Goal: Transaction & Acquisition: Purchase product/service

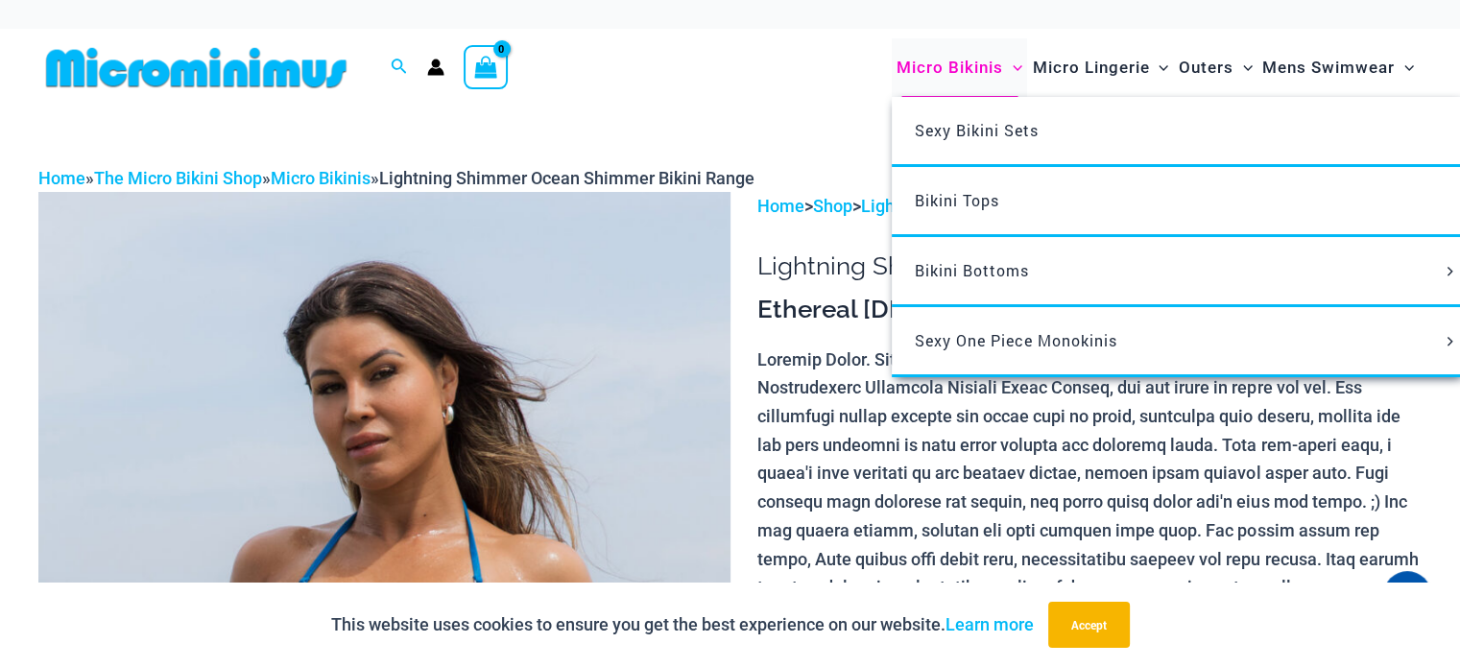
click at [948, 74] on span "Micro Bikinis" at bounding box center [950, 67] width 107 height 49
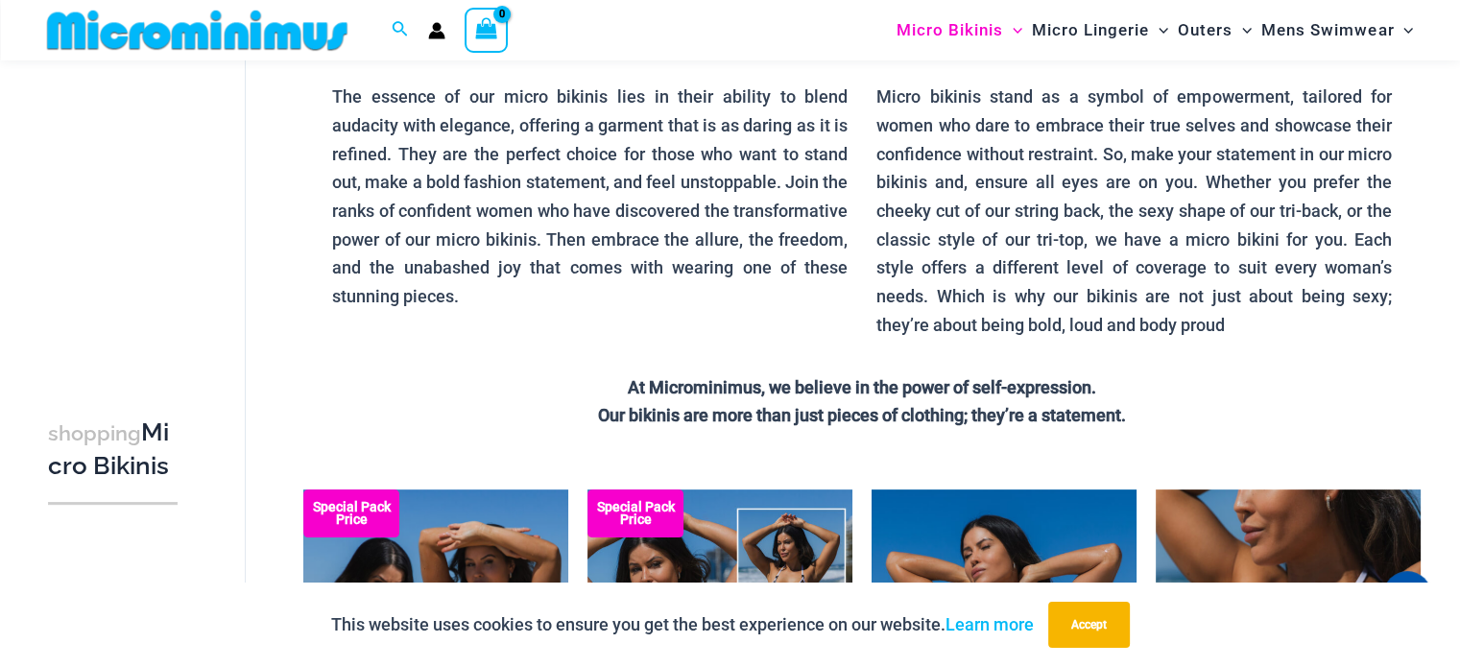
scroll to position [272, 0]
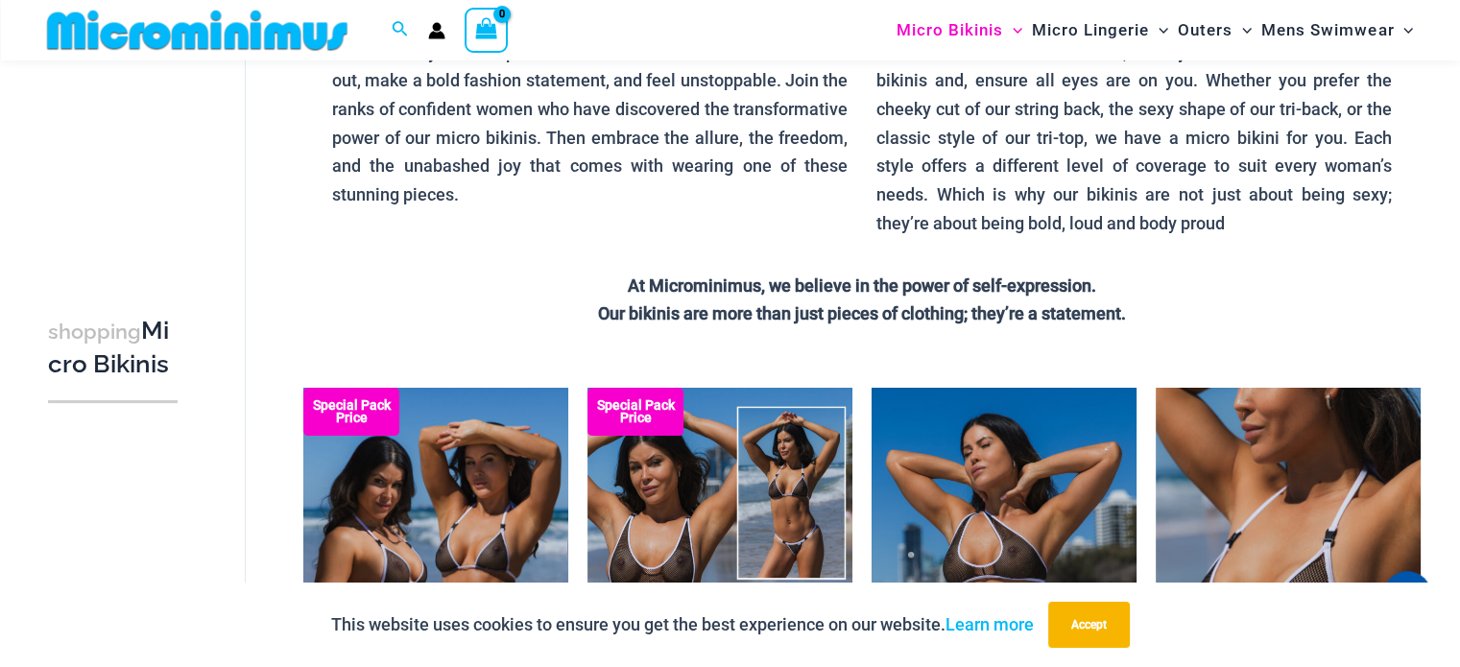
click at [1145, 625] on div "This website uses cookies to ensure you get the best experience on our website.…" at bounding box center [730, 625] width 1460 height 84
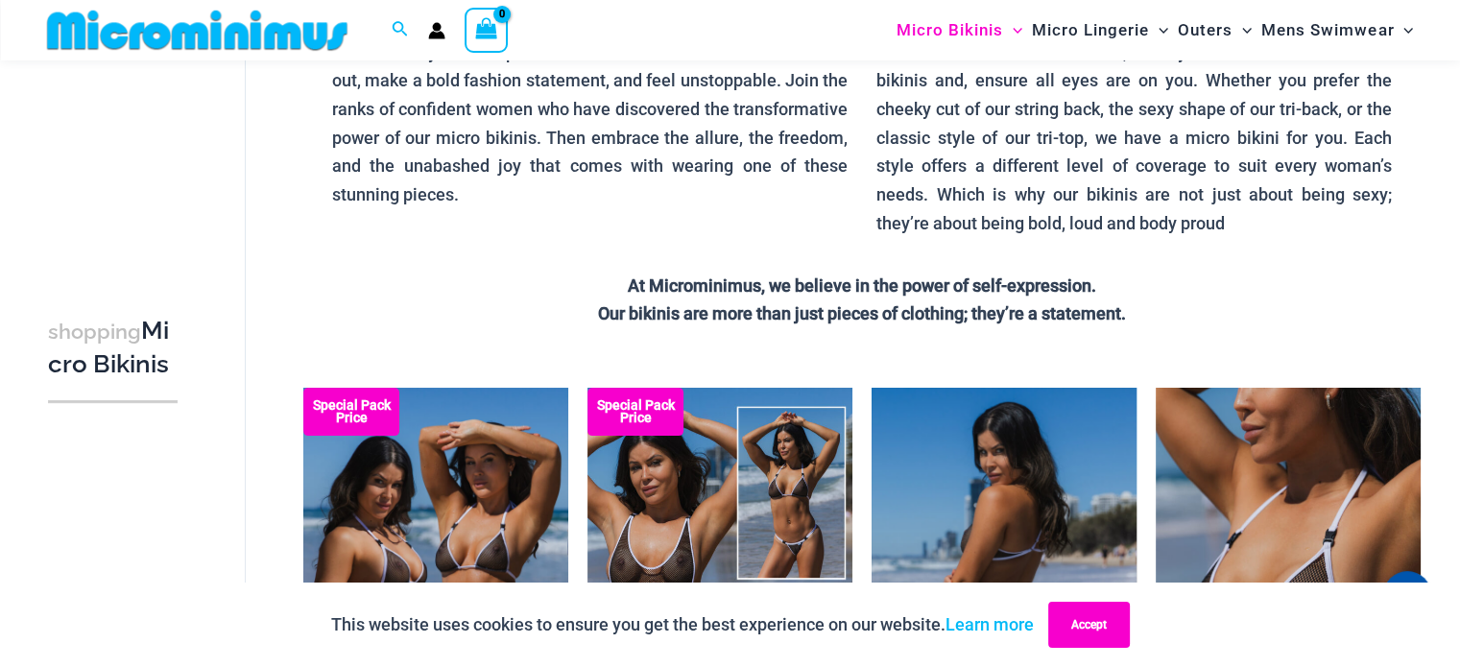
click at [1122, 627] on button "Accept" at bounding box center [1090, 625] width 82 height 46
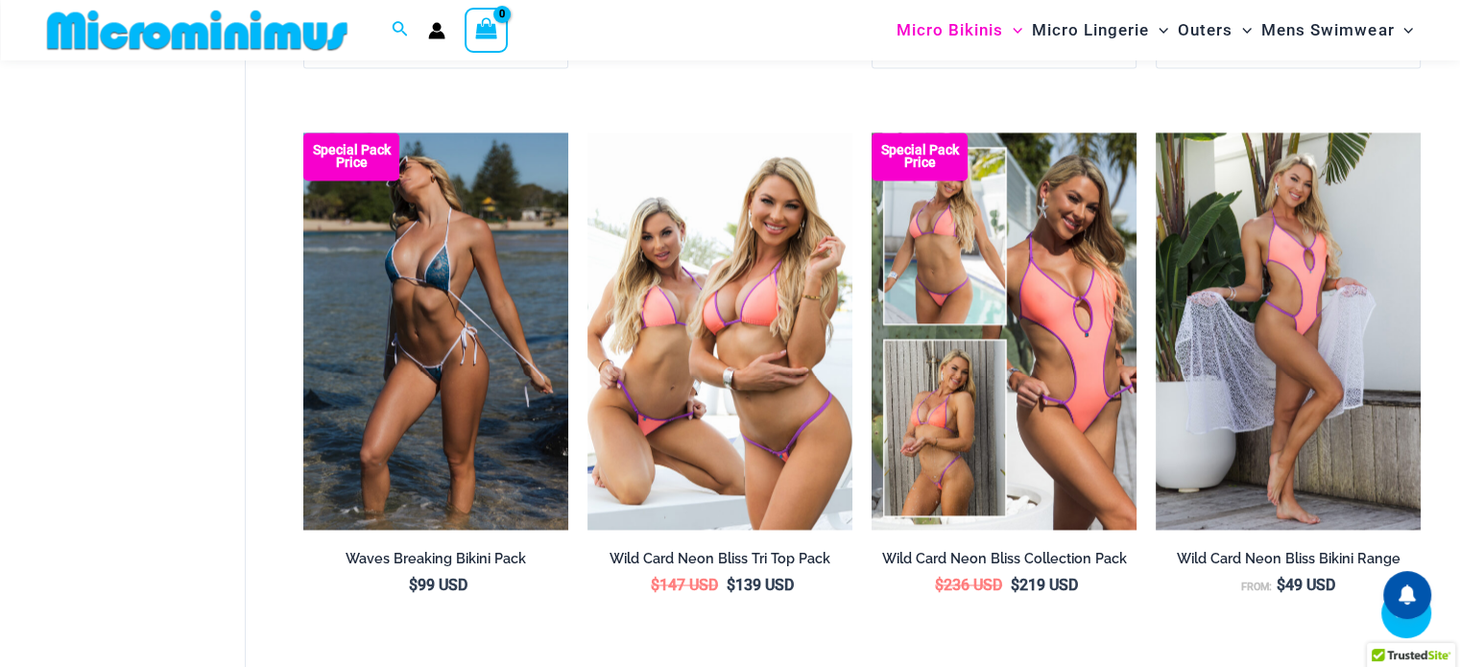
scroll to position [2960, 0]
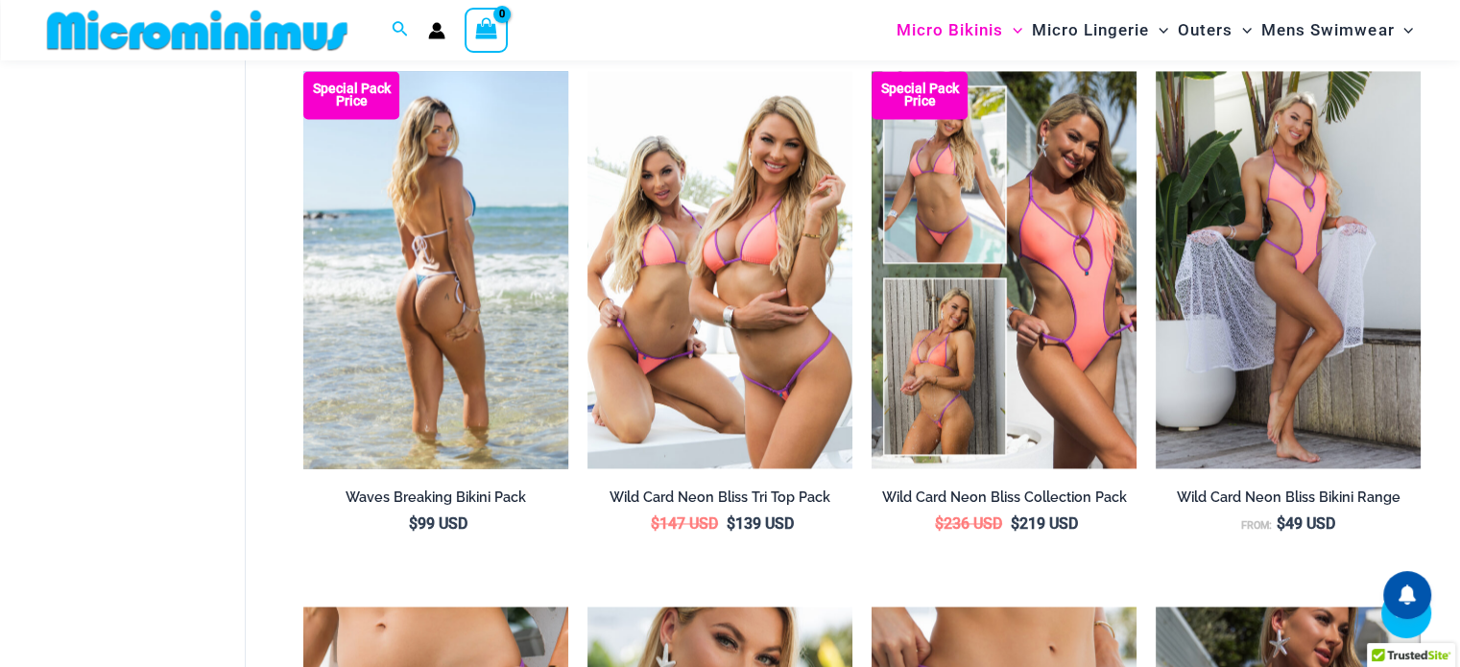
click at [483, 269] on img at bounding box center [435, 270] width 265 height 398
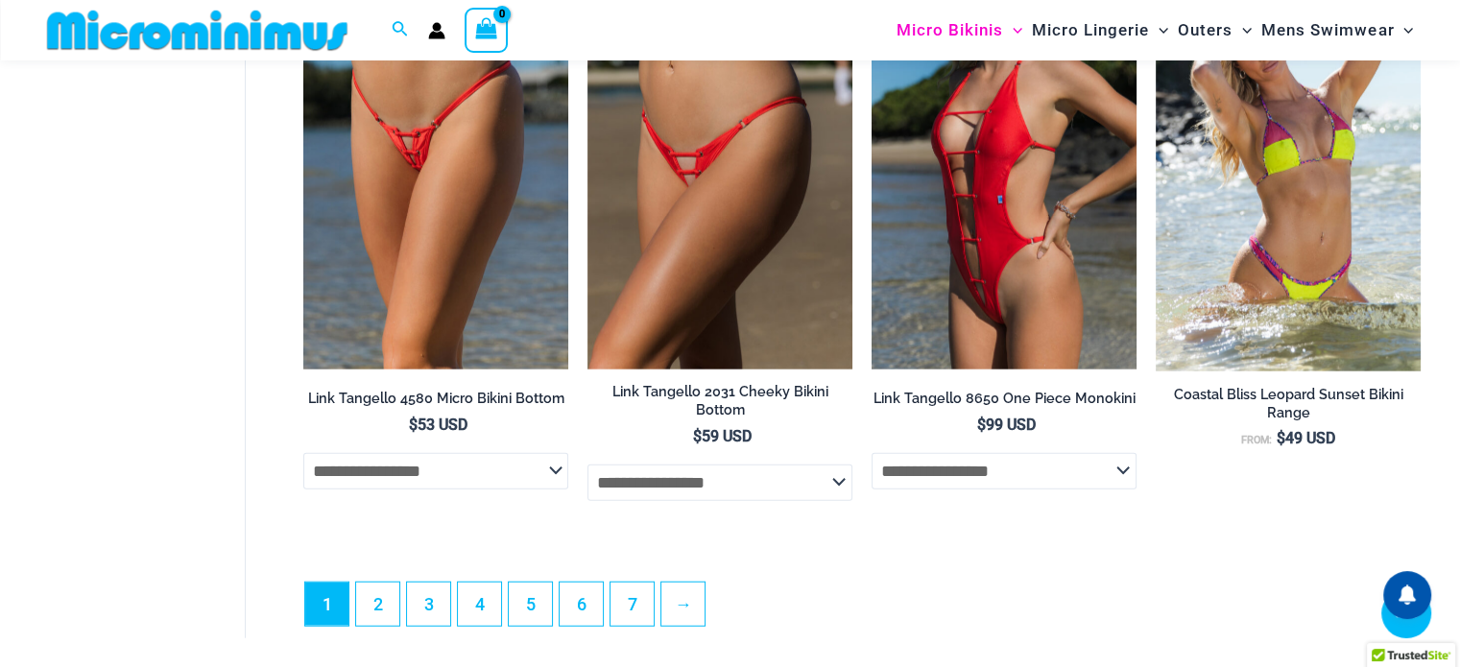
scroll to position [4766, 0]
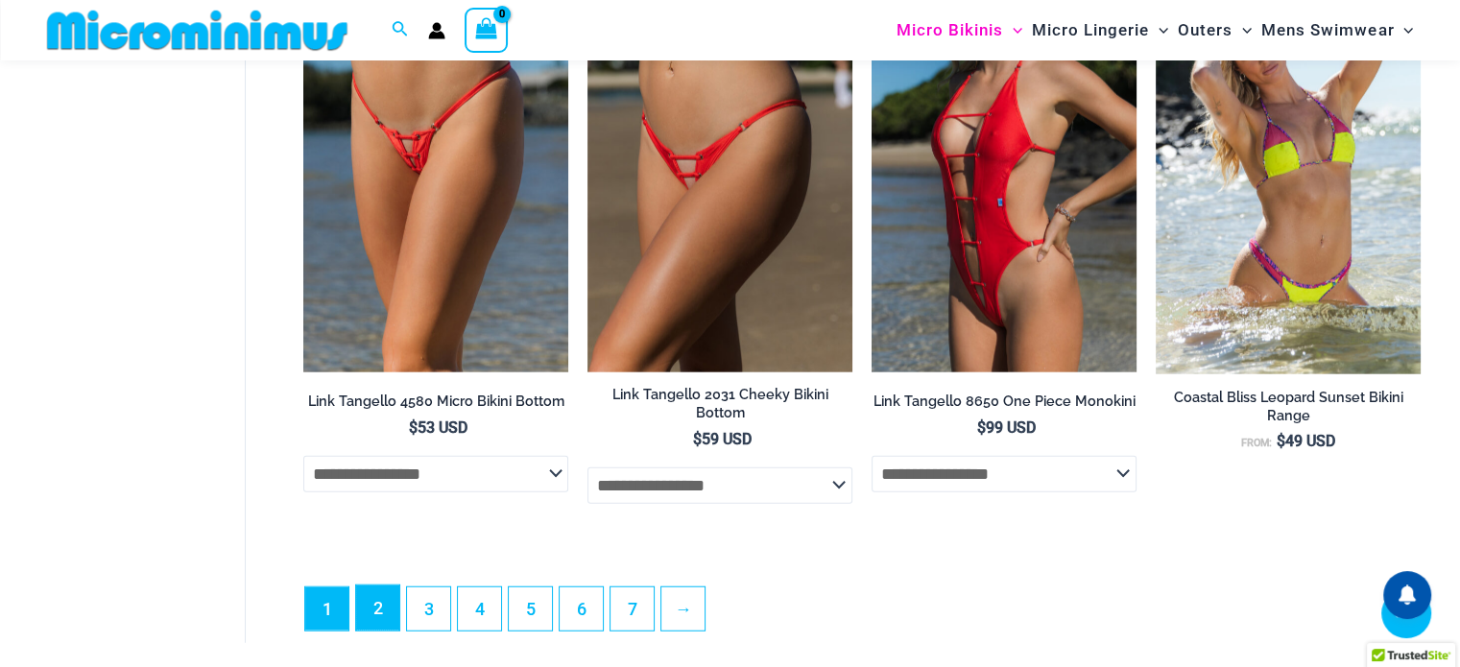
click at [382, 602] on link "2" at bounding box center [377, 608] width 43 height 45
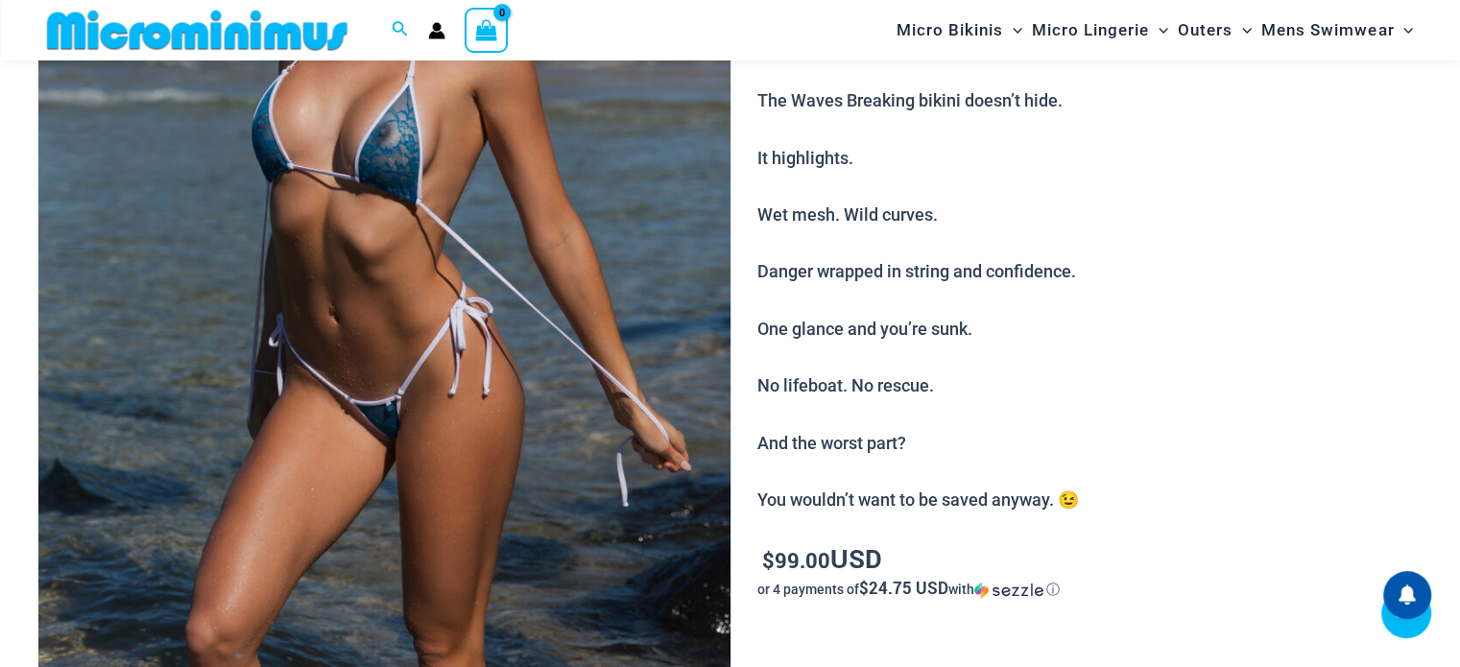
scroll to position [1056, 0]
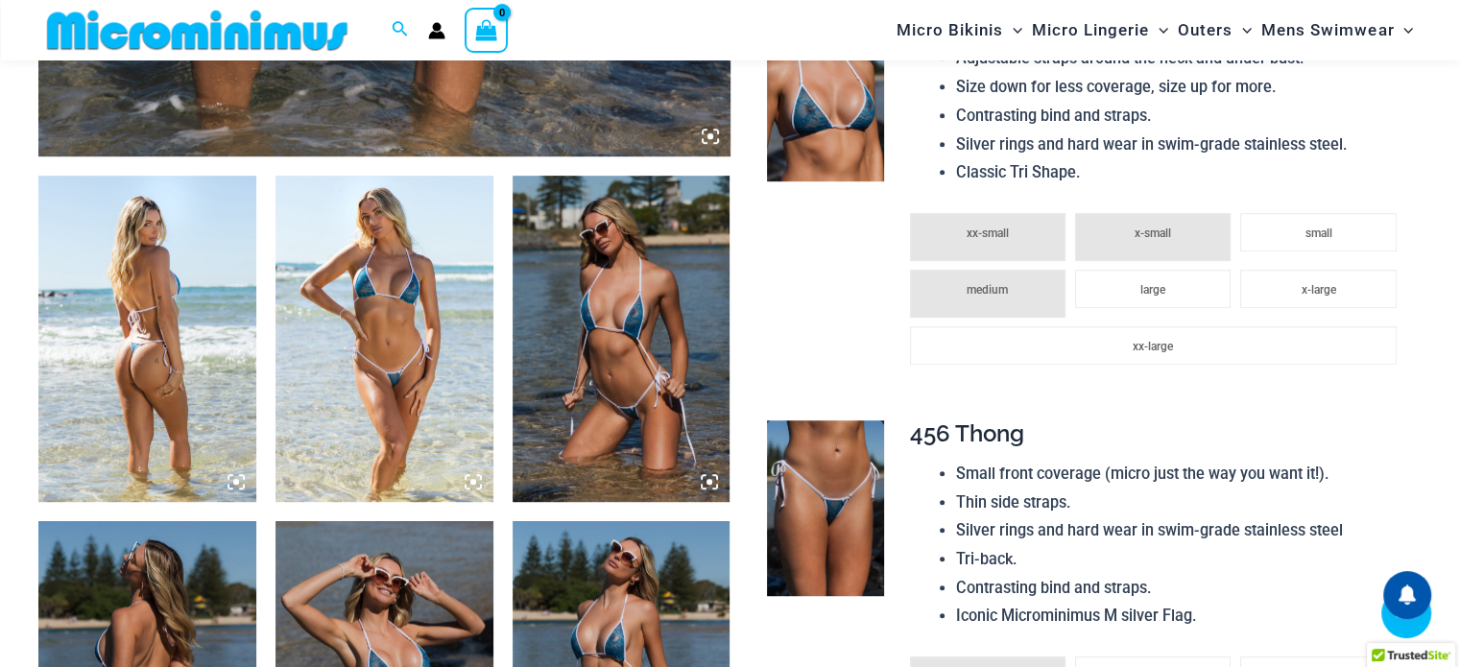
click at [134, 320] on img at bounding box center [147, 339] width 218 height 326
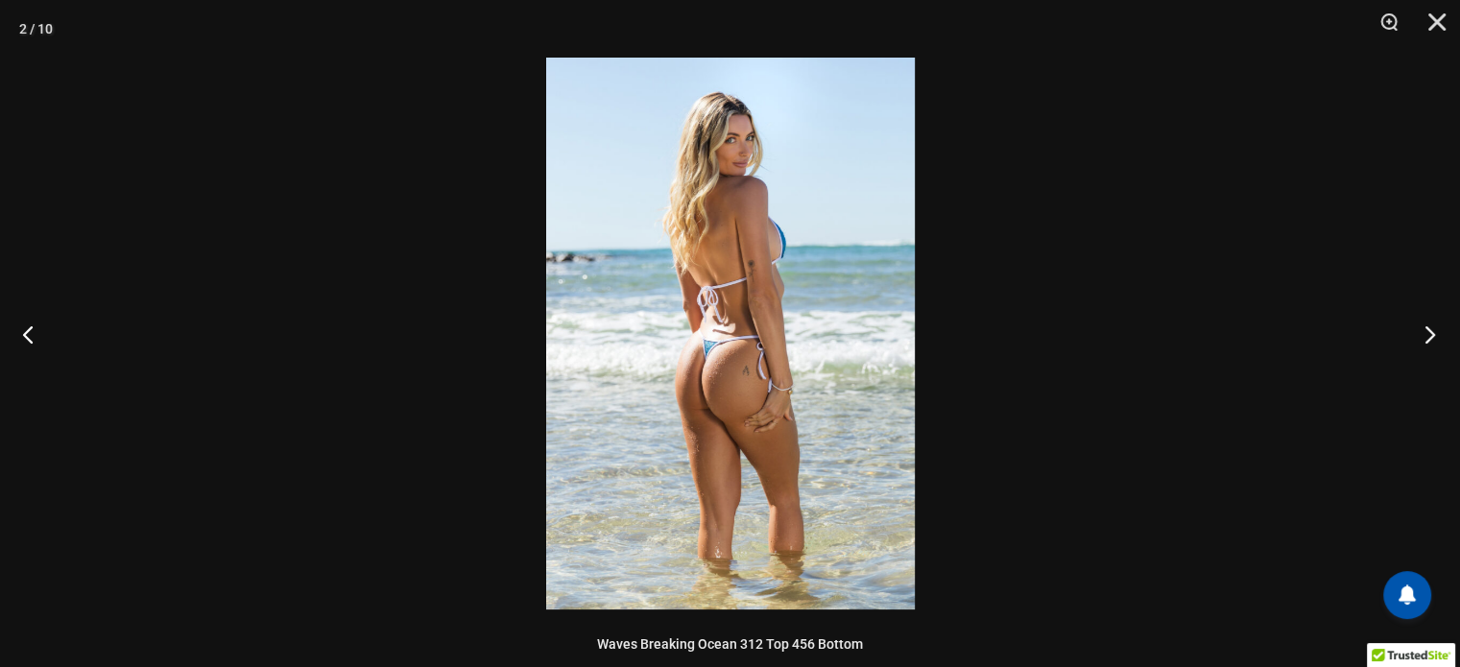
click at [1435, 326] on button "Next" at bounding box center [1424, 334] width 72 height 96
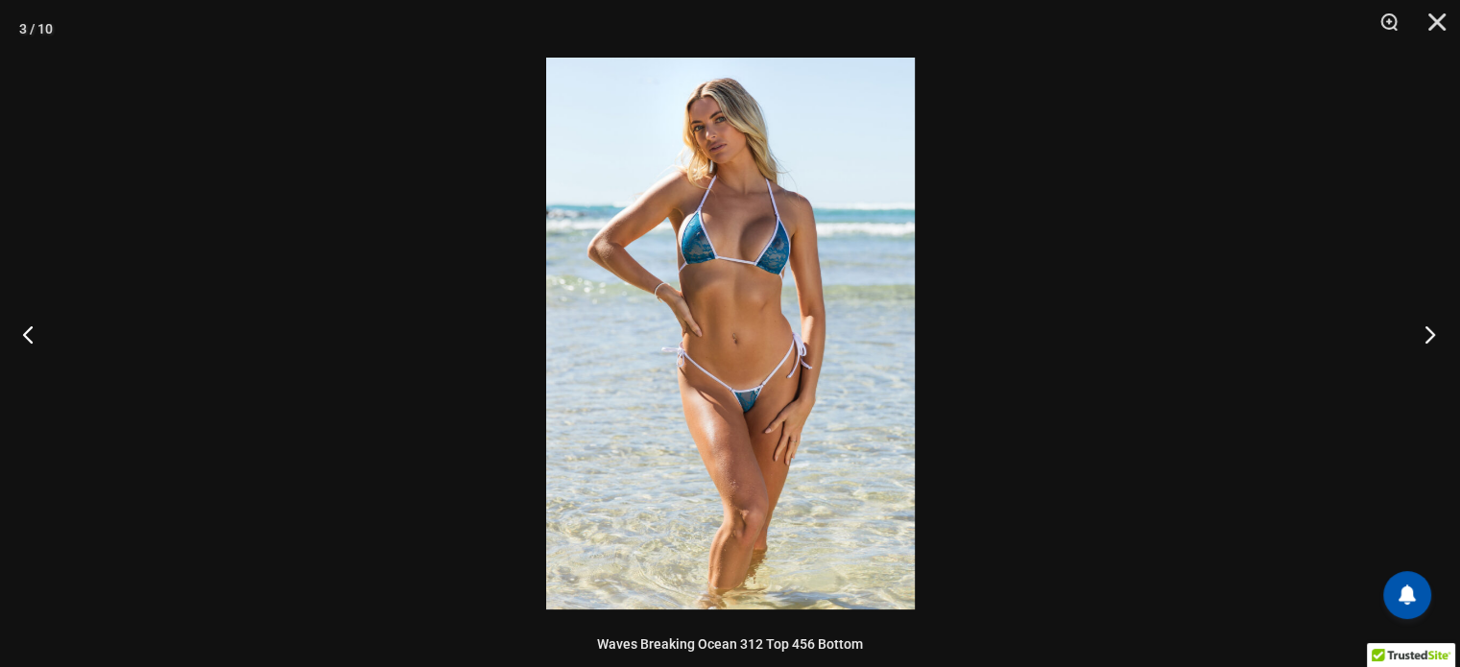
click at [1435, 326] on button "Next" at bounding box center [1424, 334] width 72 height 96
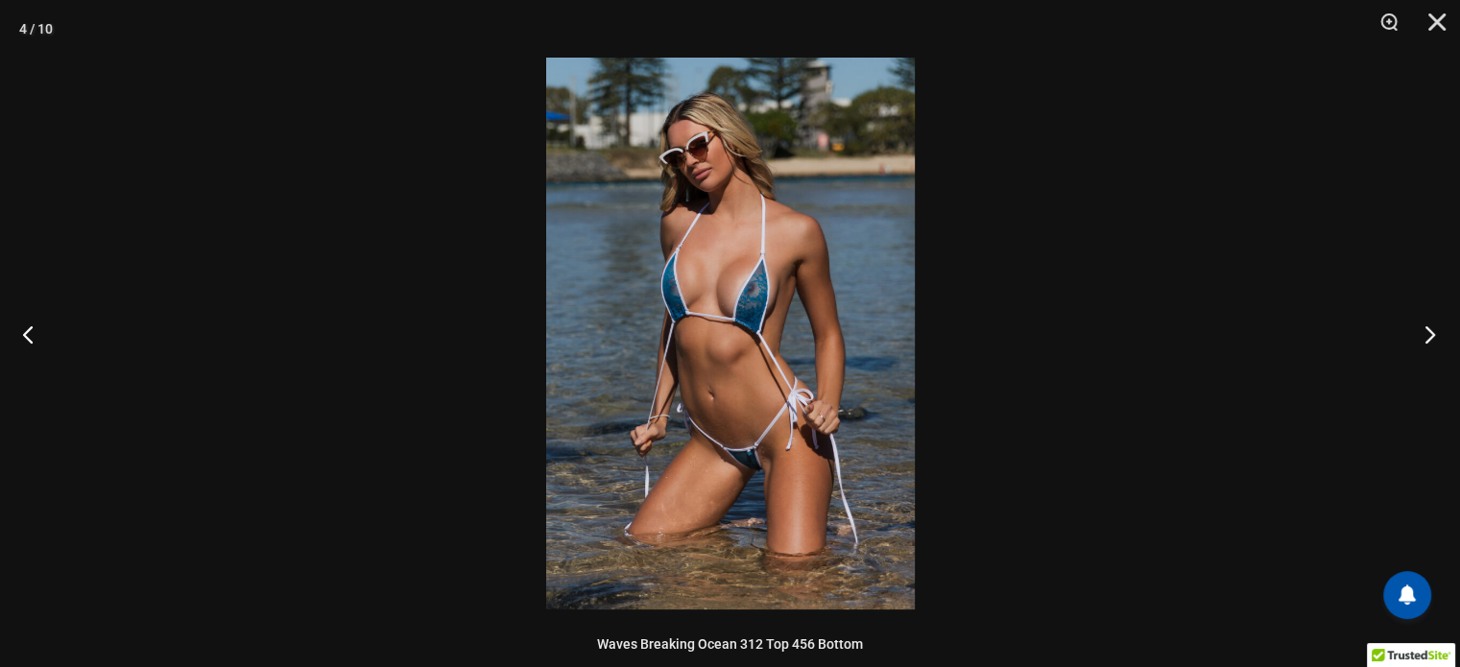
click at [1435, 326] on button "Next" at bounding box center [1424, 334] width 72 height 96
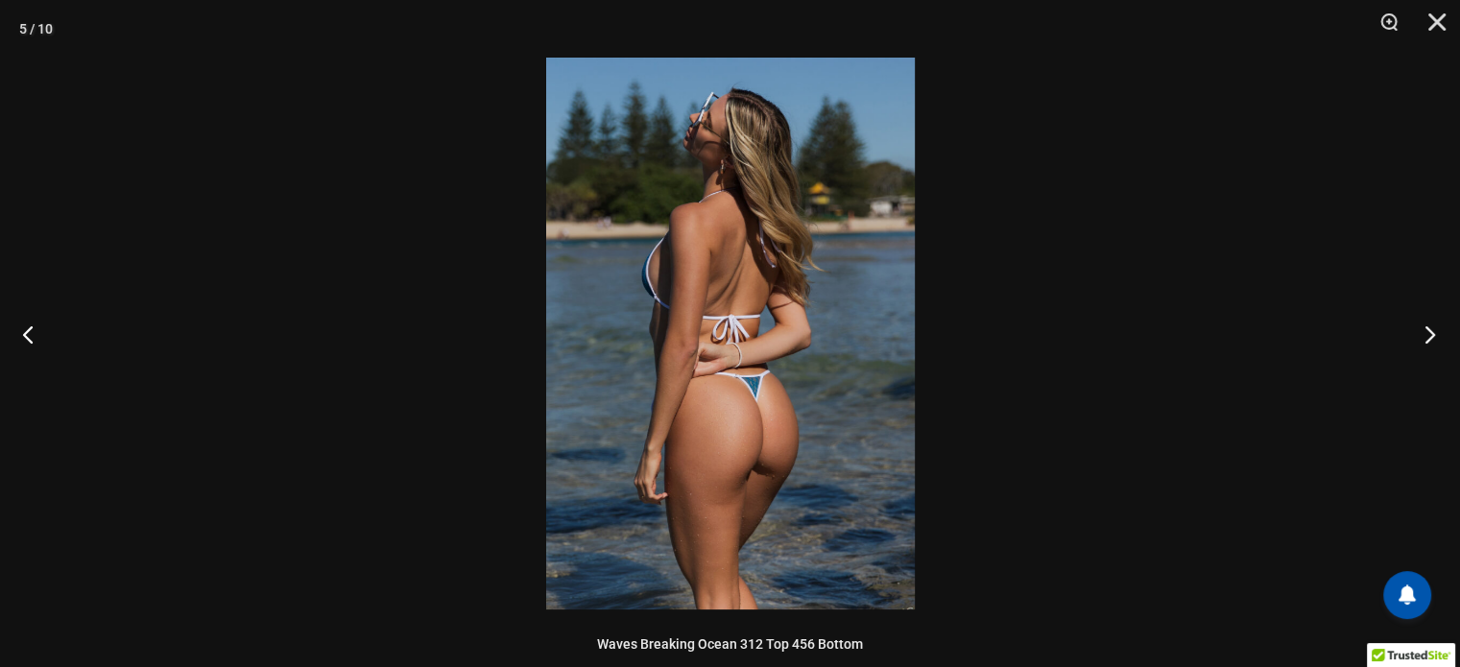
click at [1435, 326] on button "Next" at bounding box center [1424, 334] width 72 height 96
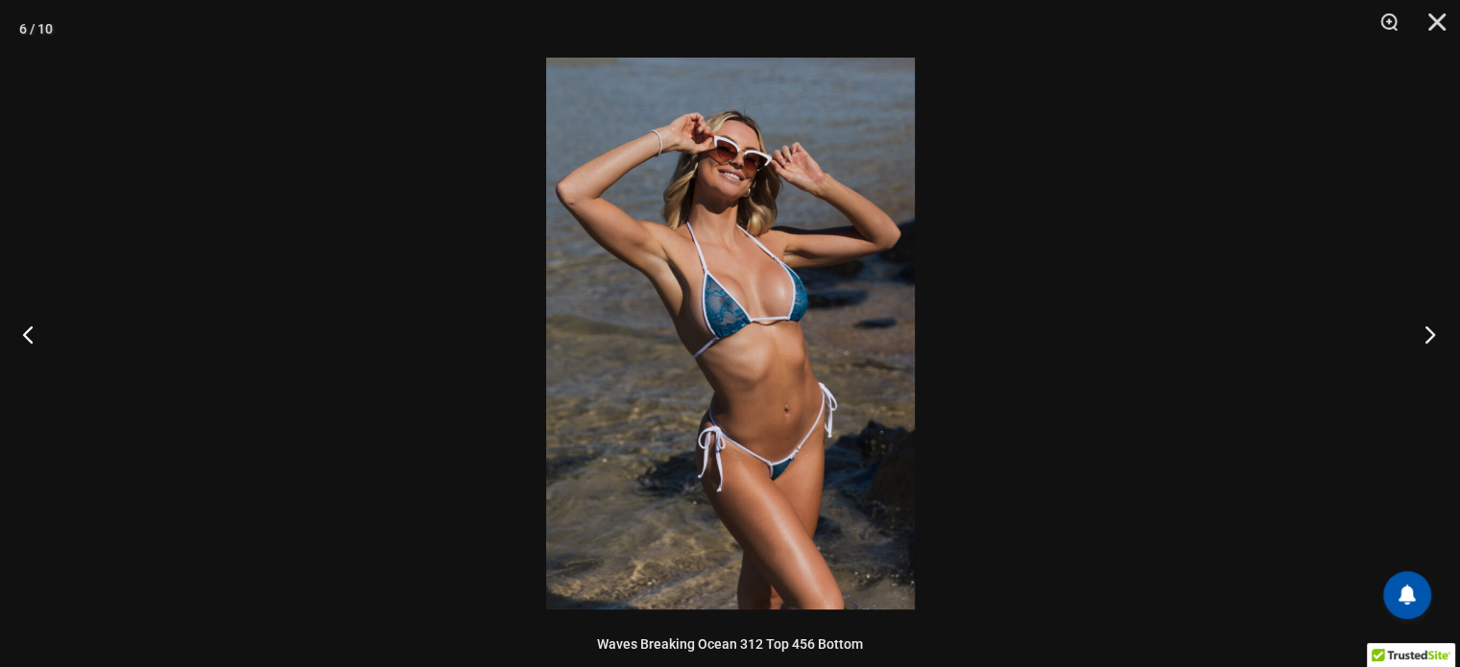
click at [1435, 326] on button "Next" at bounding box center [1424, 334] width 72 height 96
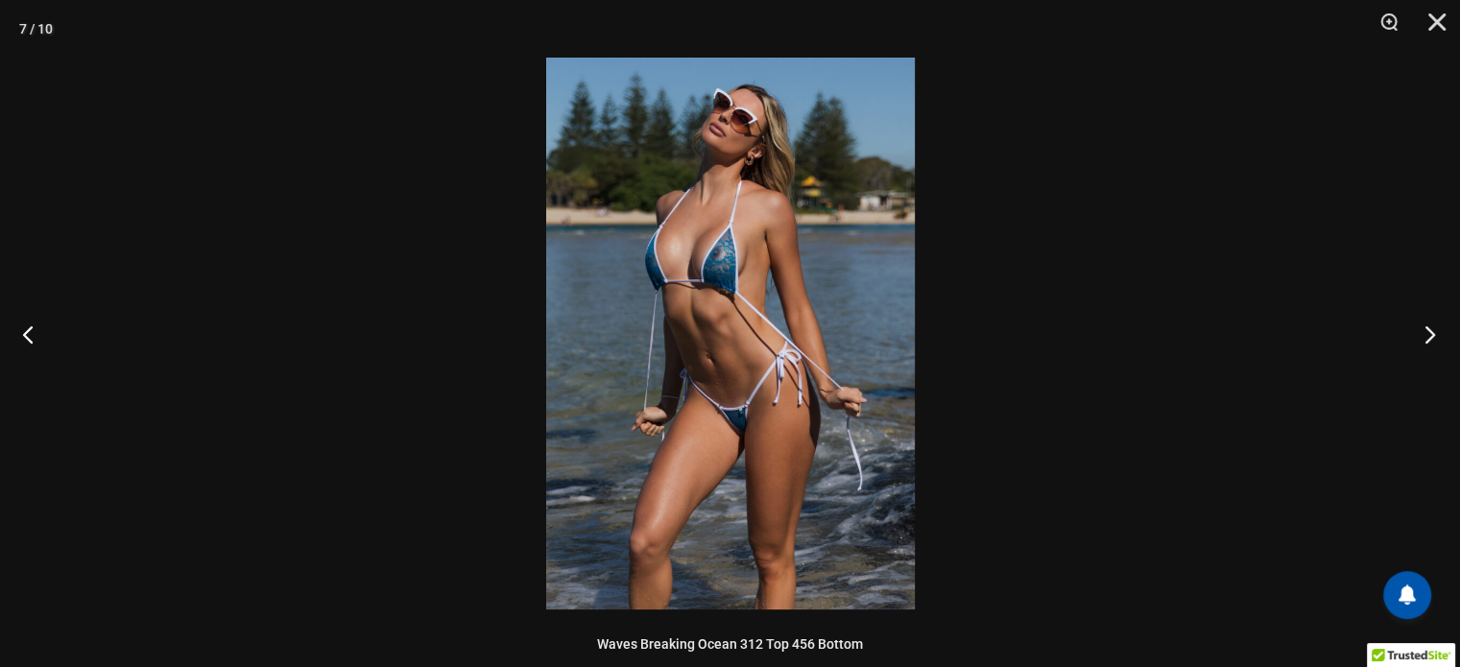
click at [1435, 326] on button "Next" at bounding box center [1424, 334] width 72 height 96
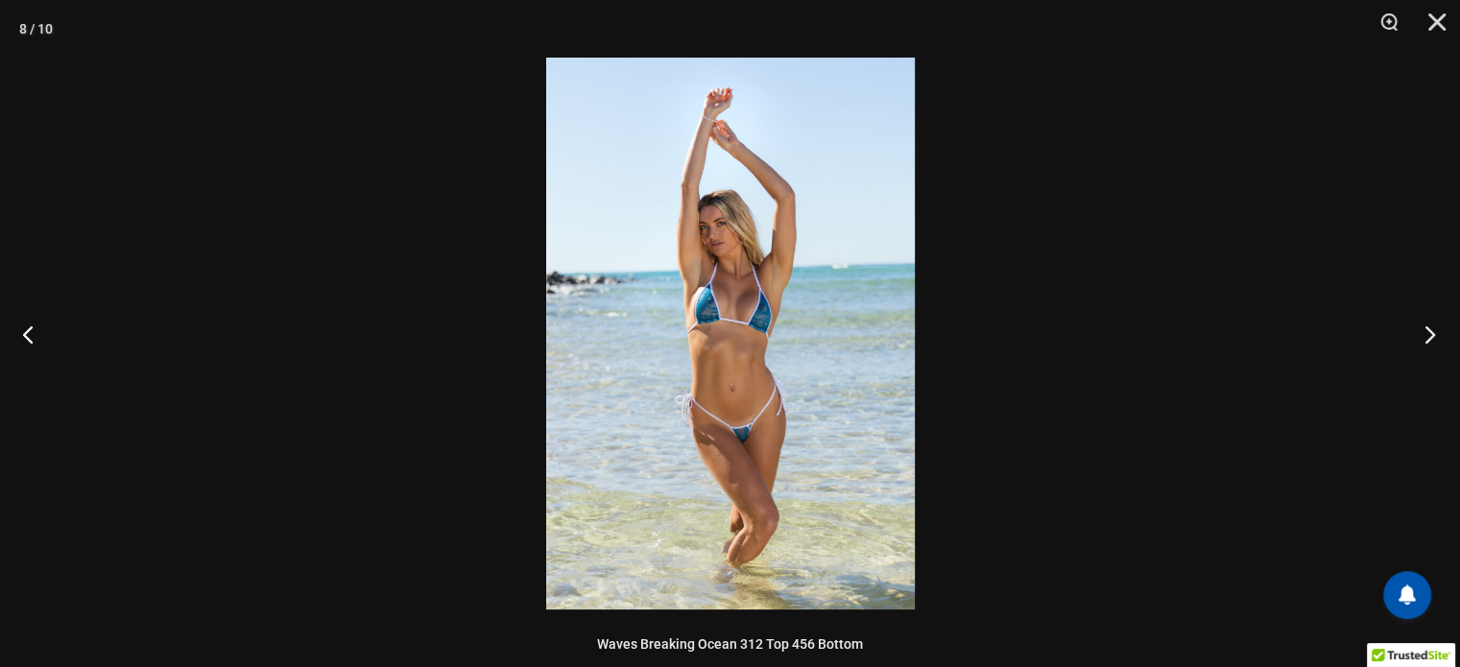
click at [1435, 326] on button "Next" at bounding box center [1424, 334] width 72 height 96
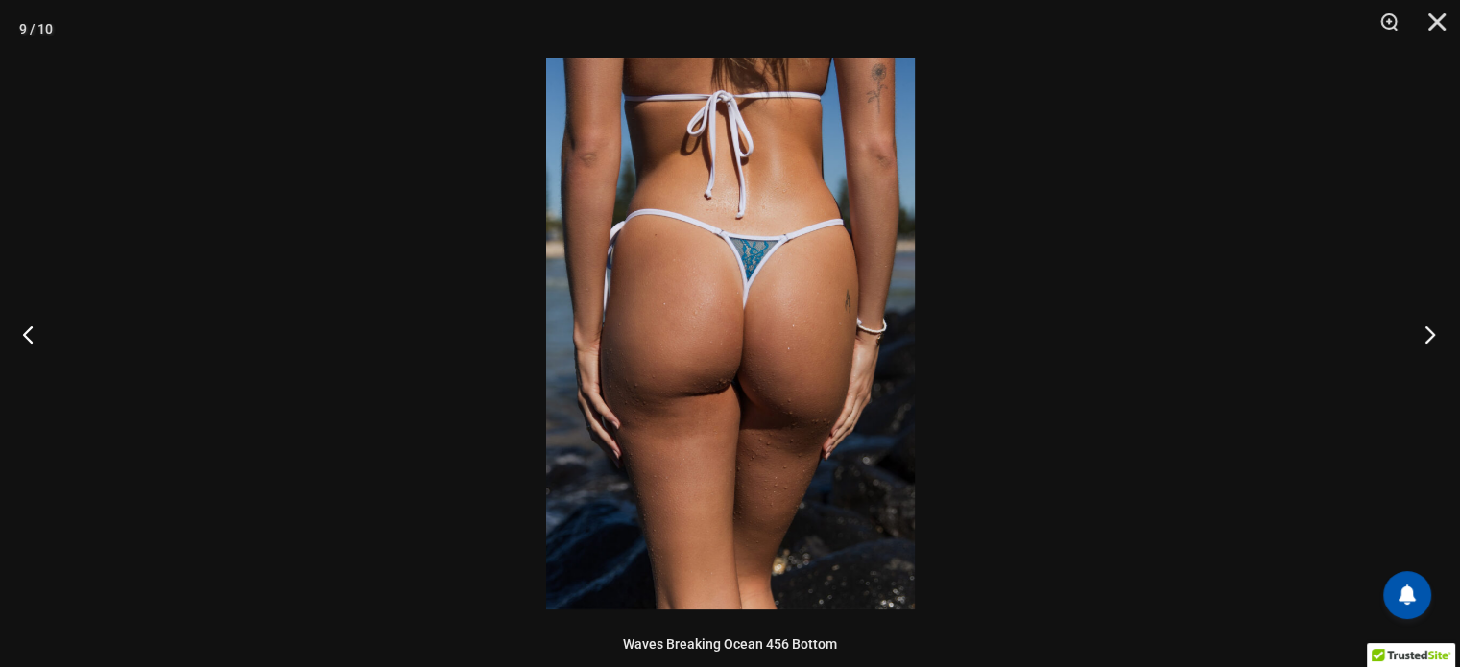
click at [1435, 326] on button "Next" at bounding box center [1424, 334] width 72 height 96
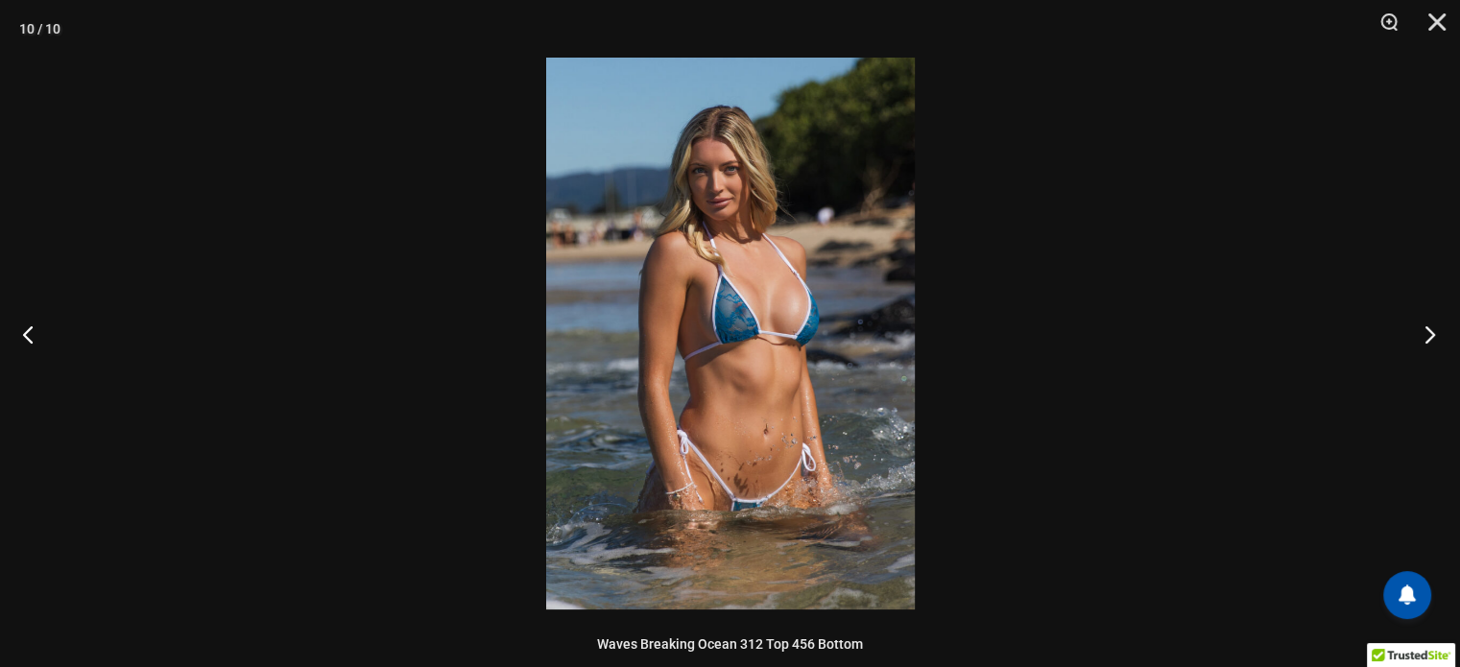
click at [1435, 326] on button "Next" at bounding box center [1424, 334] width 72 height 96
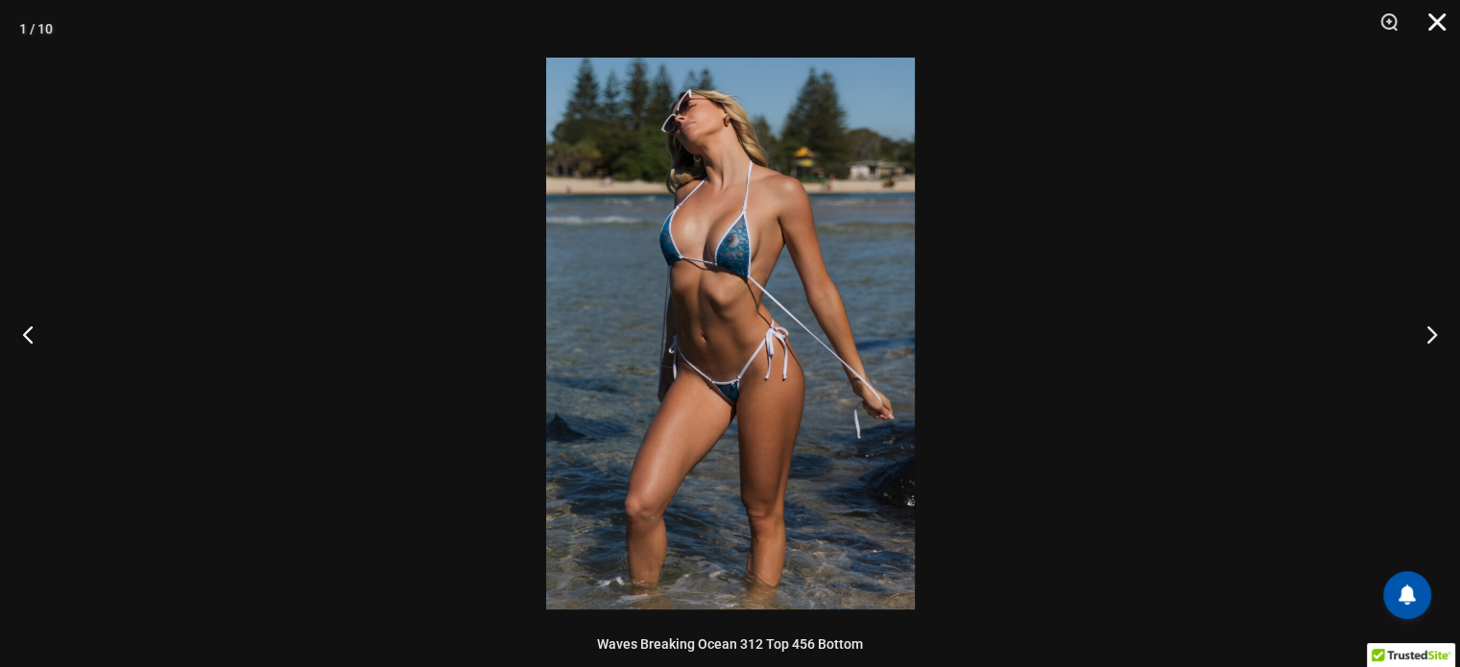
click at [1443, 33] on button "Close" at bounding box center [1431, 29] width 48 height 58
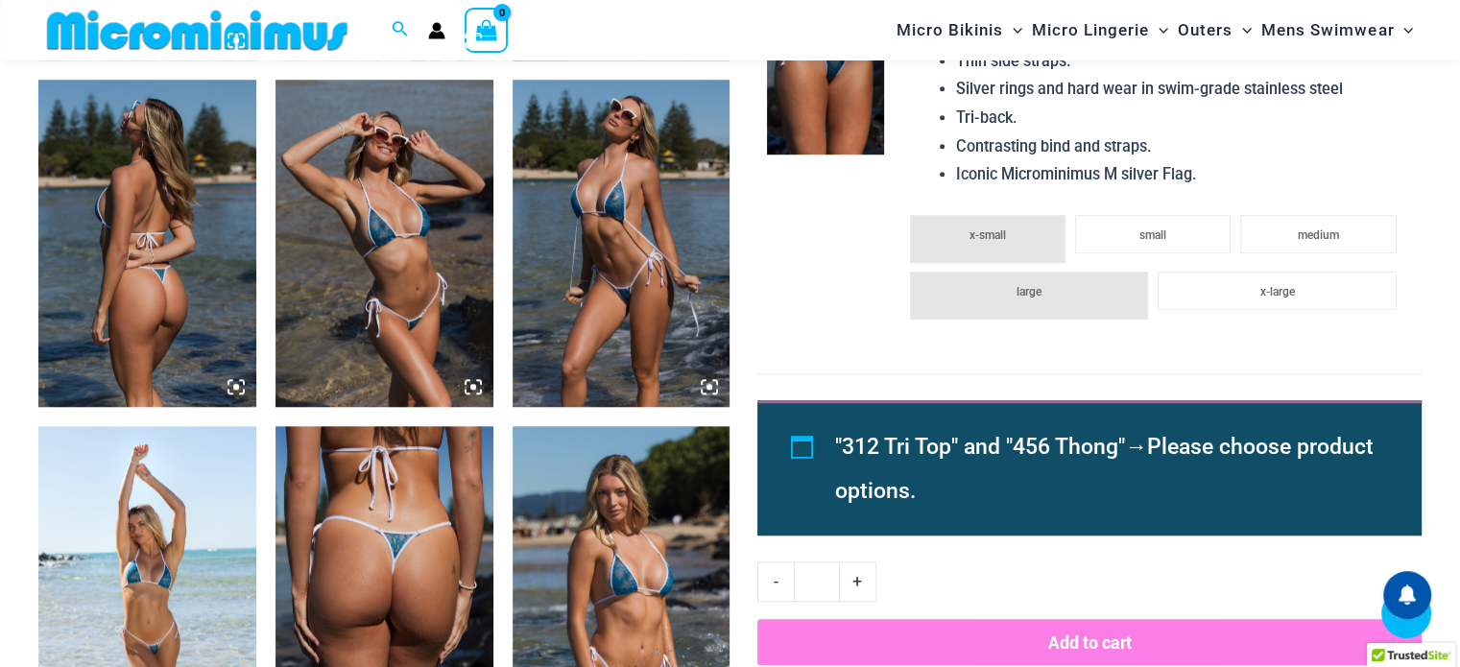
scroll to position [1824, 0]
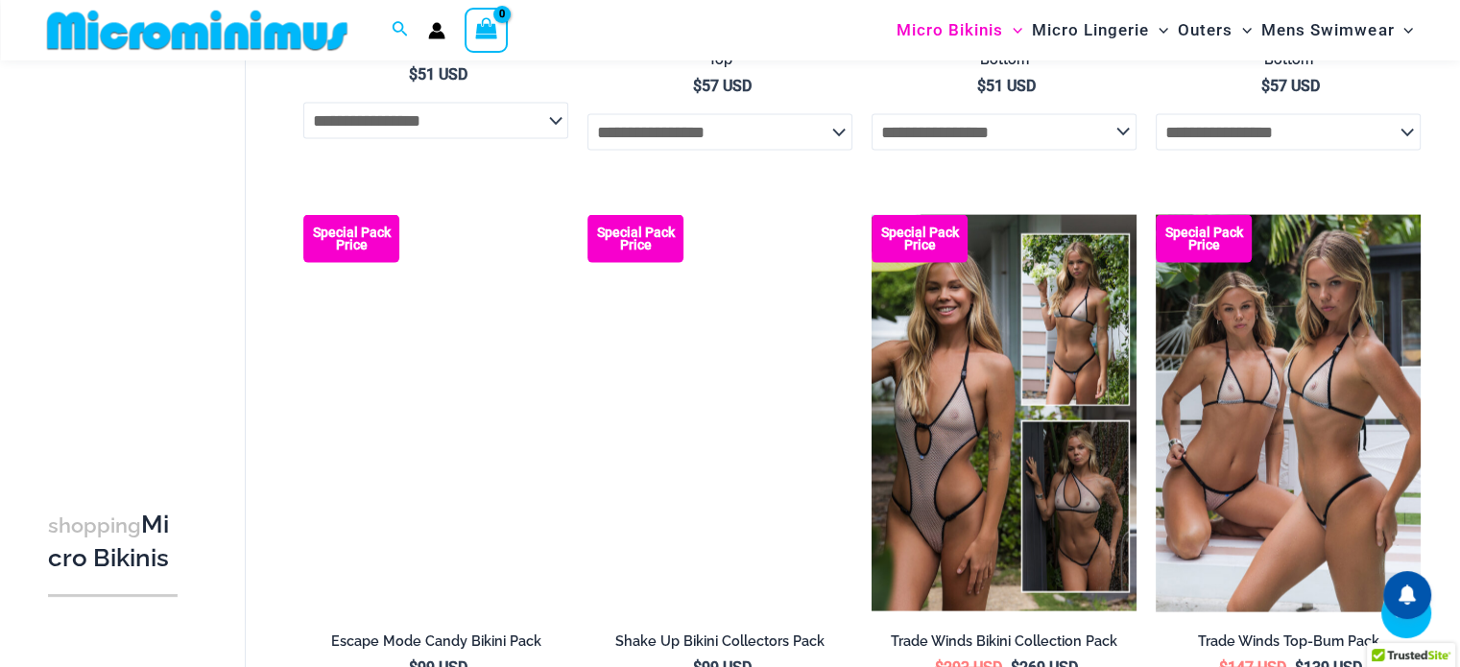
scroll to position [4304, 0]
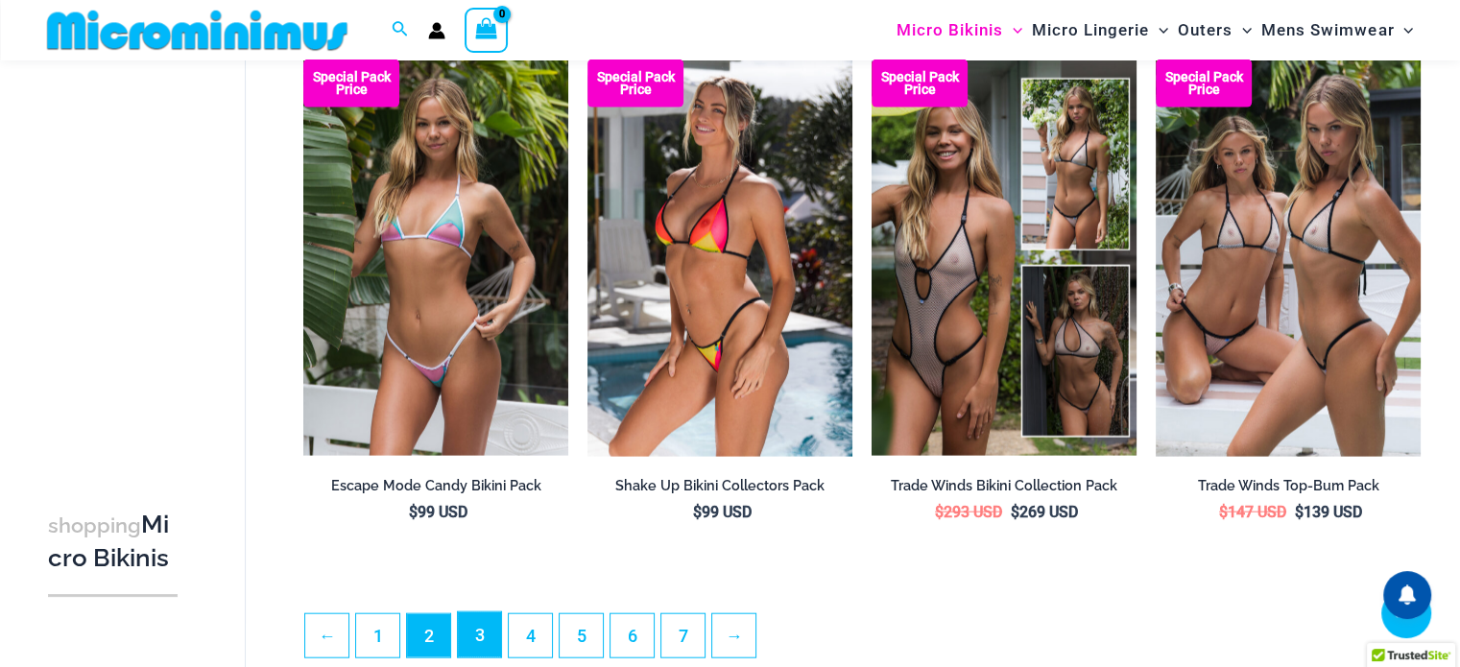
click at [470, 648] on link "3" at bounding box center [479, 635] width 43 height 45
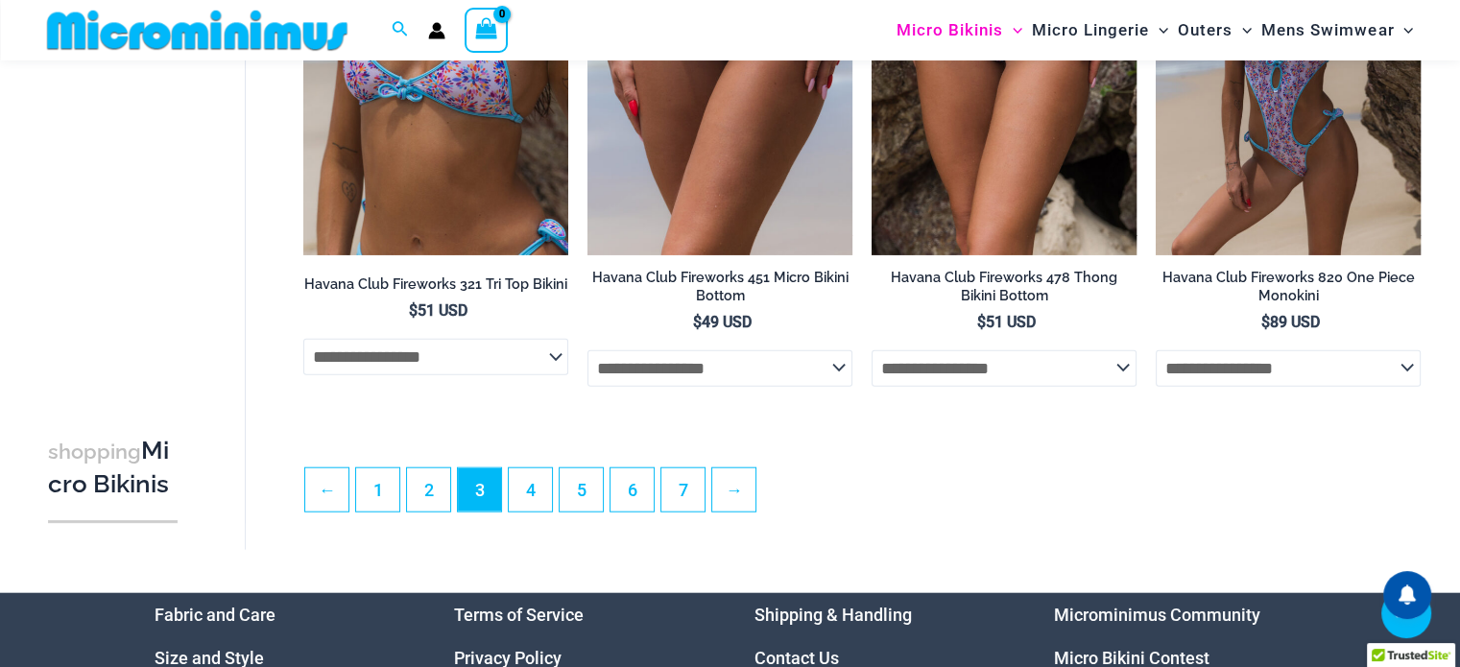
scroll to position [4701, 0]
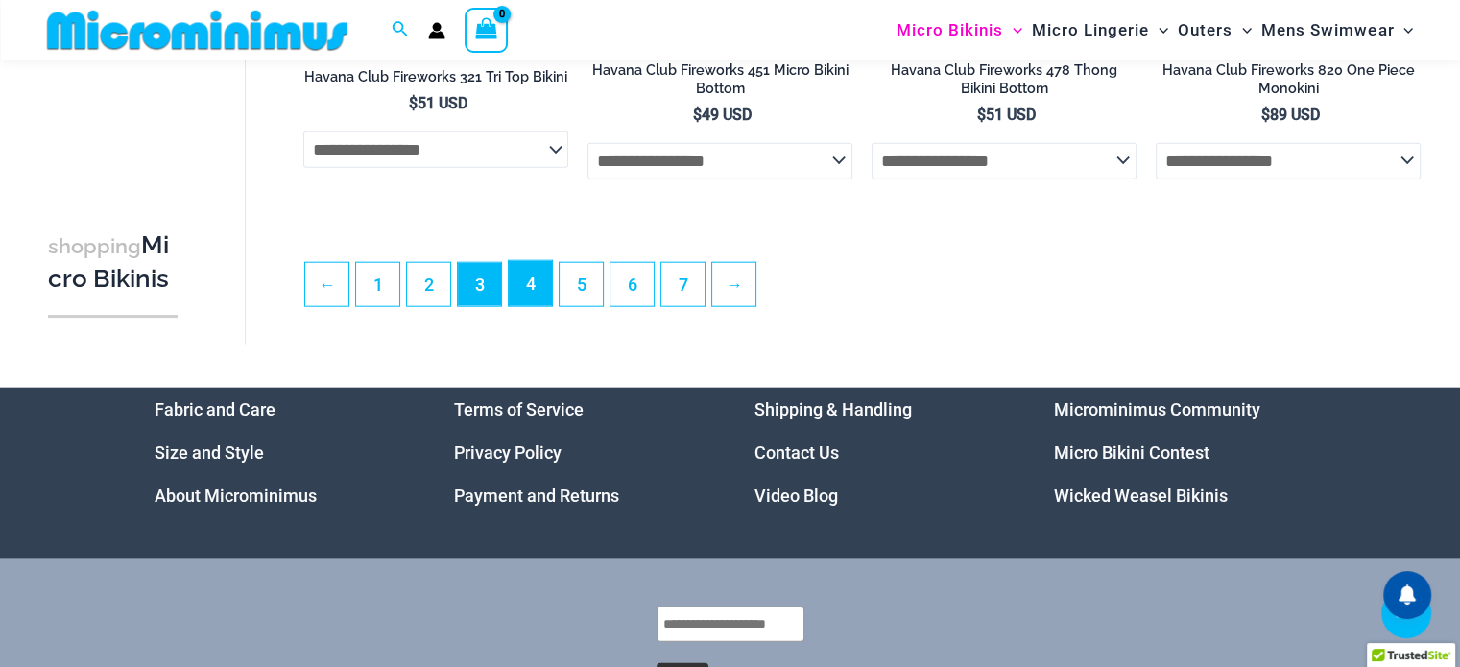
click at [528, 294] on link "4" at bounding box center [530, 283] width 43 height 45
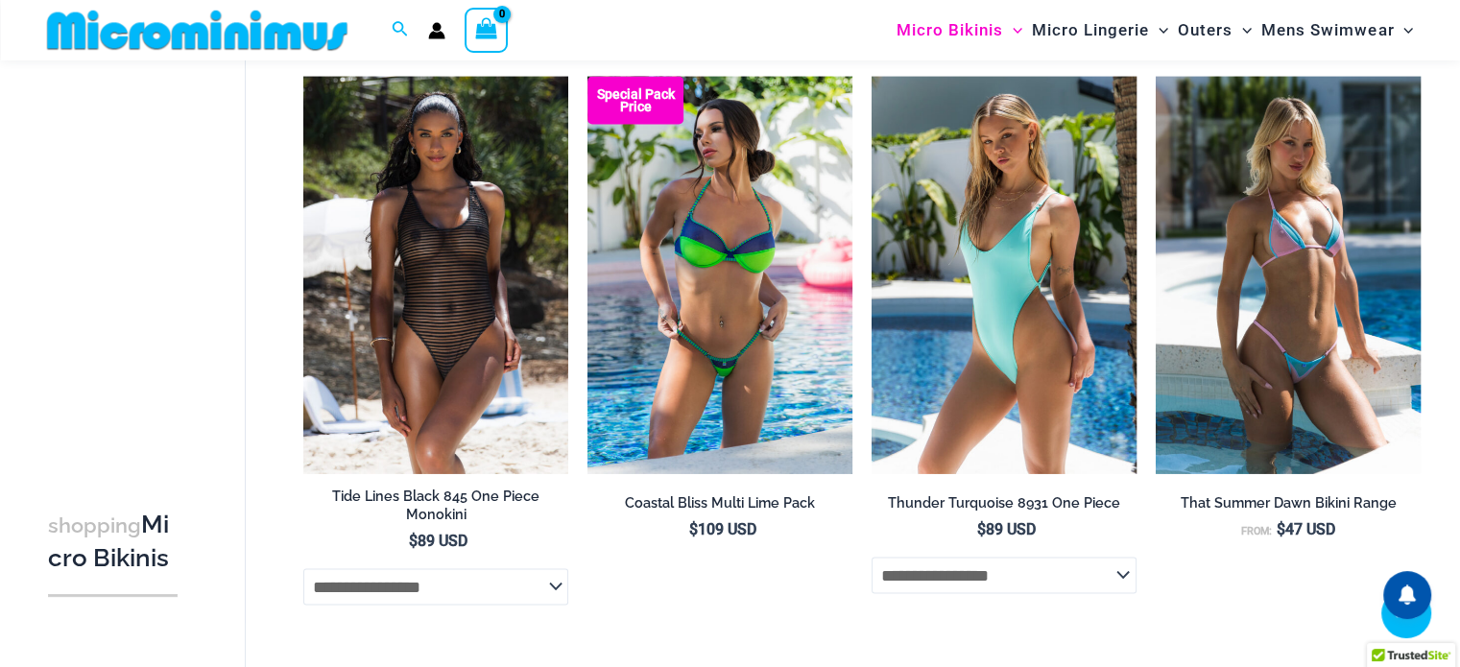
scroll to position [3823, 0]
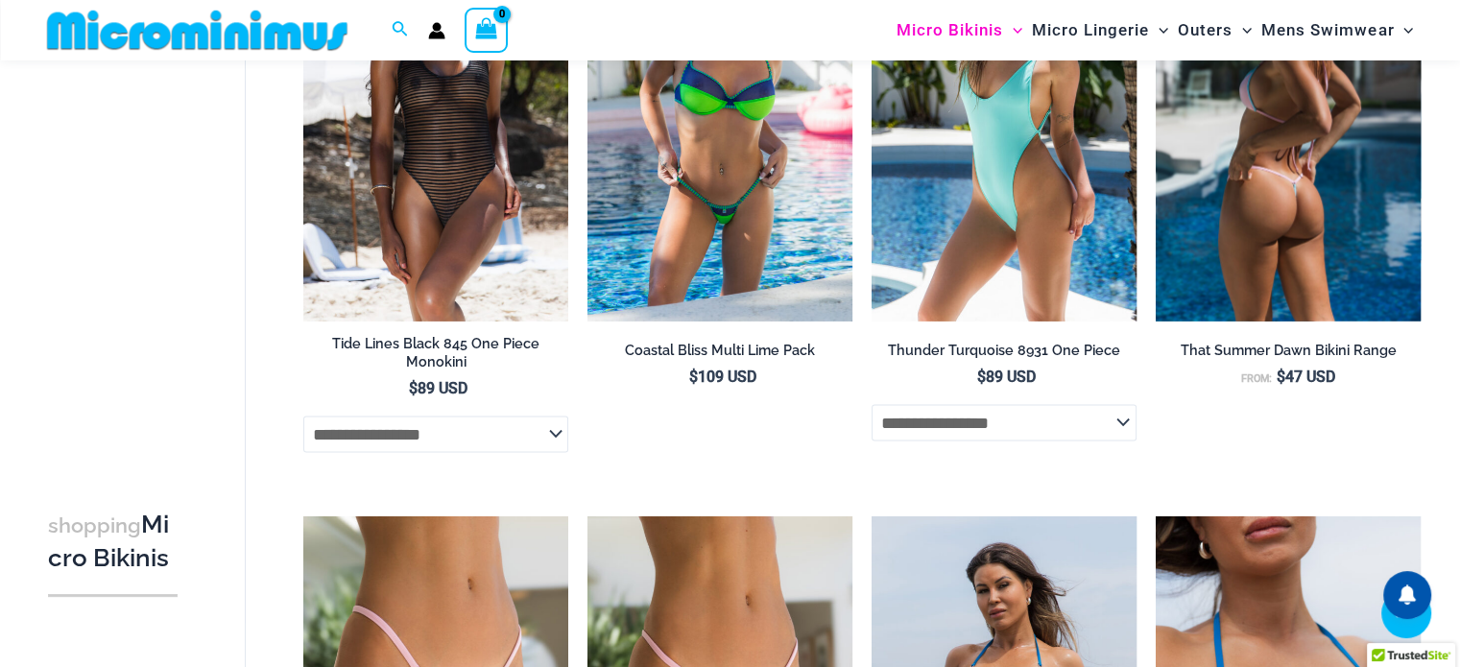
click at [1317, 170] on img at bounding box center [1288, 123] width 265 height 398
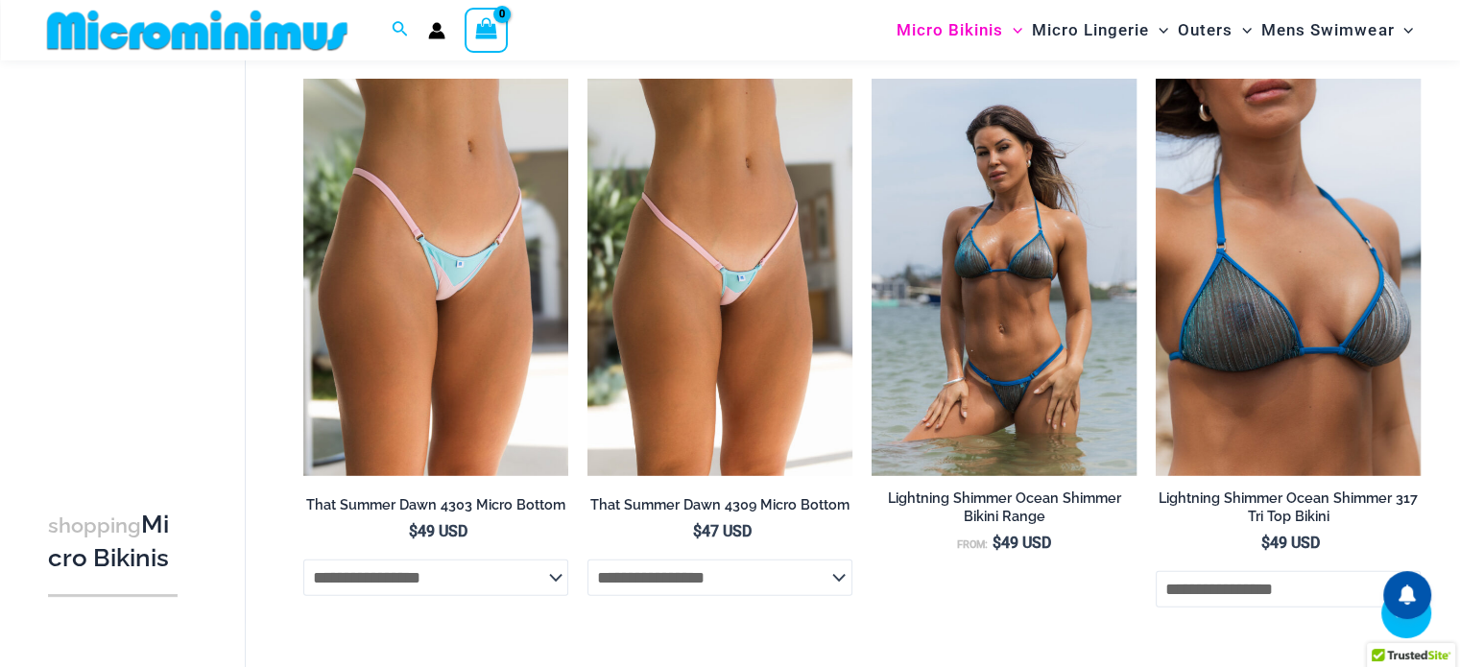
scroll to position [4383, 0]
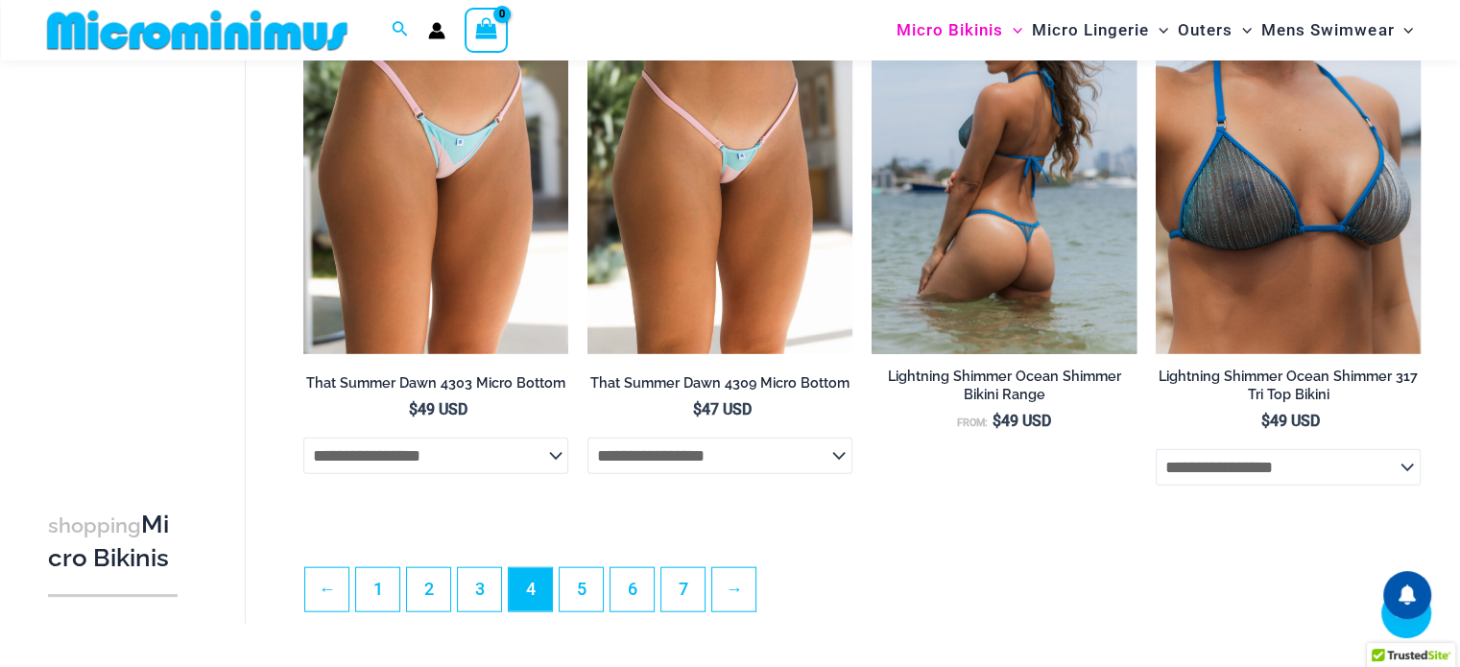
click at [1064, 218] on img at bounding box center [1004, 156] width 265 height 398
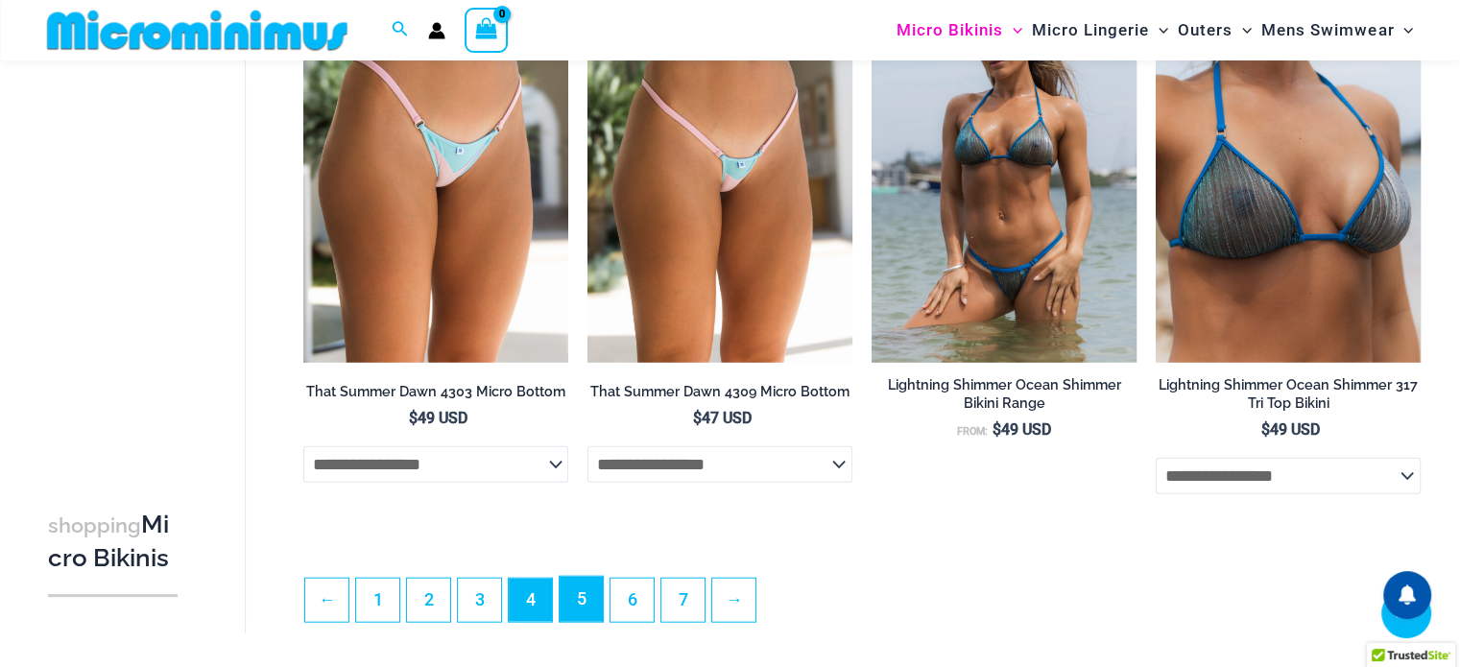
click at [591, 603] on link "5" at bounding box center [581, 599] width 43 height 45
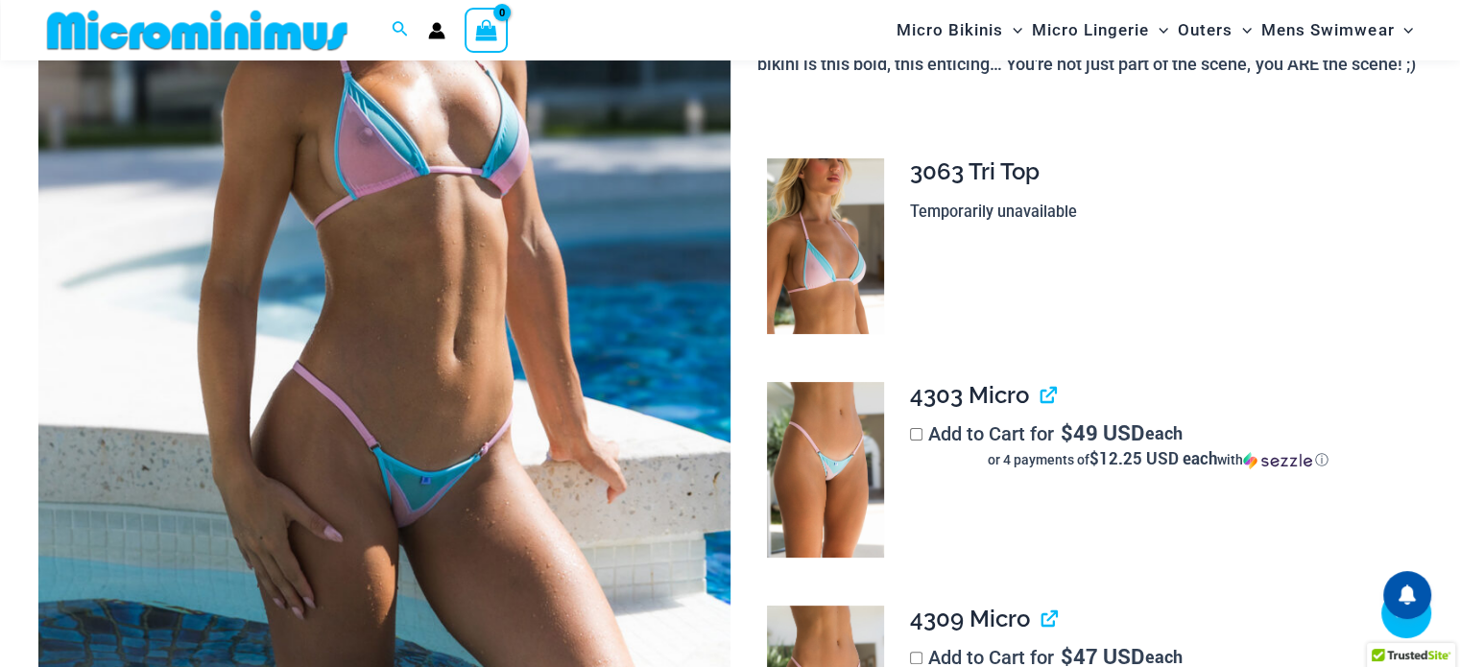
scroll to position [463, 0]
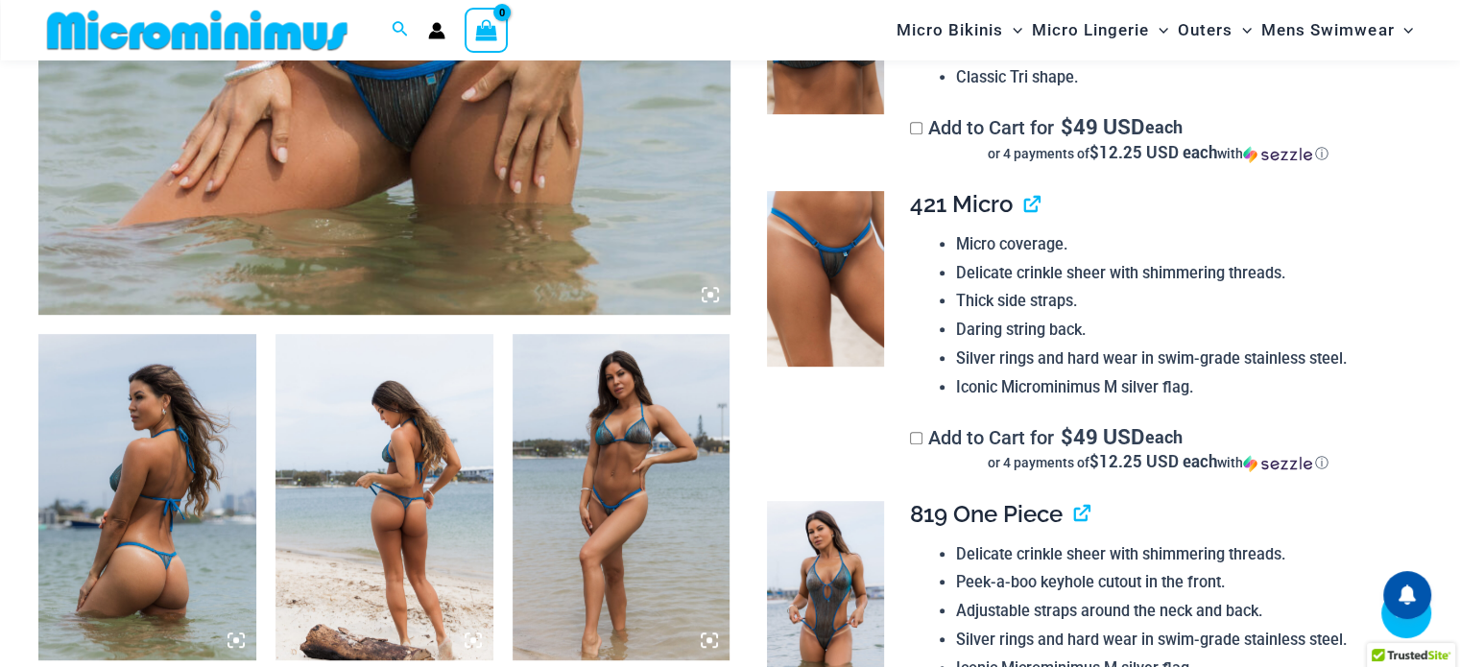
scroll to position [943, 0]
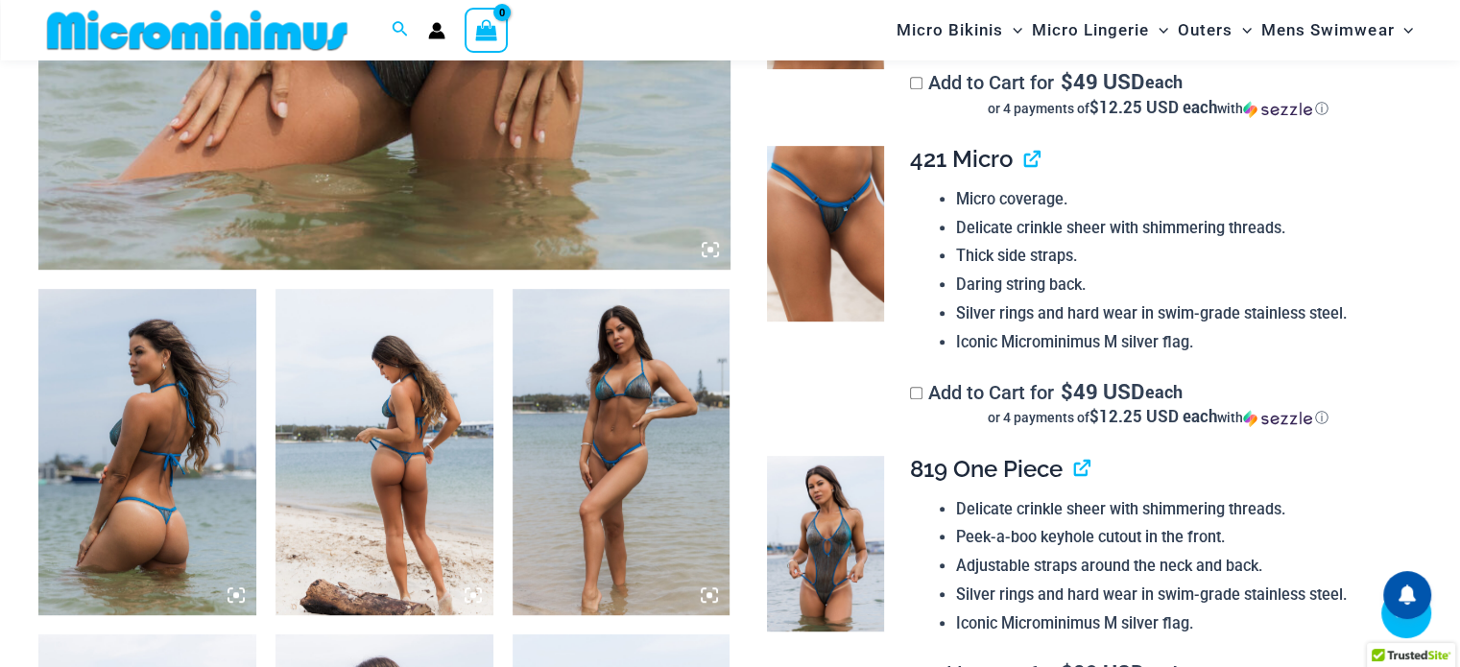
click at [94, 529] on img at bounding box center [147, 452] width 218 height 326
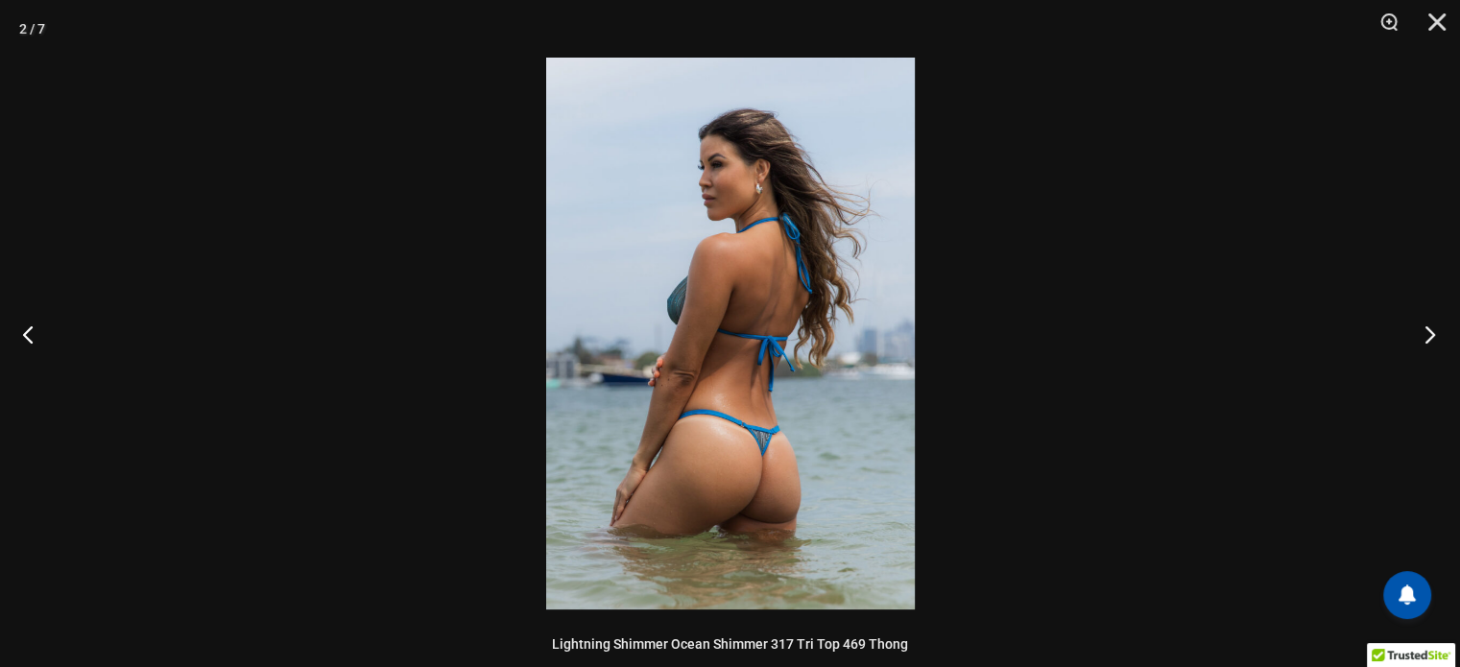
click at [1426, 338] on button "Next" at bounding box center [1424, 334] width 72 height 96
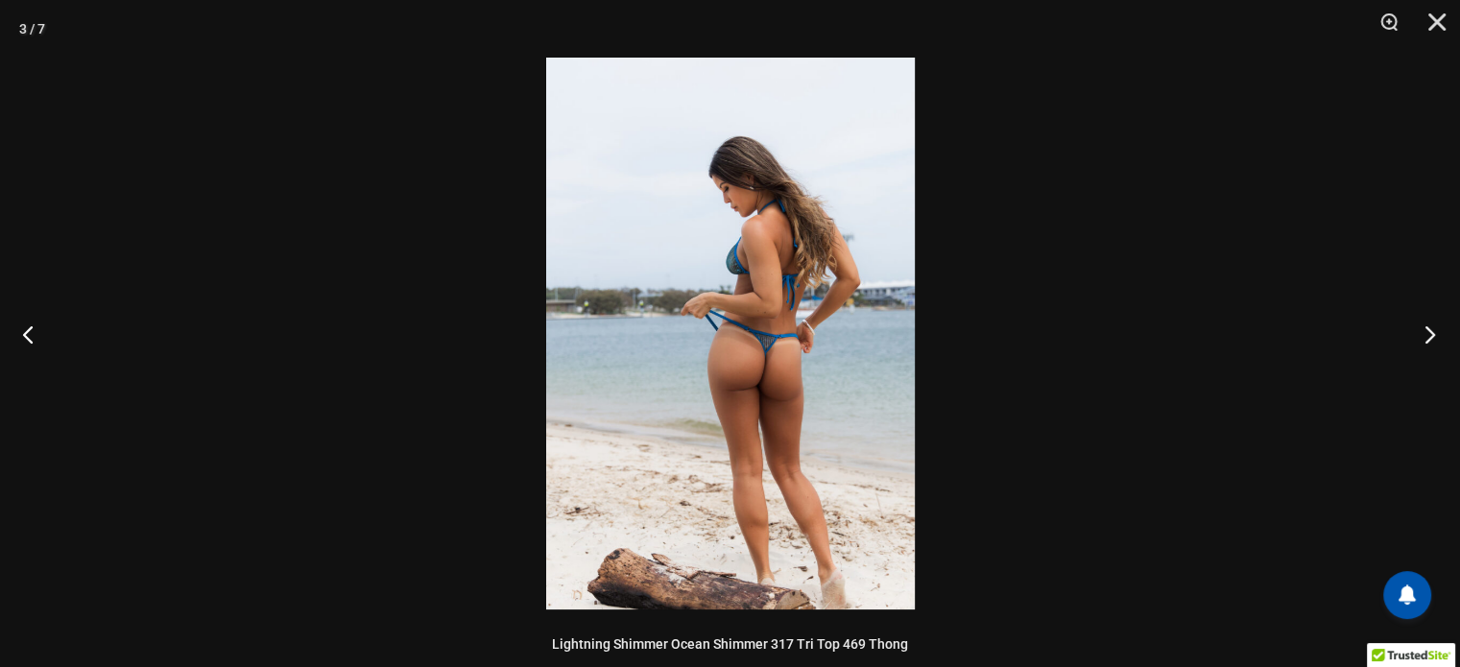
click at [1425, 338] on button "Next" at bounding box center [1424, 334] width 72 height 96
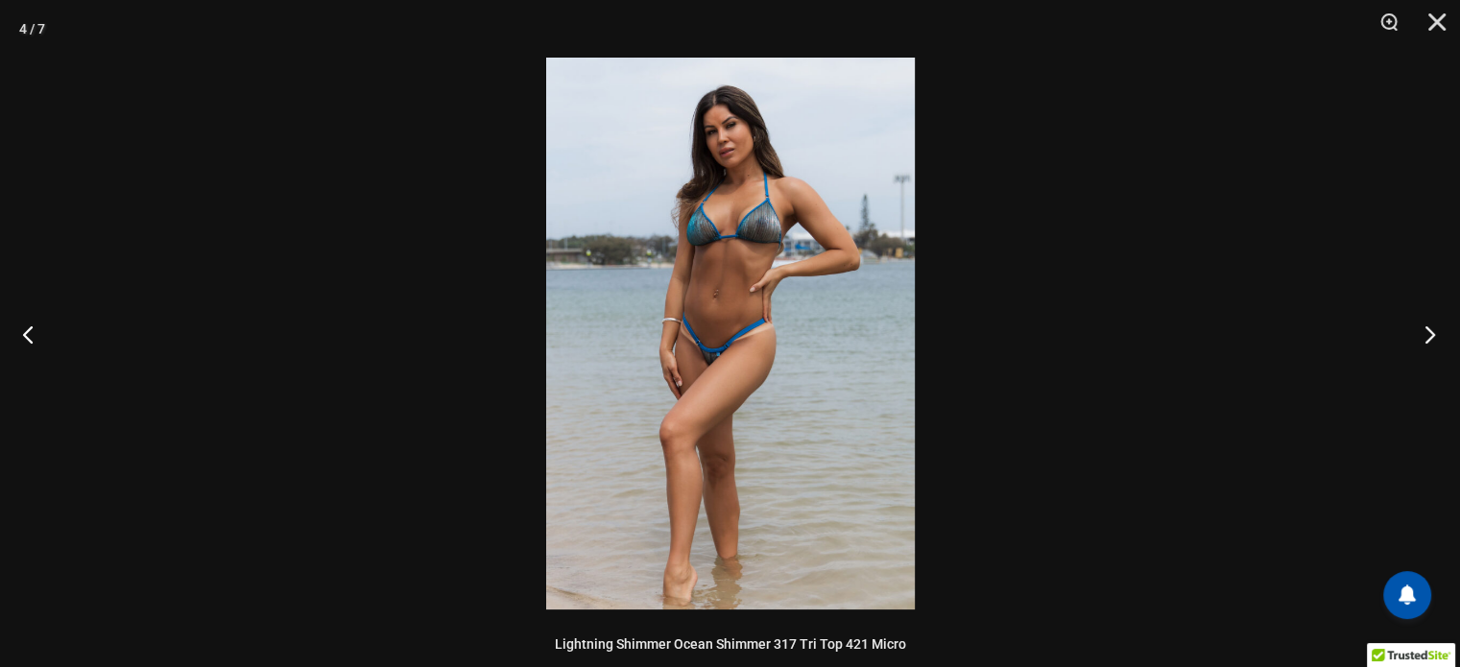
click at [1425, 338] on button "Next" at bounding box center [1424, 334] width 72 height 96
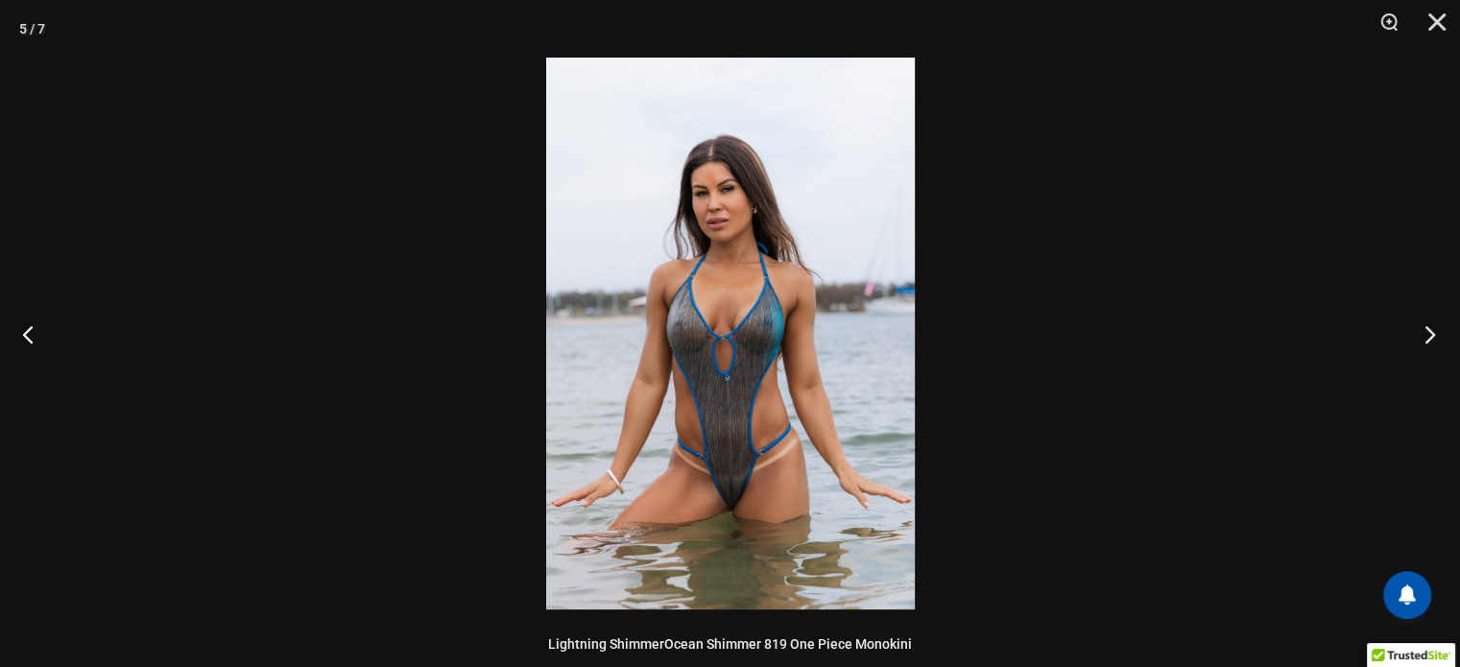
click at [1425, 338] on button "Next" at bounding box center [1424, 334] width 72 height 96
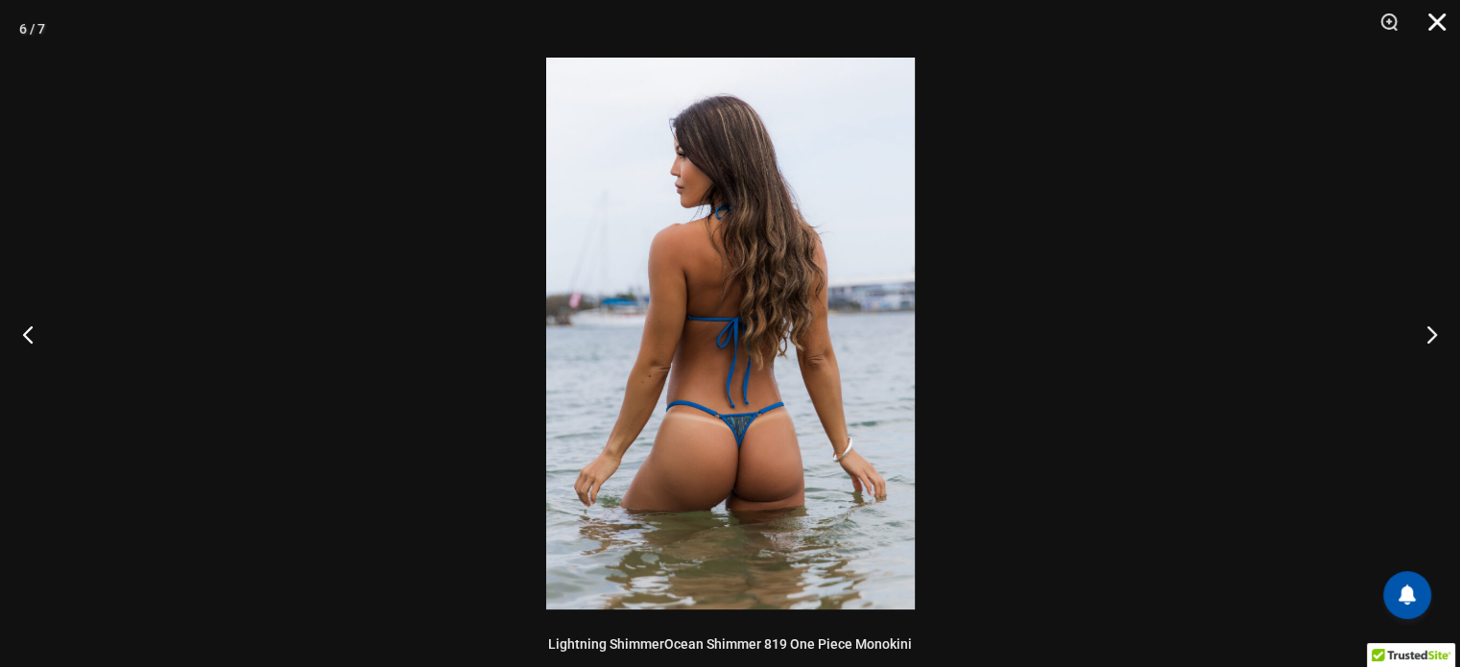
click at [1433, 26] on button "Close" at bounding box center [1431, 29] width 48 height 58
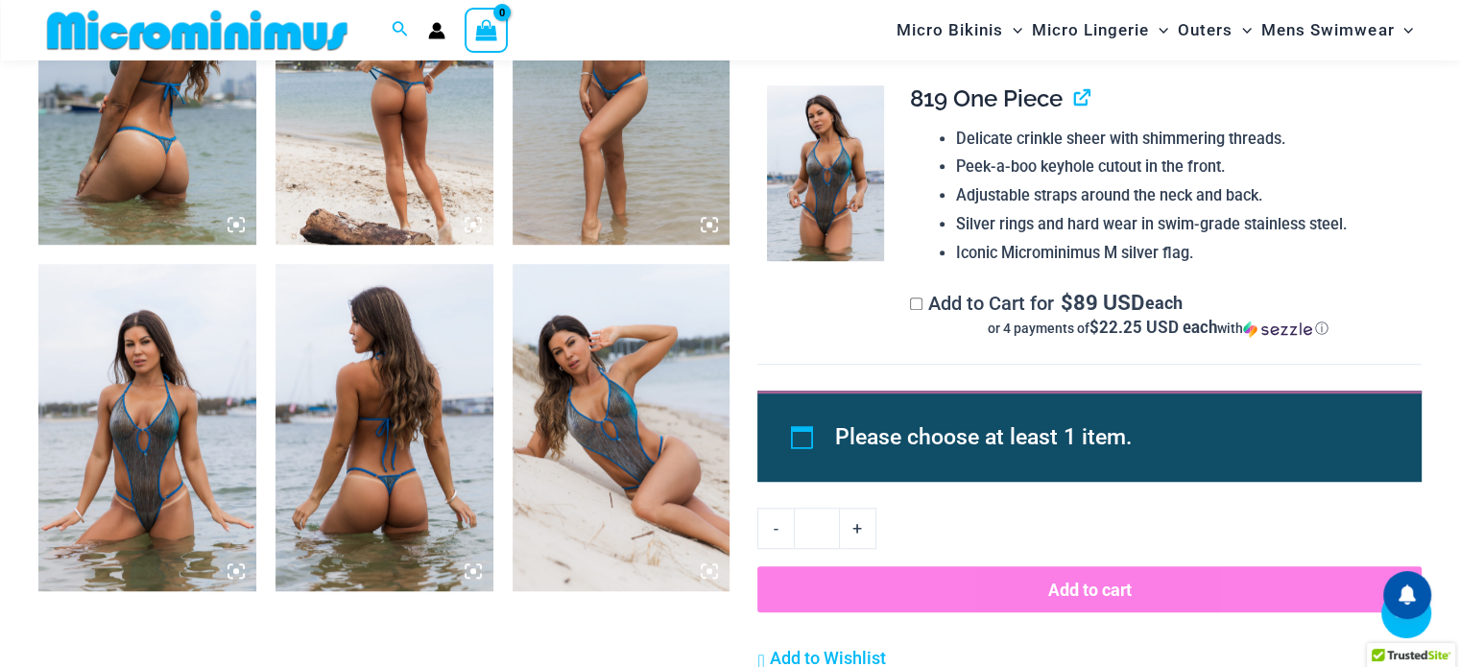
scroll to position [1231, 0]
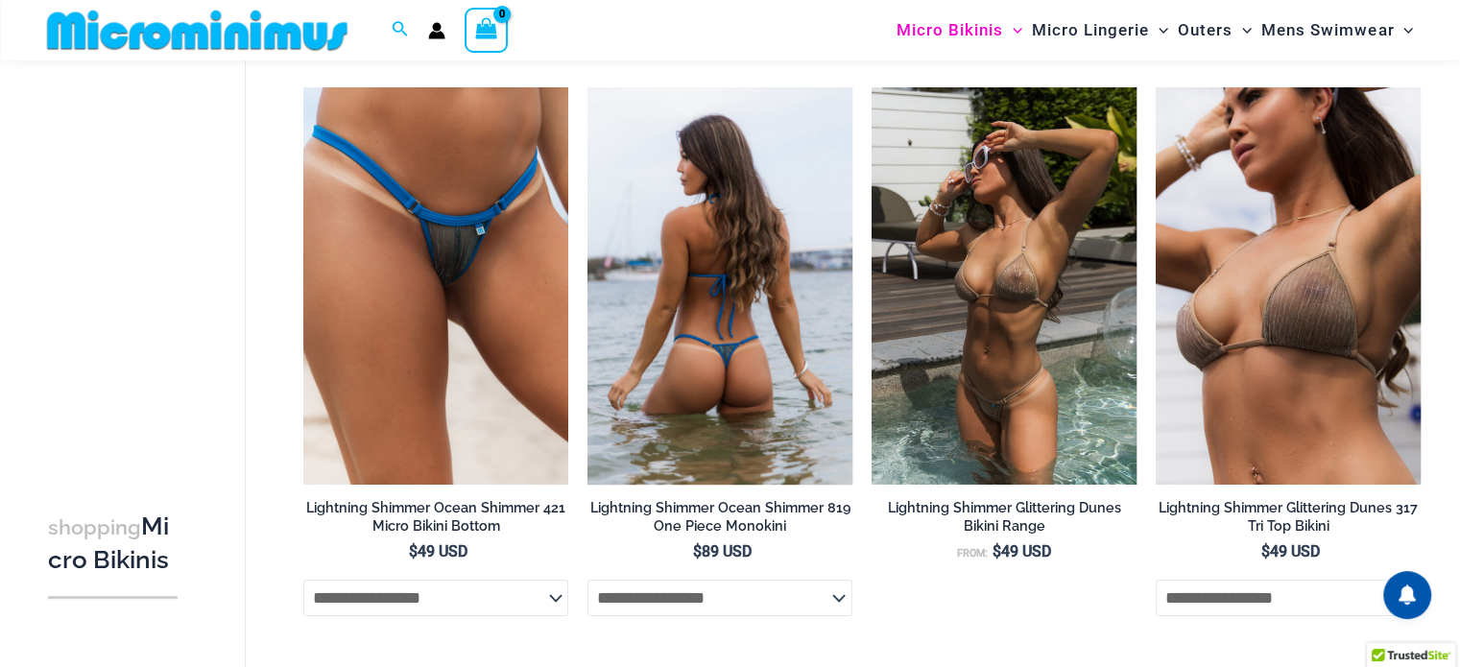
scroll to position [177, 0]
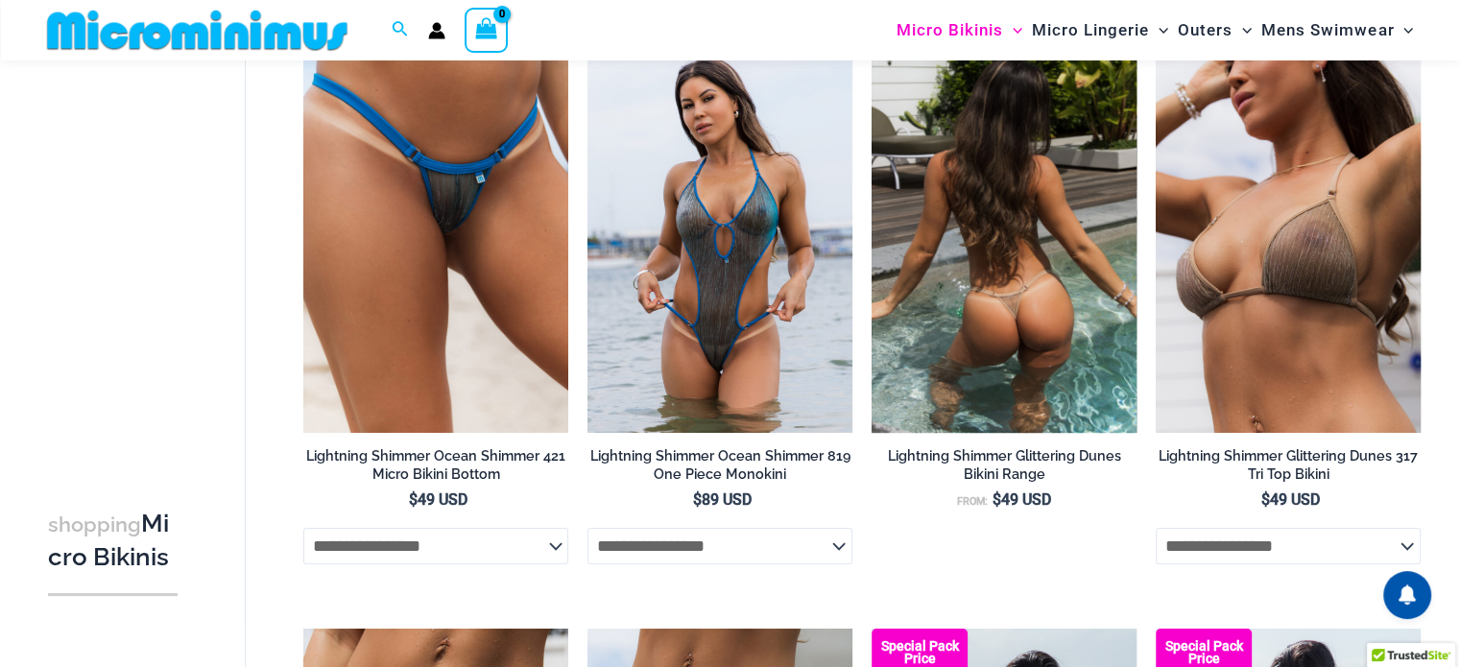
click at [1052, 290] on img at bounding box center [1004, 235] width 265 height 398
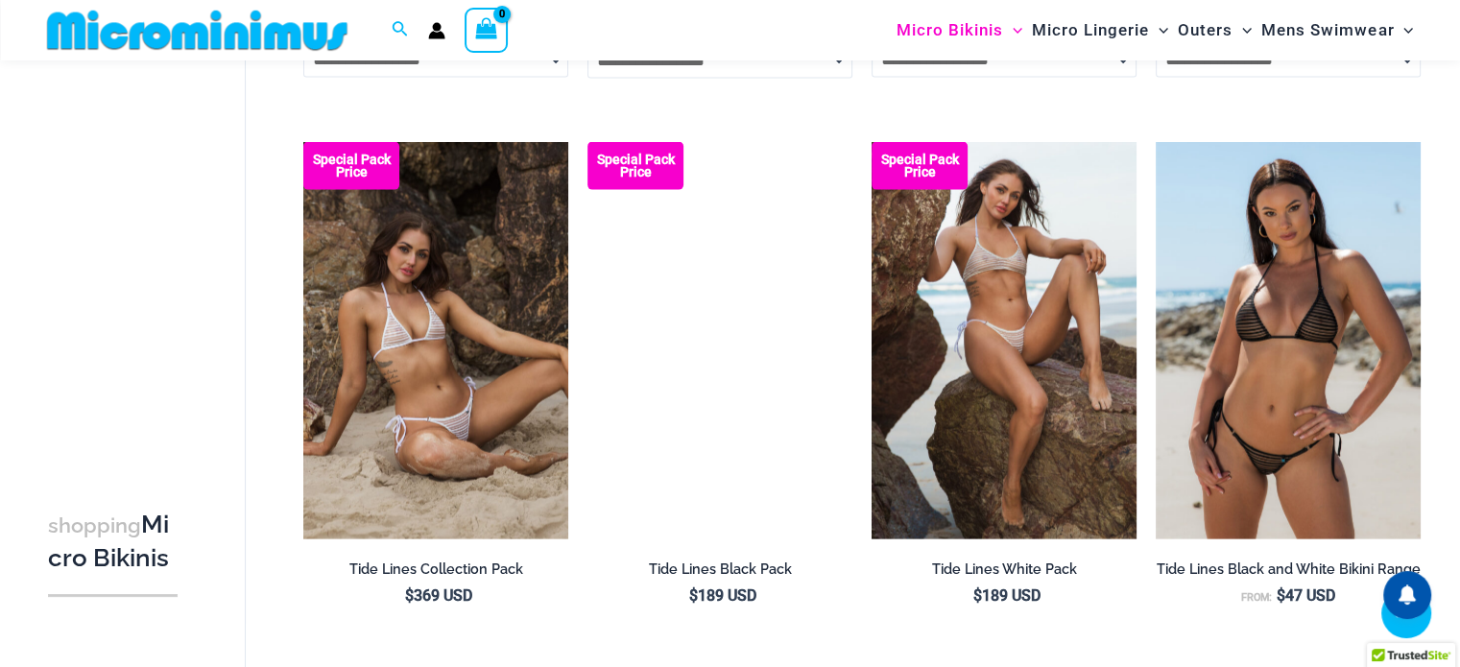
scroll to position [4305, 0]
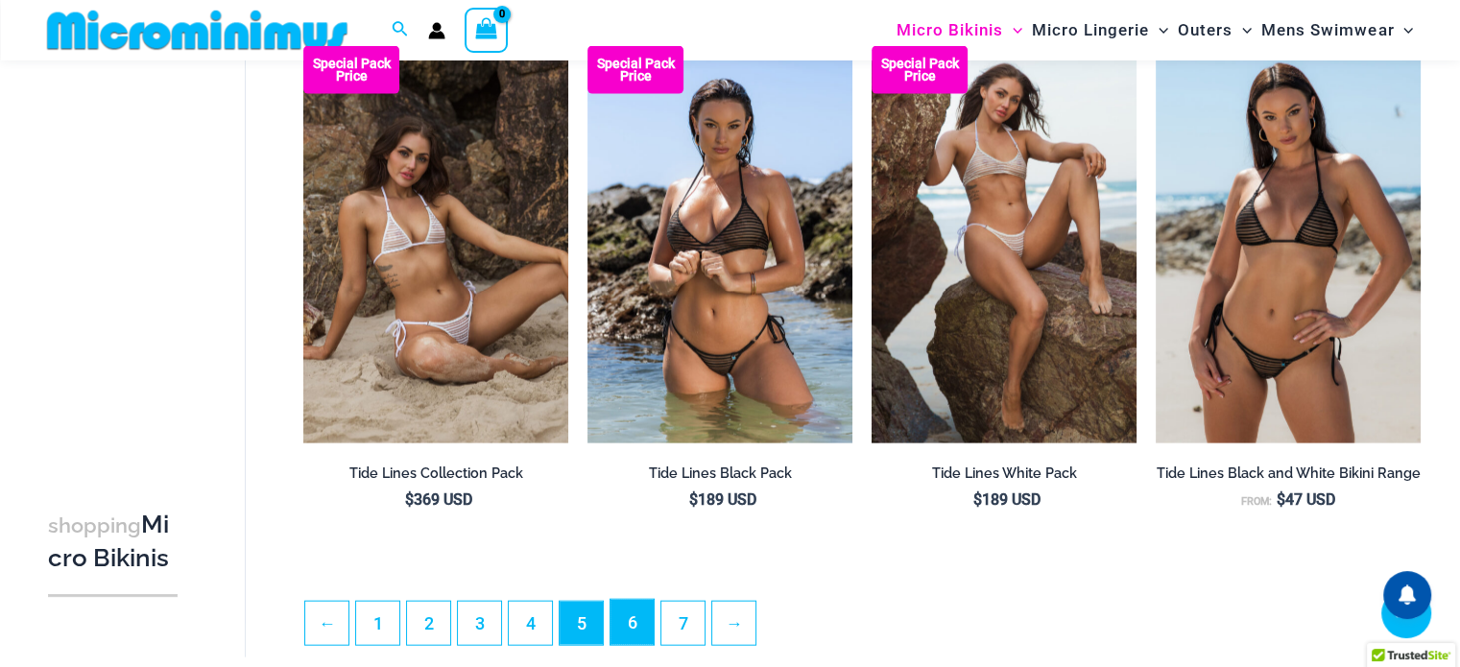
click at [628, 635] on link "6" at bounding box center [632, 622] width 43 height 45
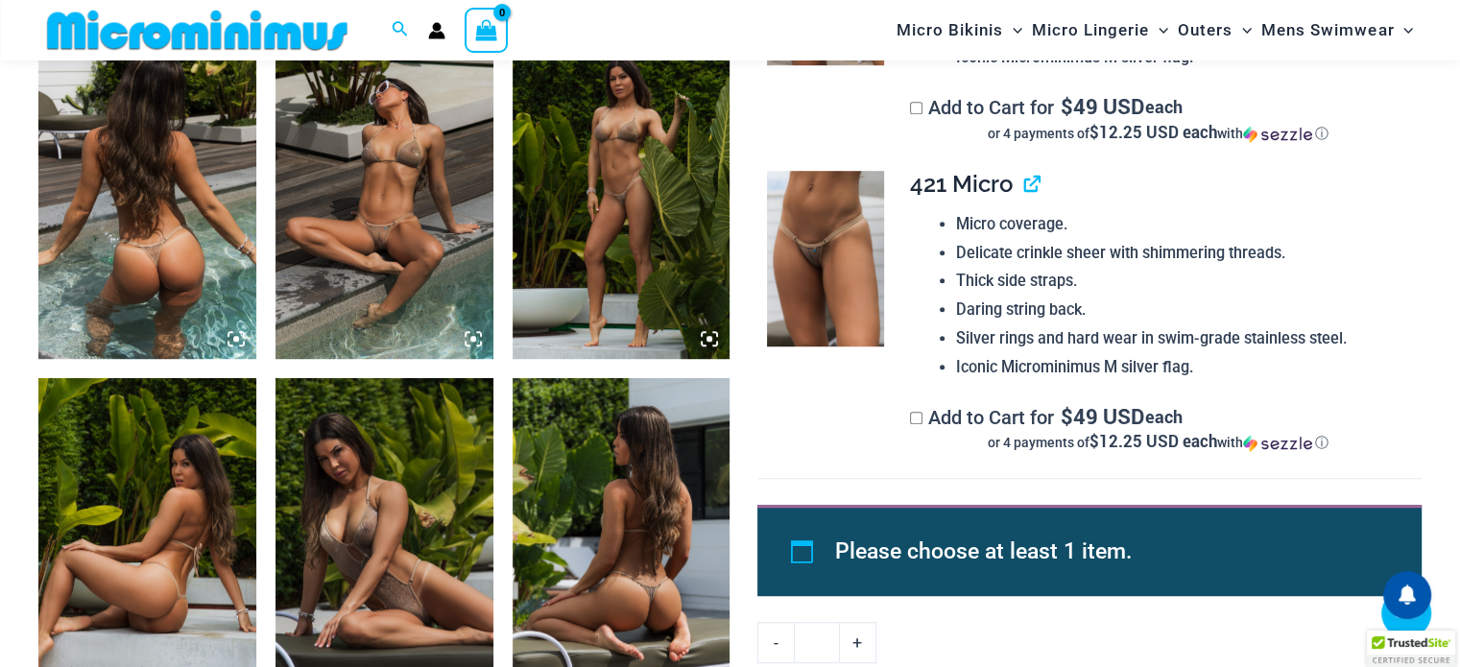
scroll to position [1232, 0]
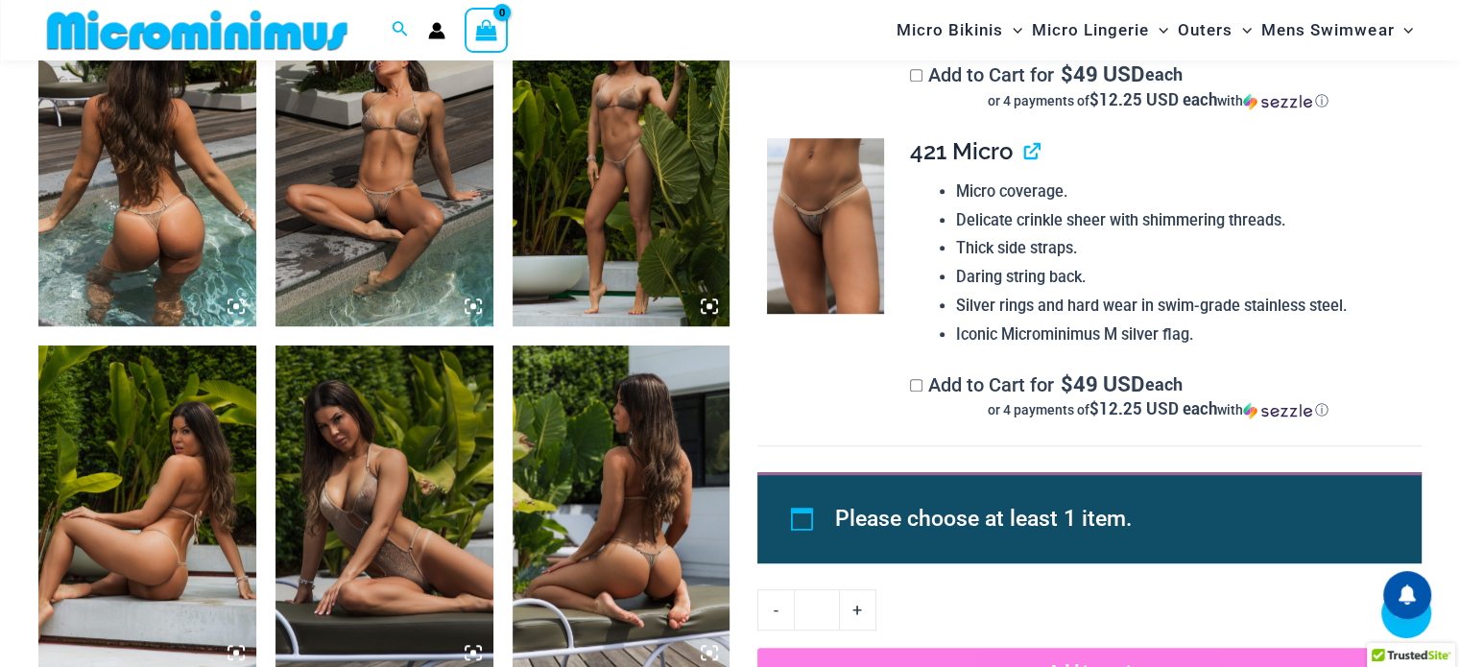
click at [180, 249] on img at bounding box center [147, 163] width 218 height 326
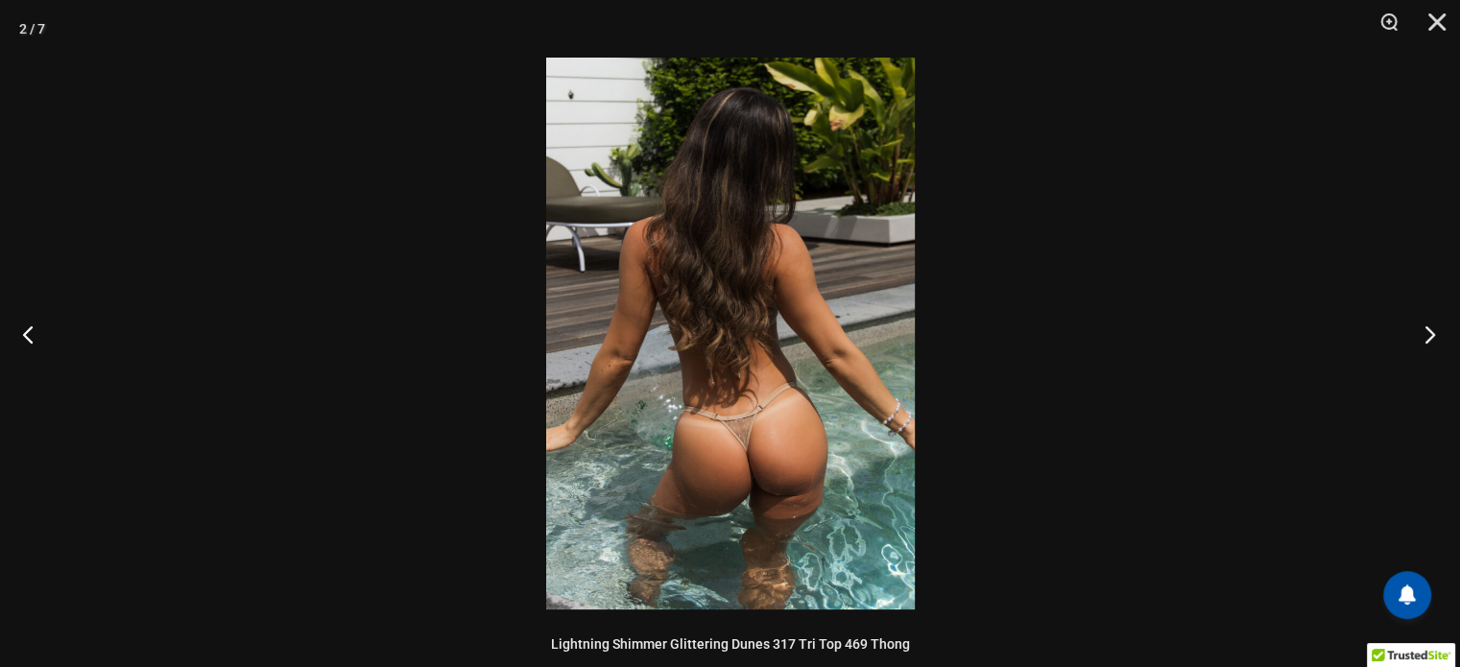
click at [1435, 341] on button "Next" at bounding box center [1424, 334] width 72 height 96
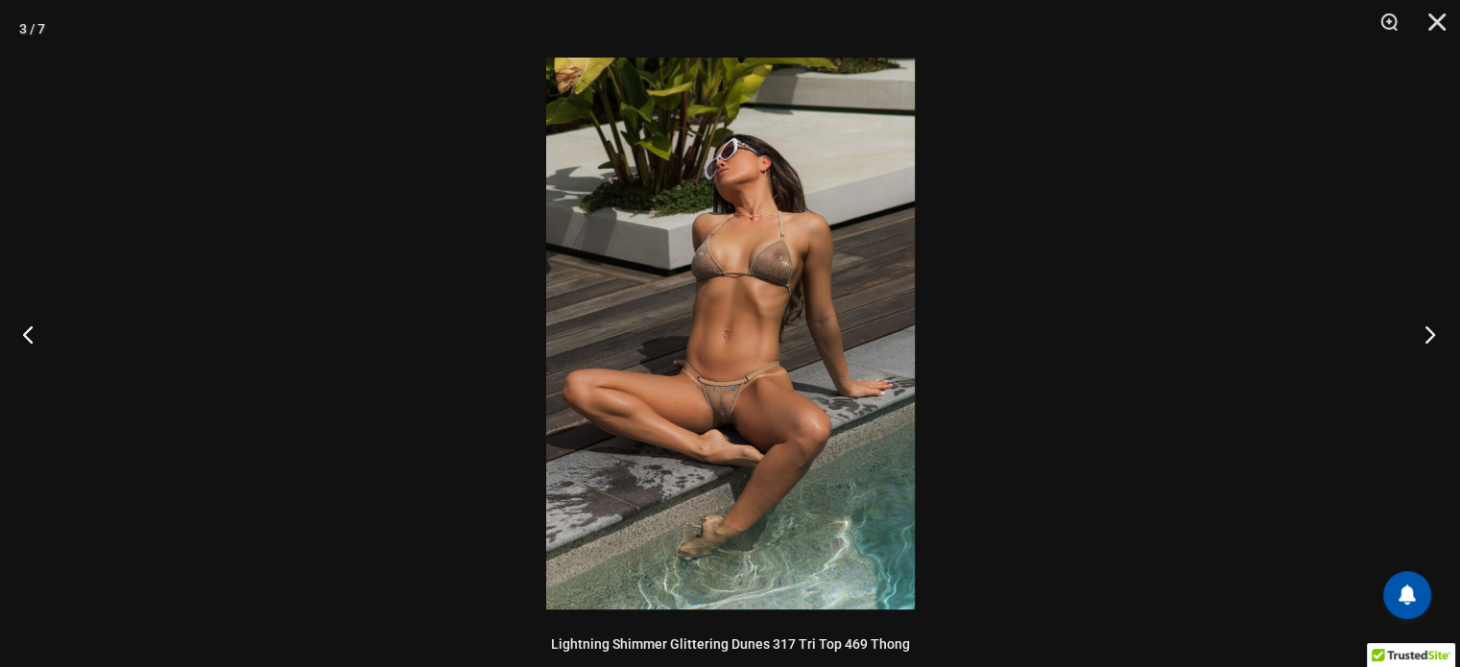
click at [1435, 341] on button "Next" at bounding box center [1424, 334] width 72 height 96
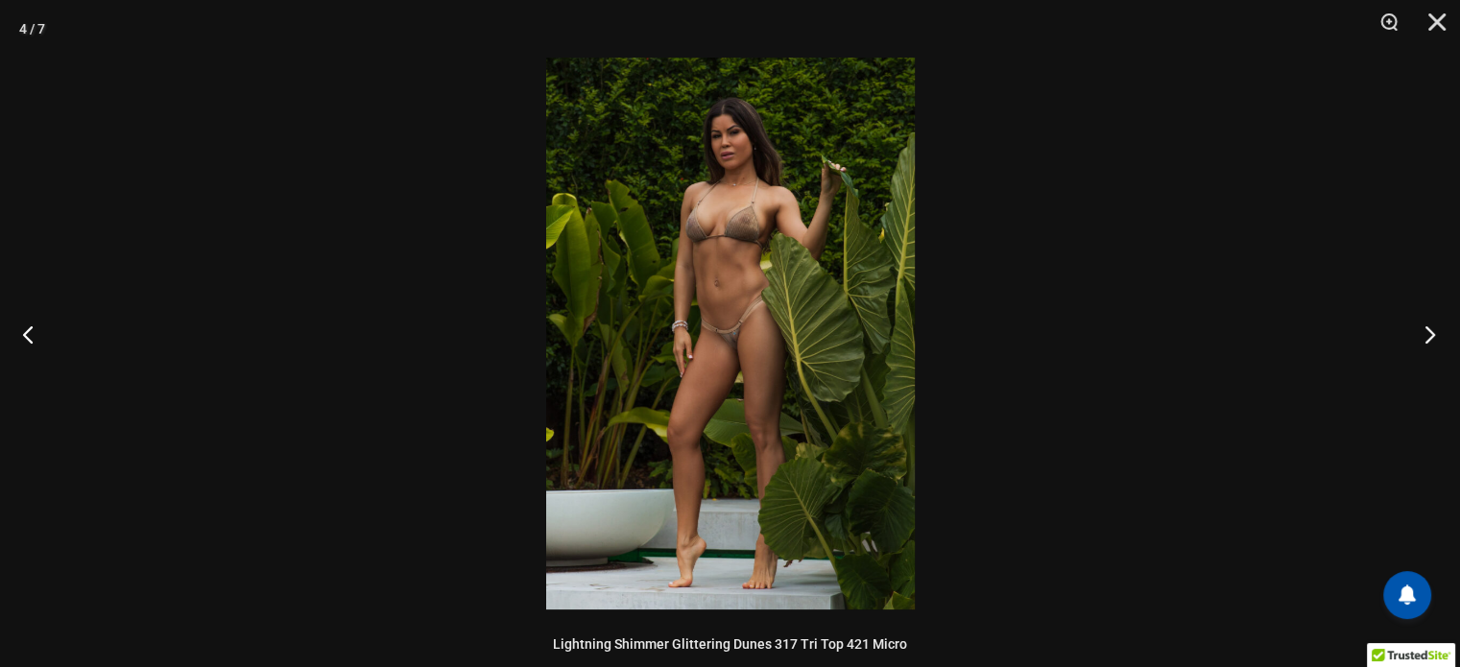
click at [1435, 341] on button "Next" at bounding box center [1424, 334] width 72 height 96
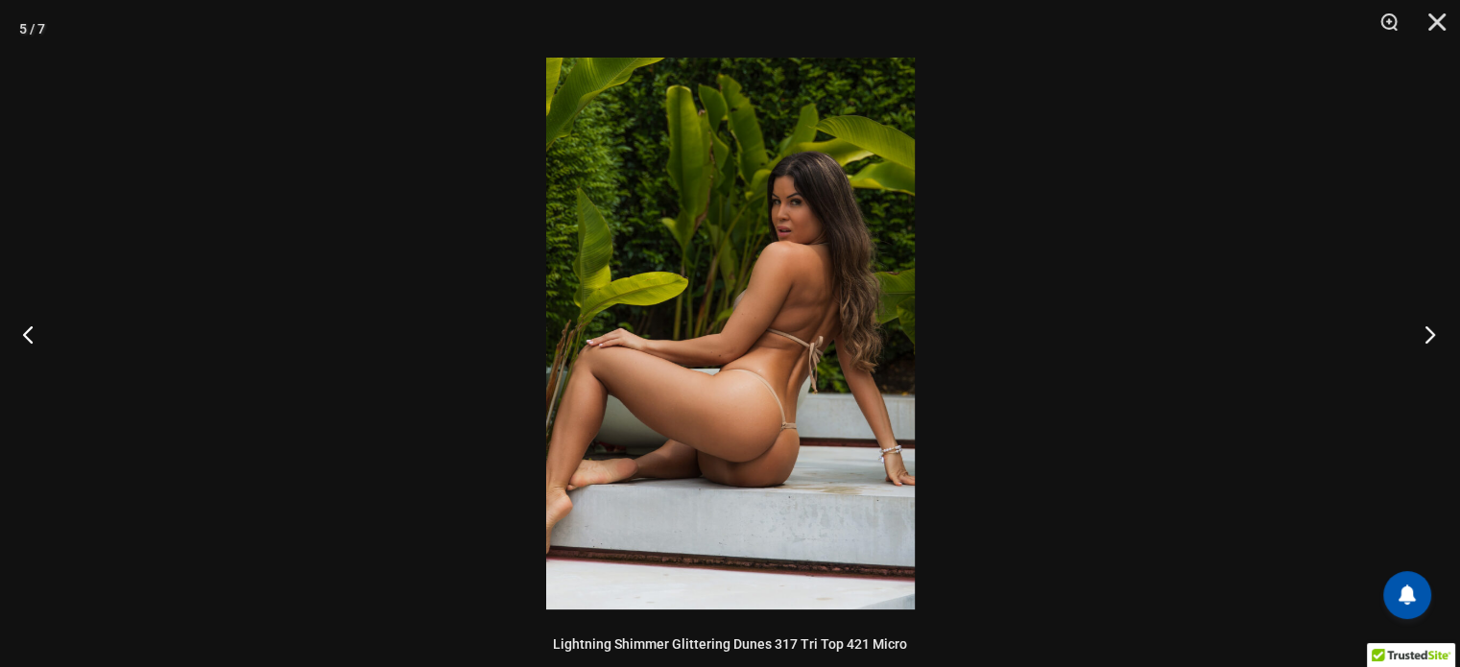
click at [1435, 341] on button "Next" at bounding box center [1424, 334] width 72 height 96
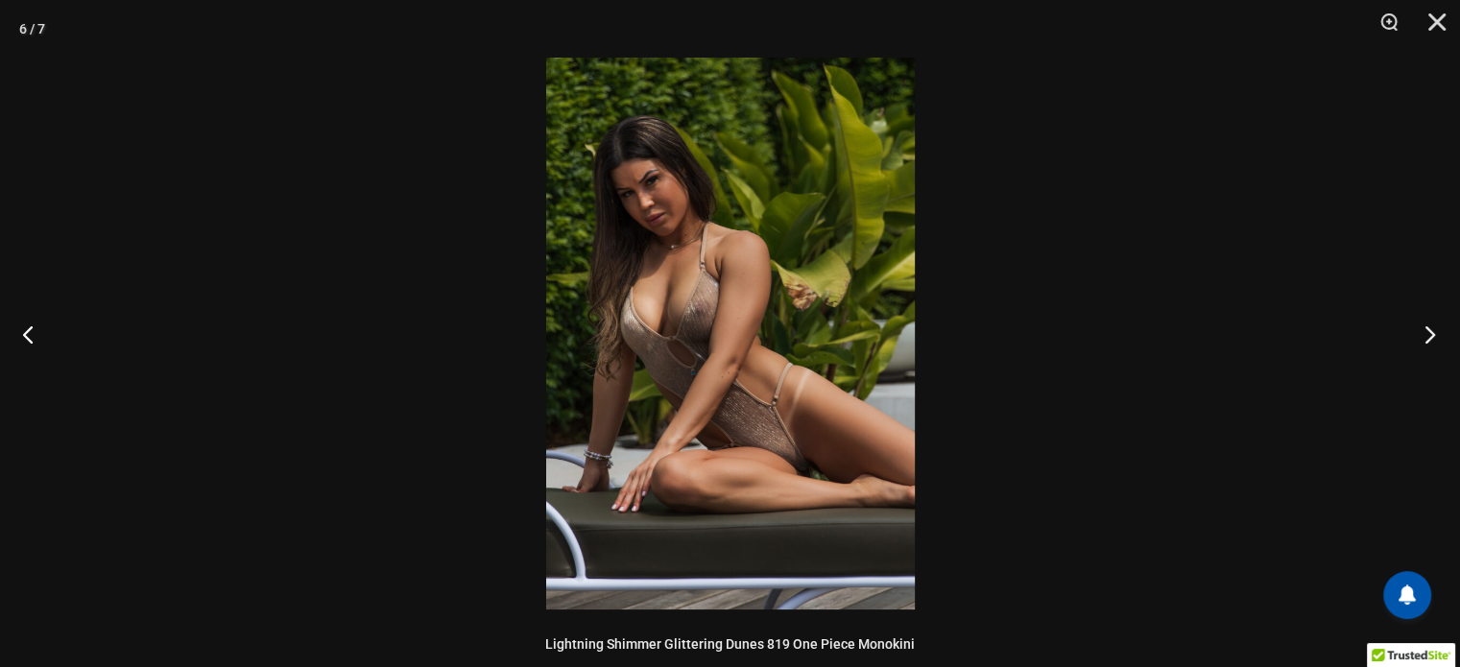
click at [1435, 341] on button "Next" at bounding box center [1424, 334] width 72 height 96
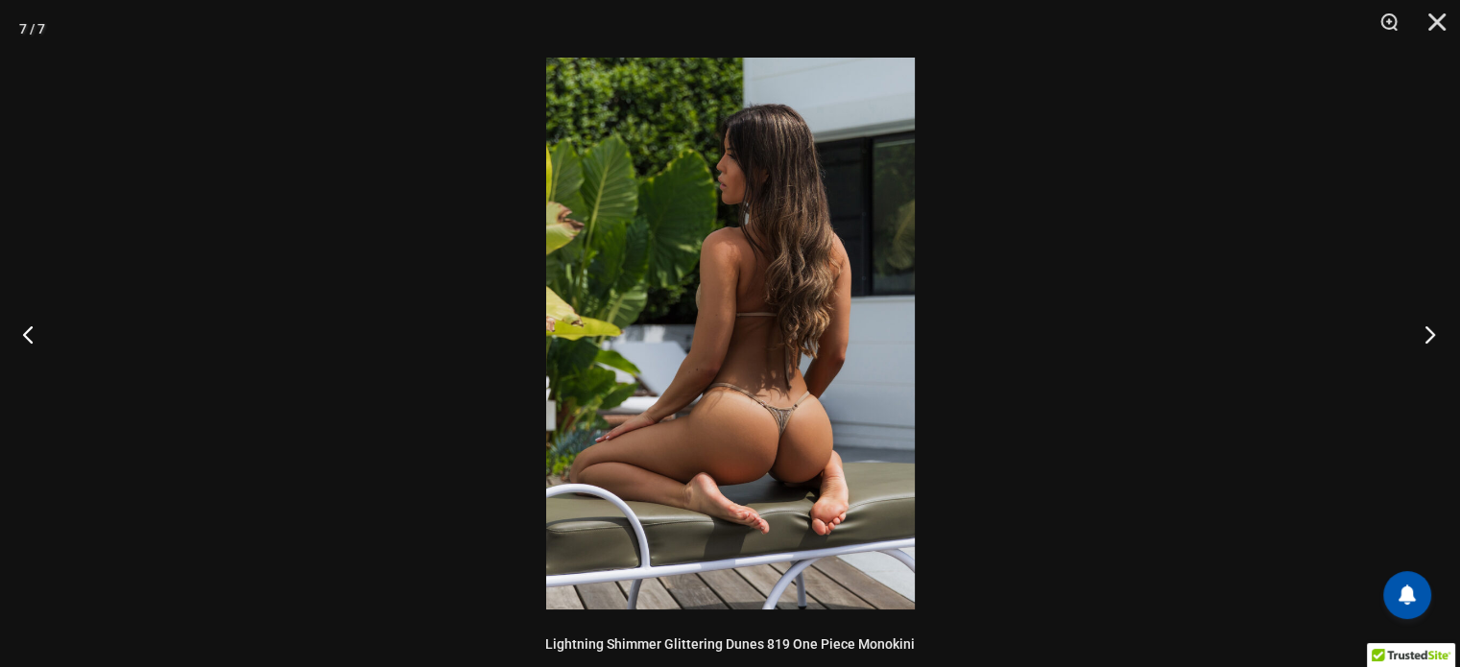
click at [1435, 341] on button "Next" at bounding box center [1424, 334] width 72 height 96
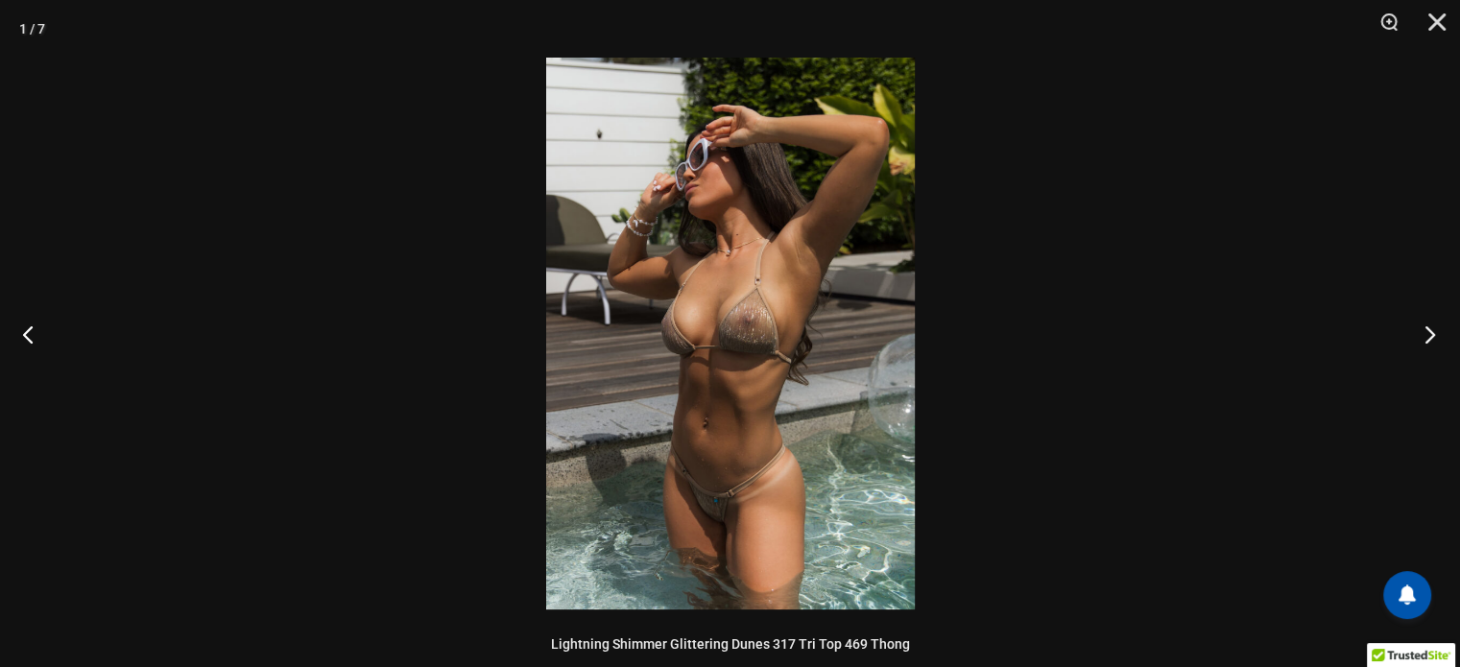
click at [1435, 341] on button "Next" at bounding box center [1424, 334] width 72 height 96
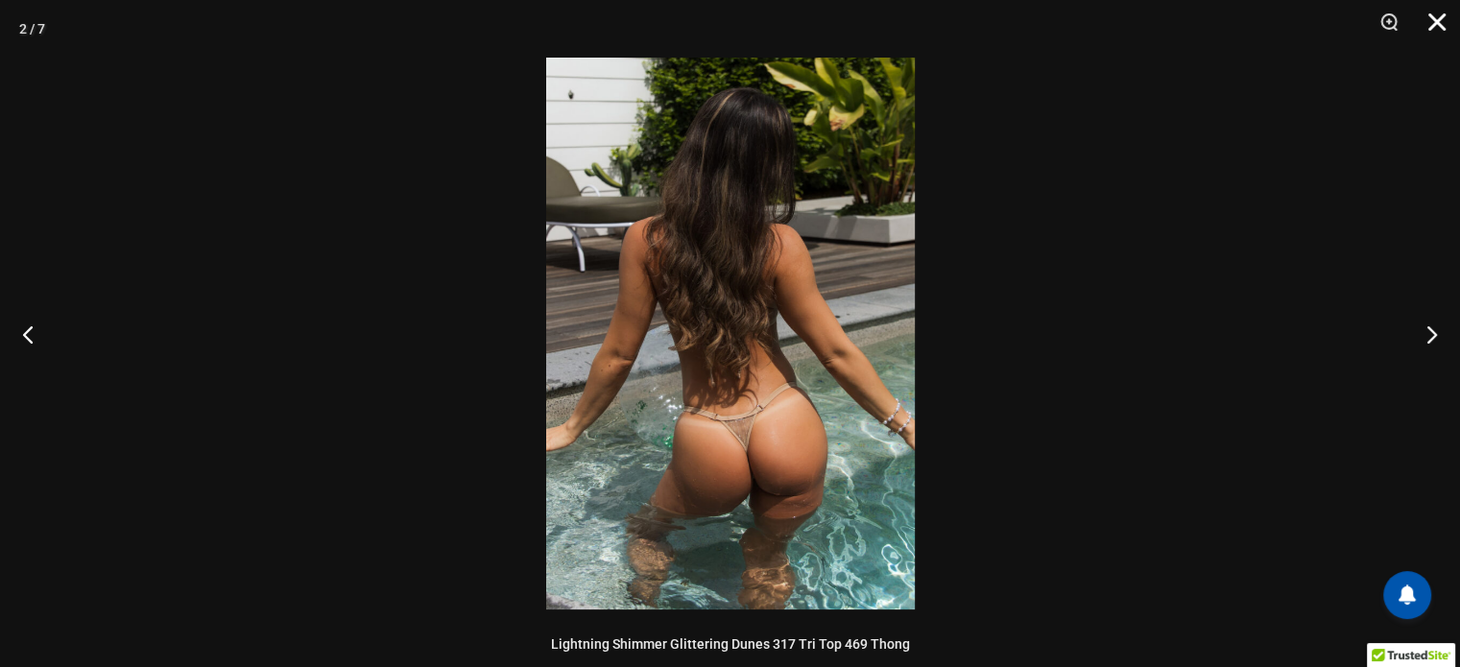
click at [1435, 26] on button "Close" at bounding box center [1431, 29] width 48 height 58
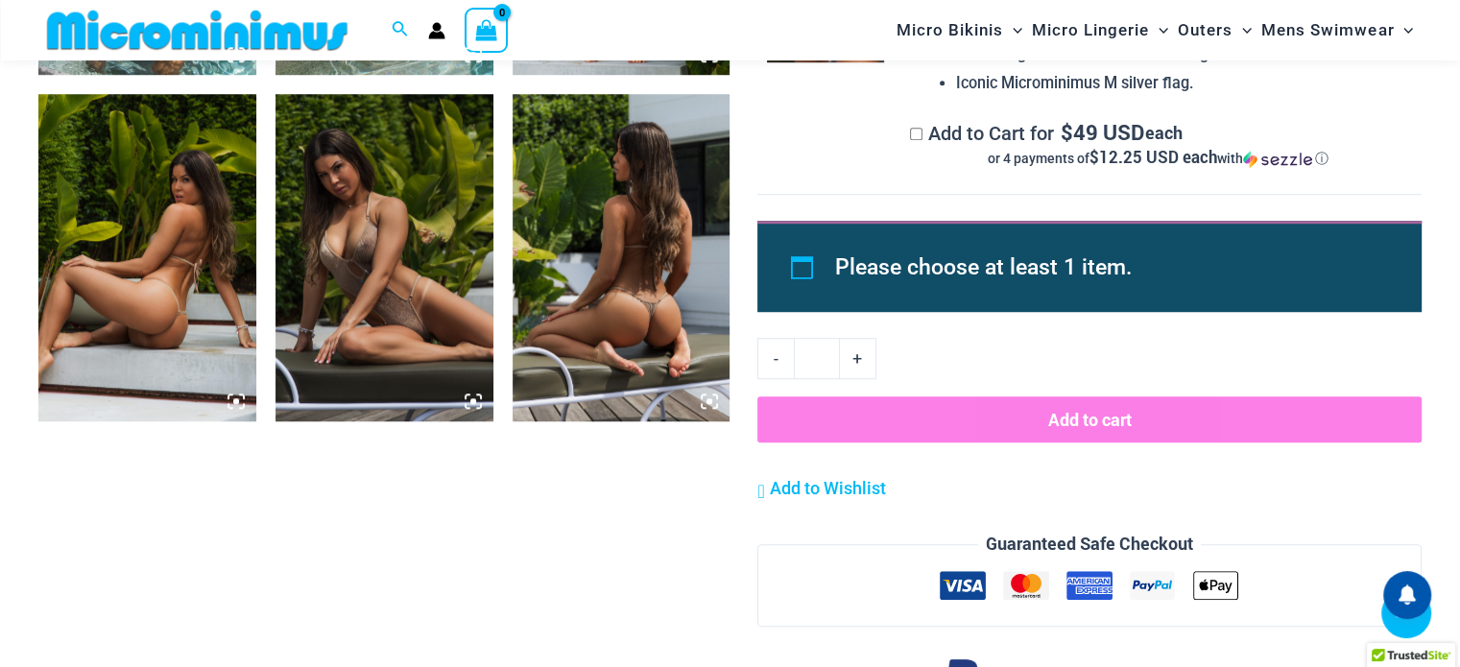
scroll to position [1712, 0]
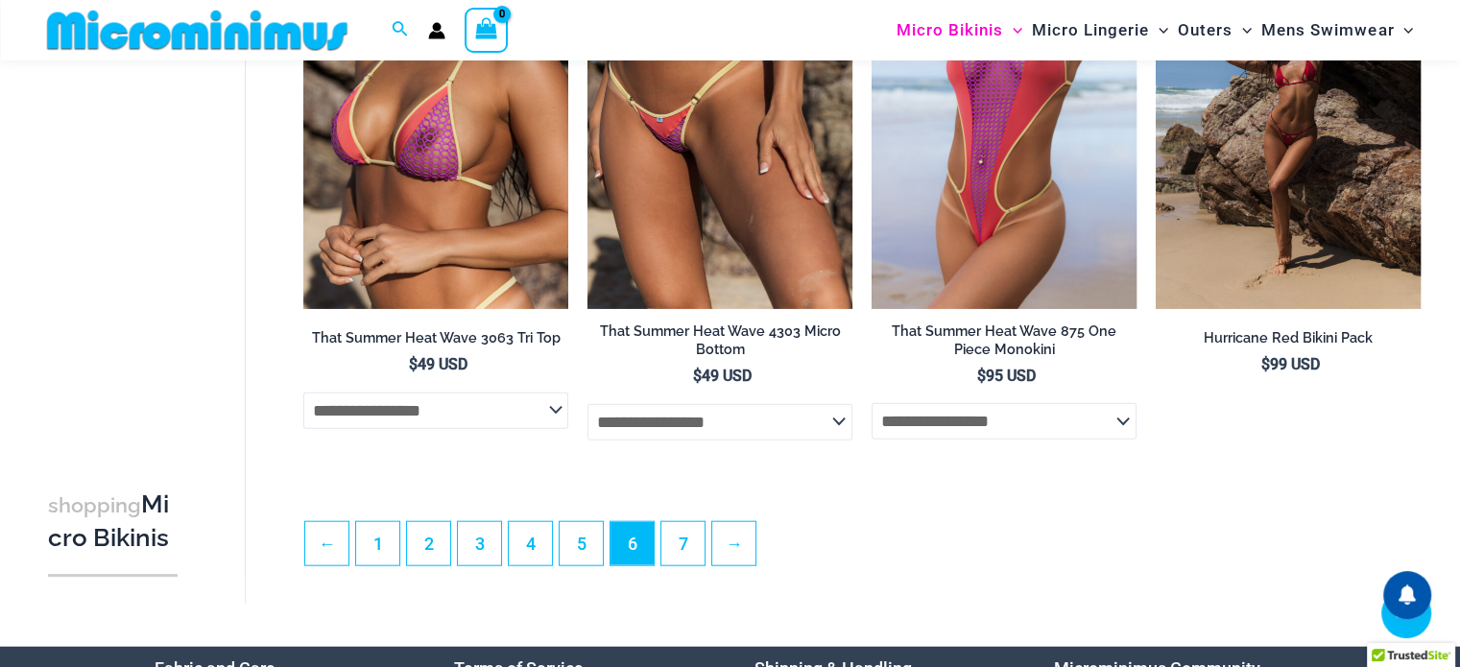
scroll to position [4786, 0]
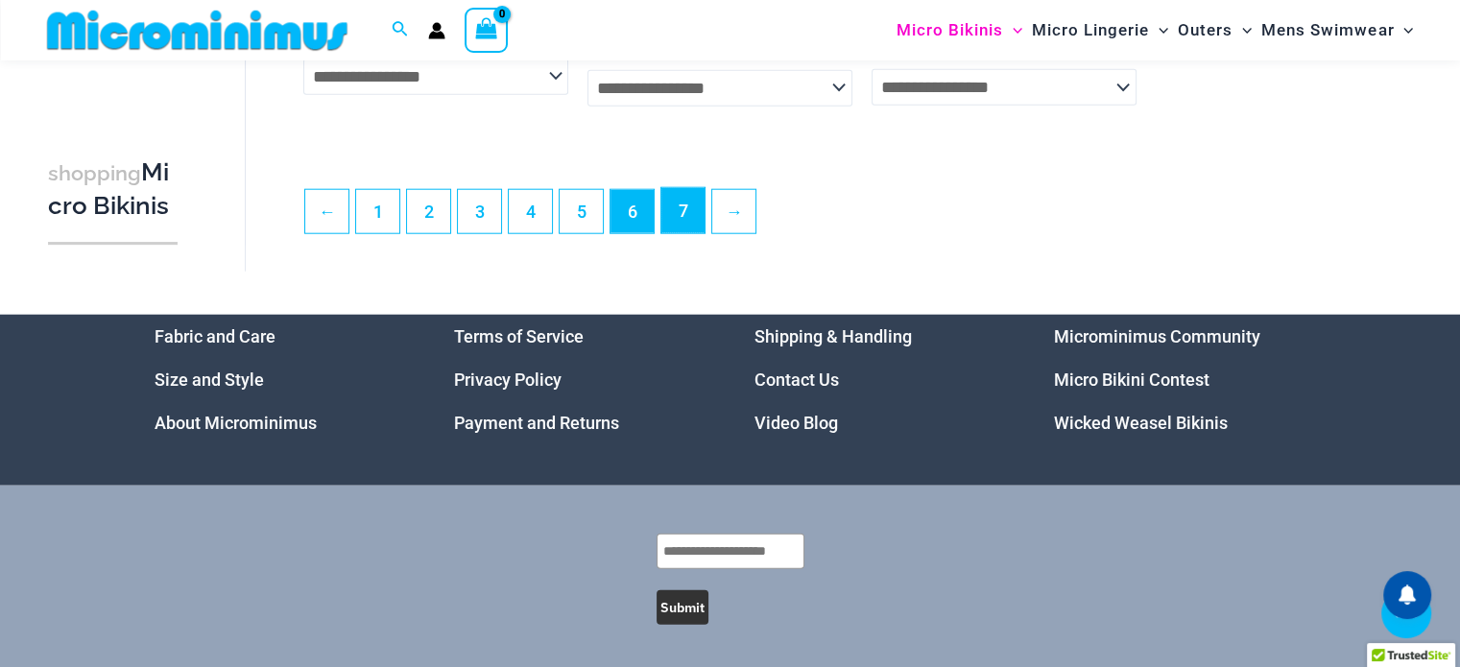
click at [678, 233] on link "7" at bounding box center [683, 210] width 43 height 45
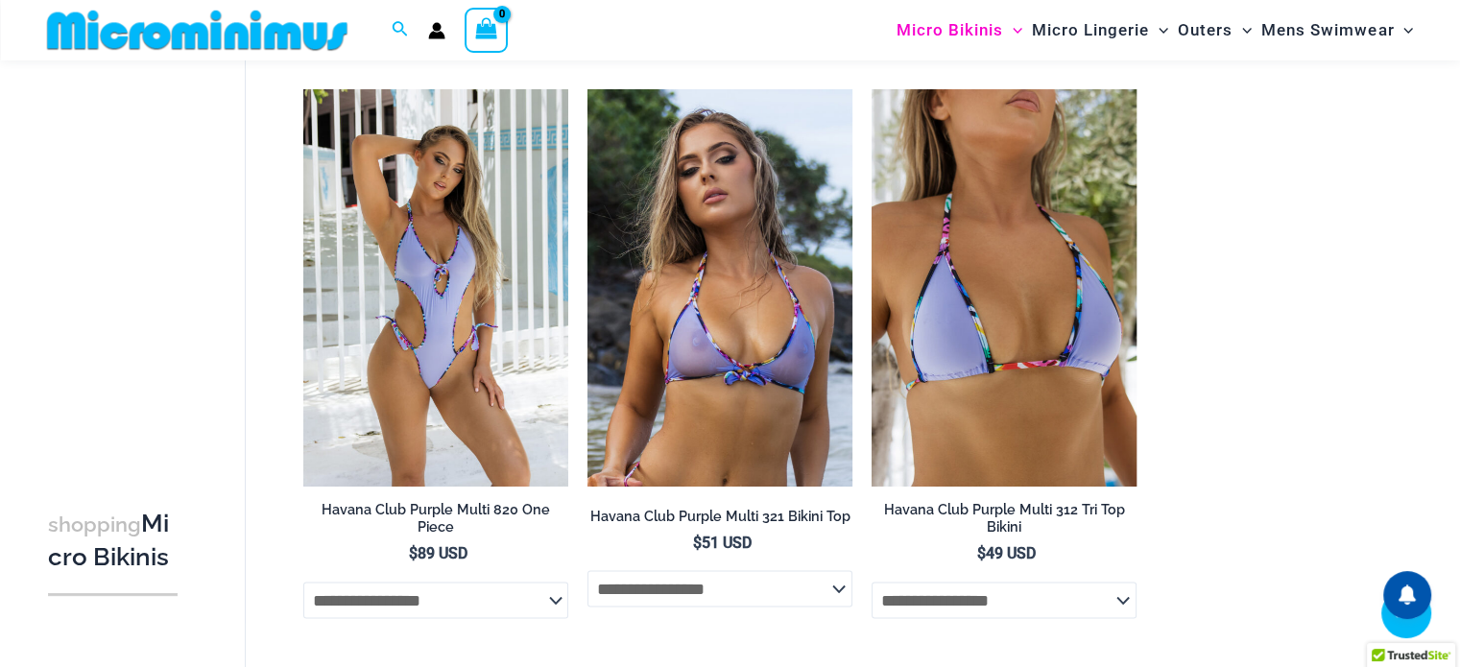
scroll to position [3055, 0]
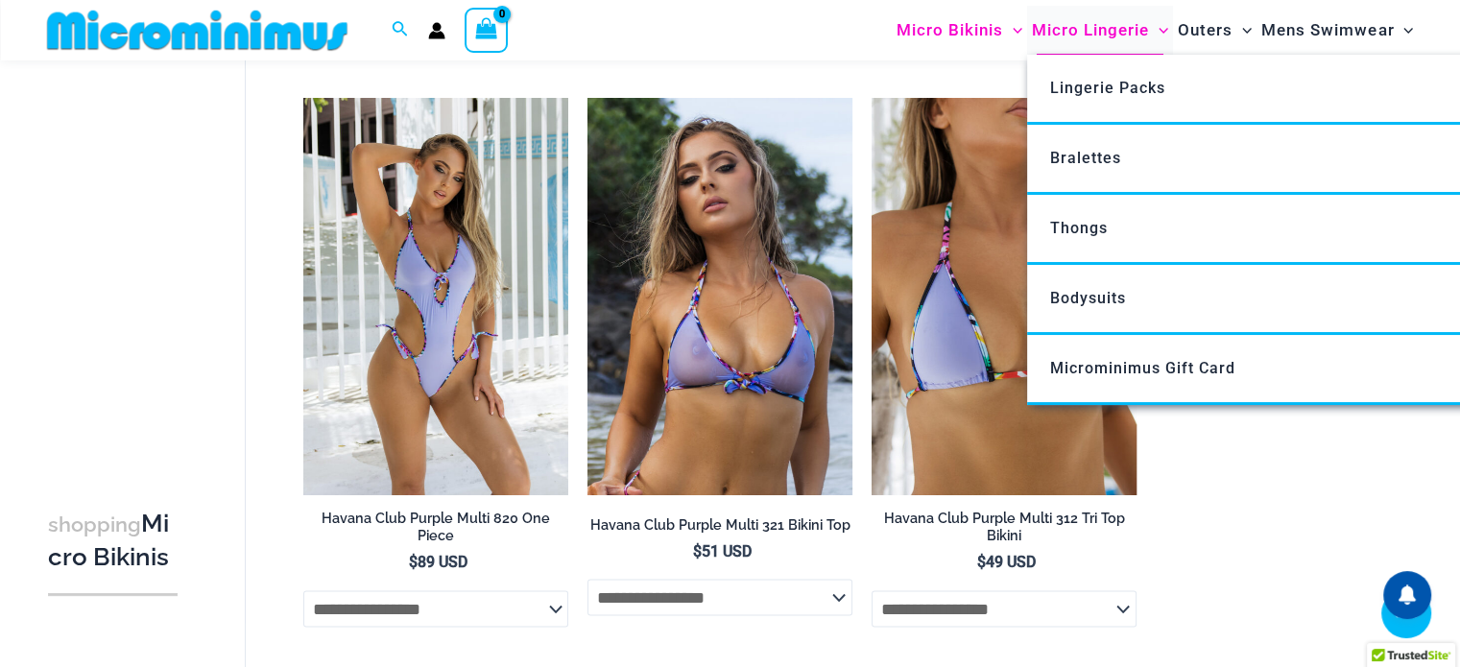
click at [1096, 32] on span "Micro Lingerie" at bounding box center [1090, 30] width 117 height 49
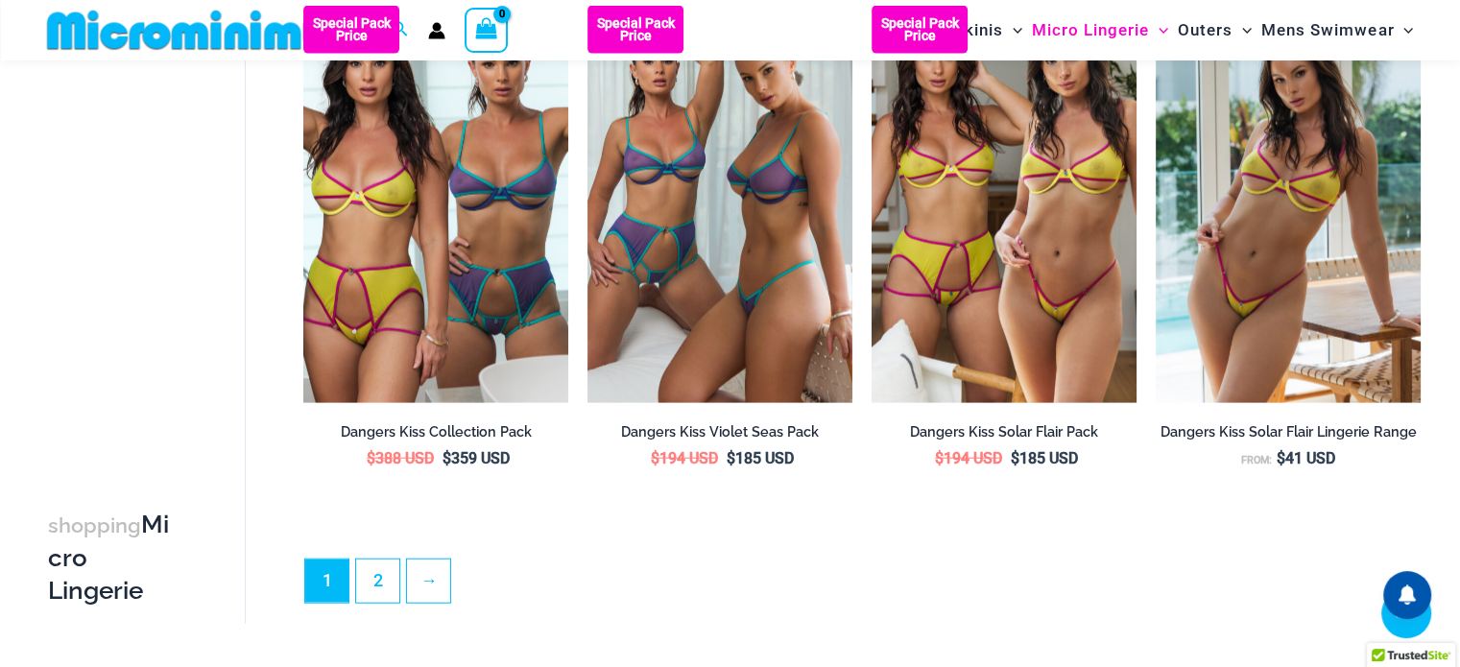
scroll to position [4688, 0]
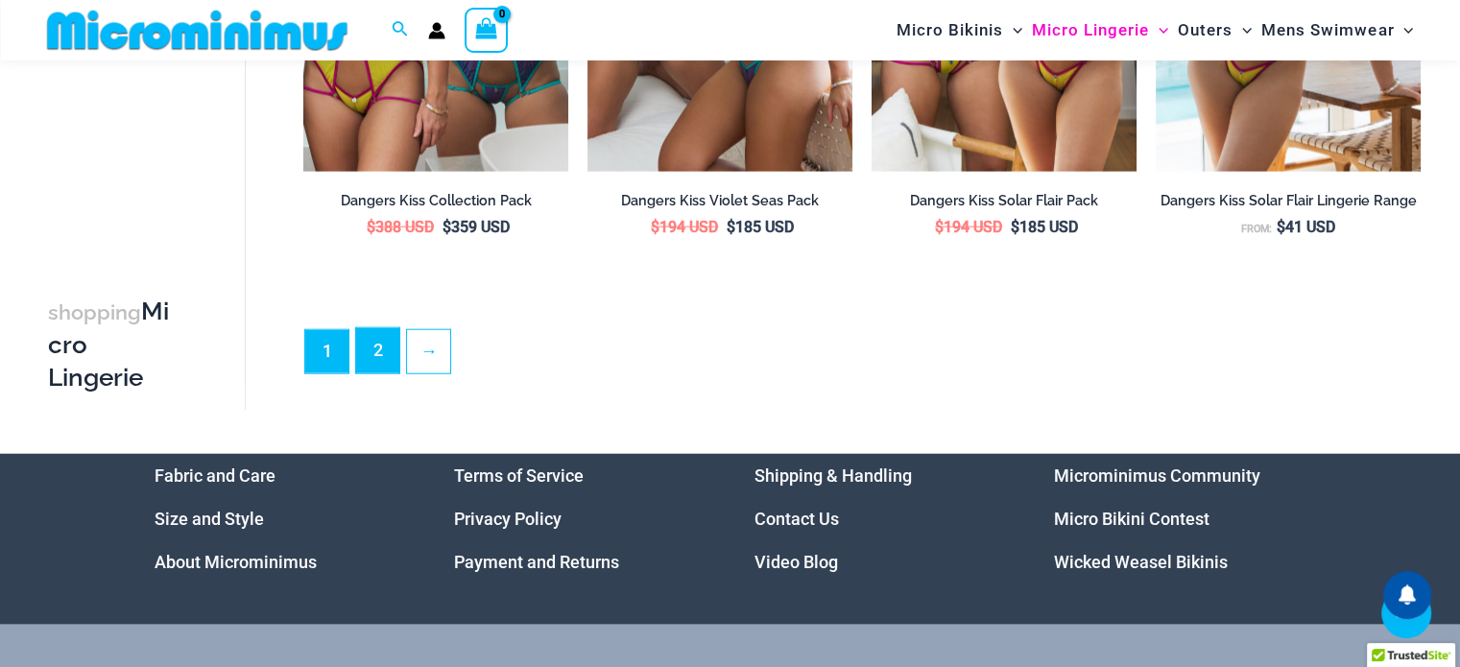
click at [384, 368] on link "2" at bounding box center [377, 350] width 43 height 45
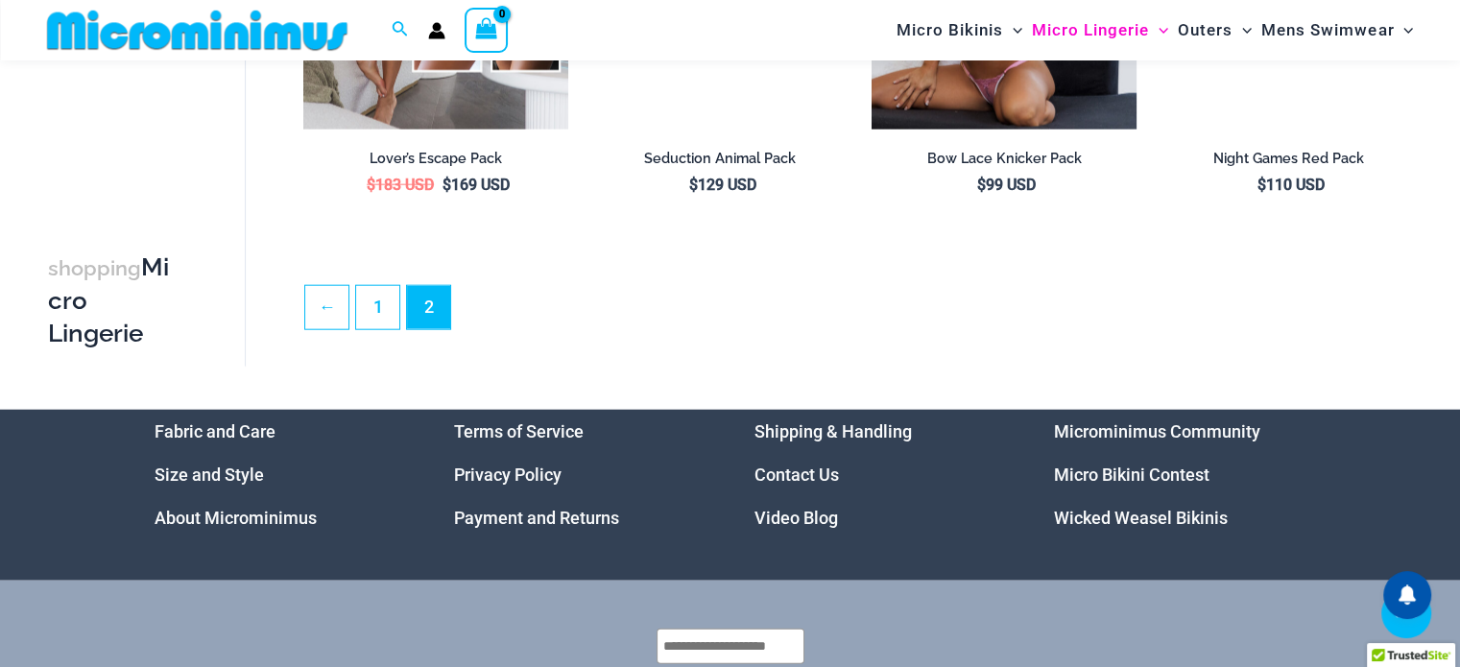
scroll to position [4770, 0]
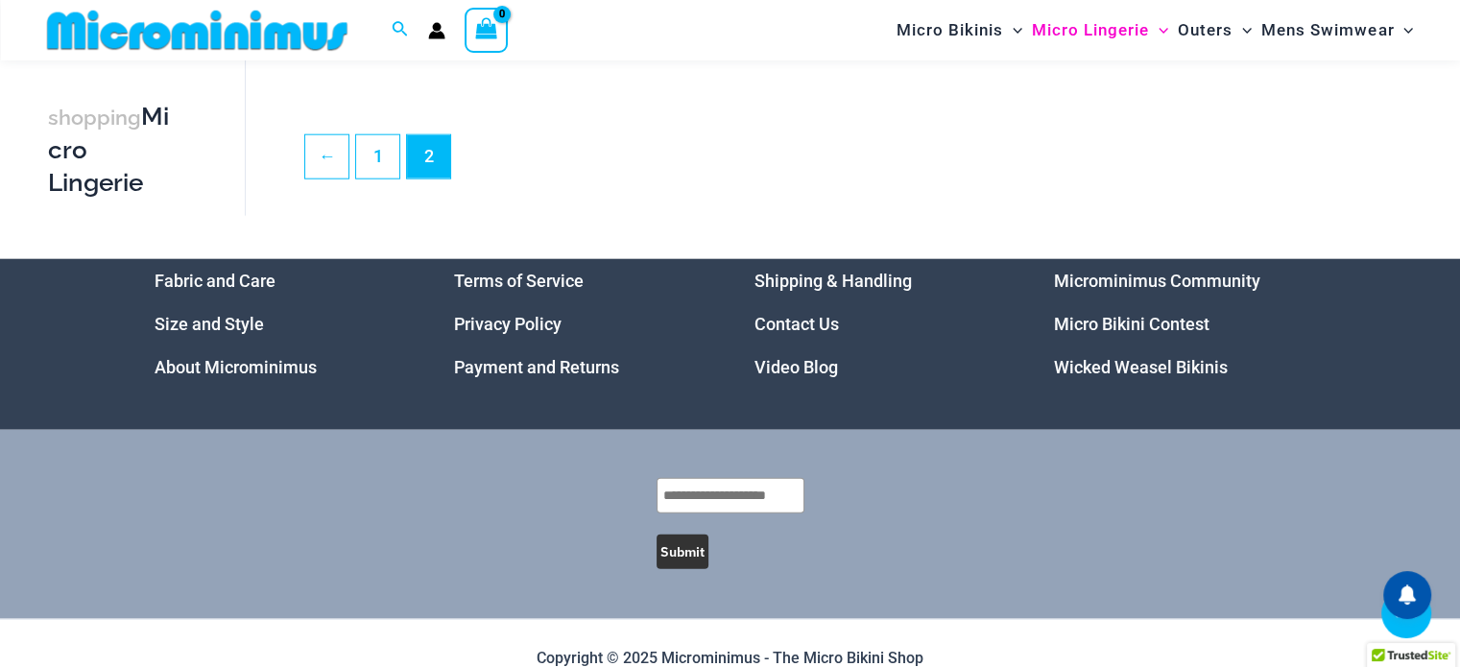
click at [731, 495] on input "text" at bounding box center [731, 496] width 148 height 36
type input "**********"
click at [695, 553] on button "Submit" at bounding box center [683, 552] width 52 height 35
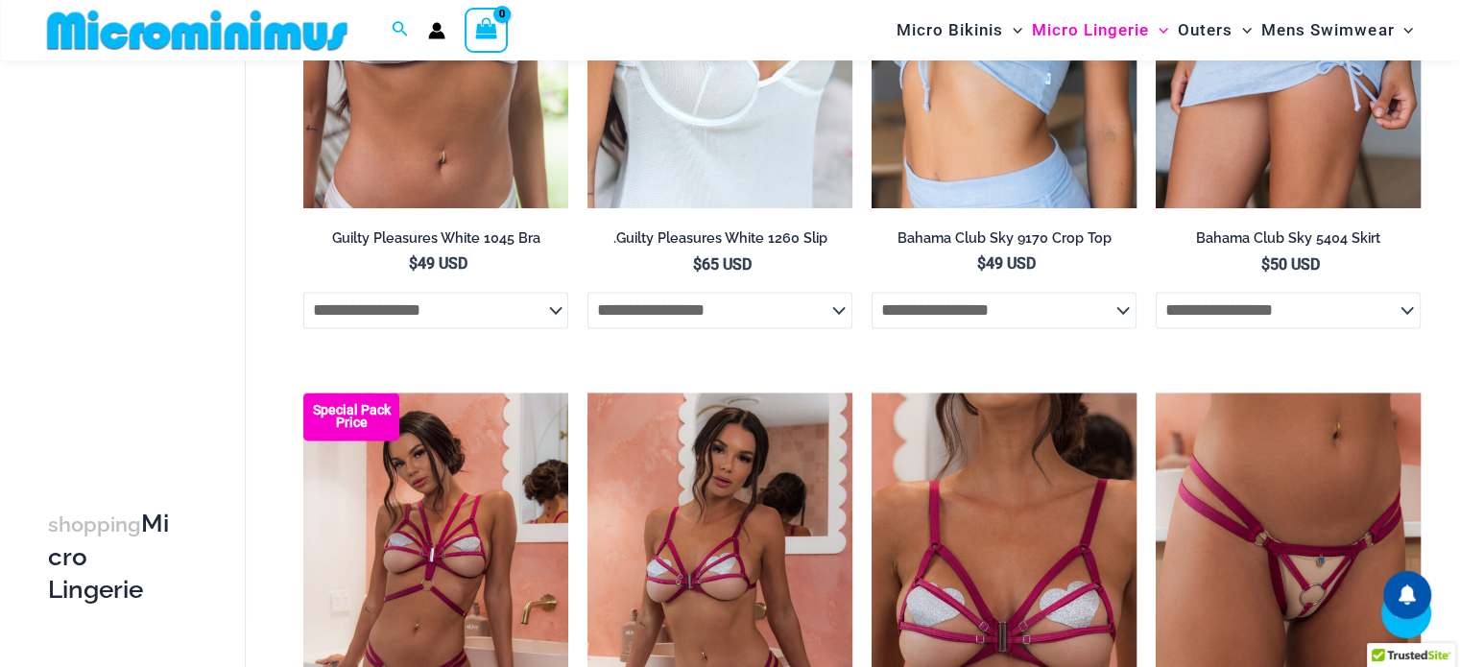
scroll to position [2754, 0]
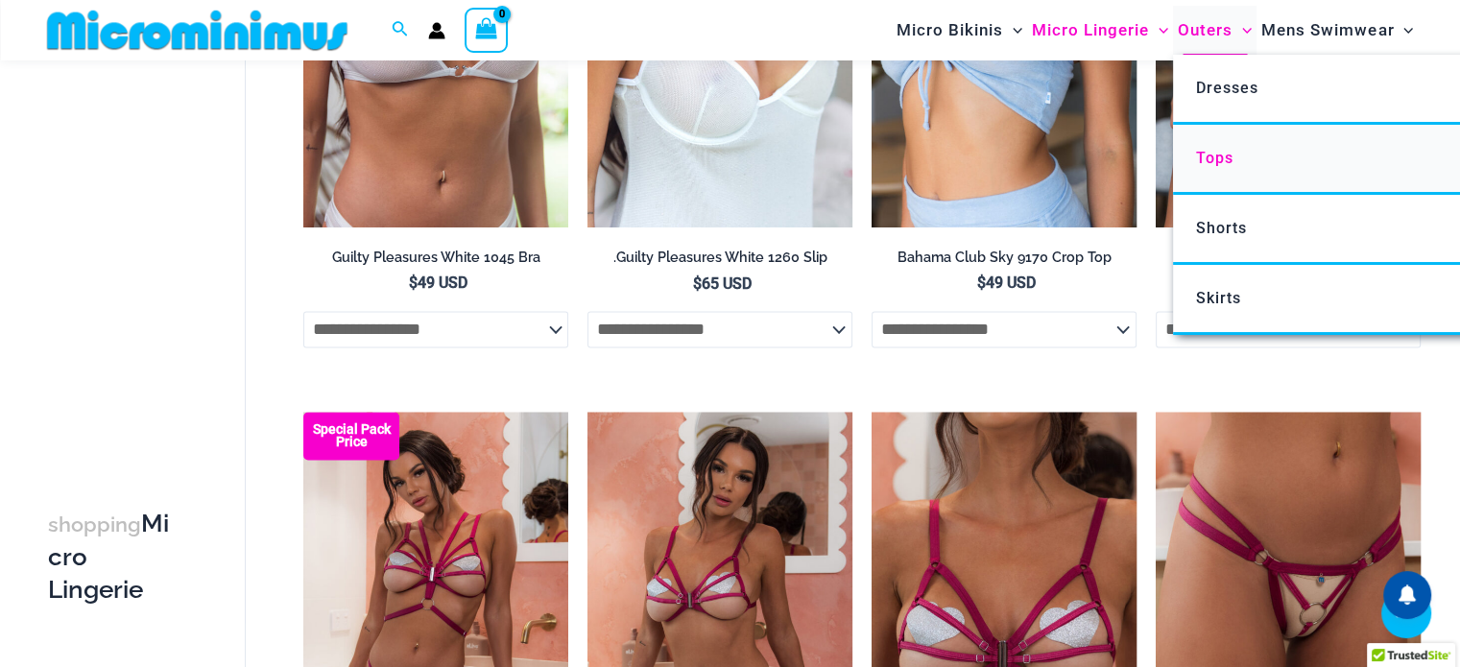
click at [1218, 157] on span "Tops" at bounding box center [1214, 158] width 37 height 18
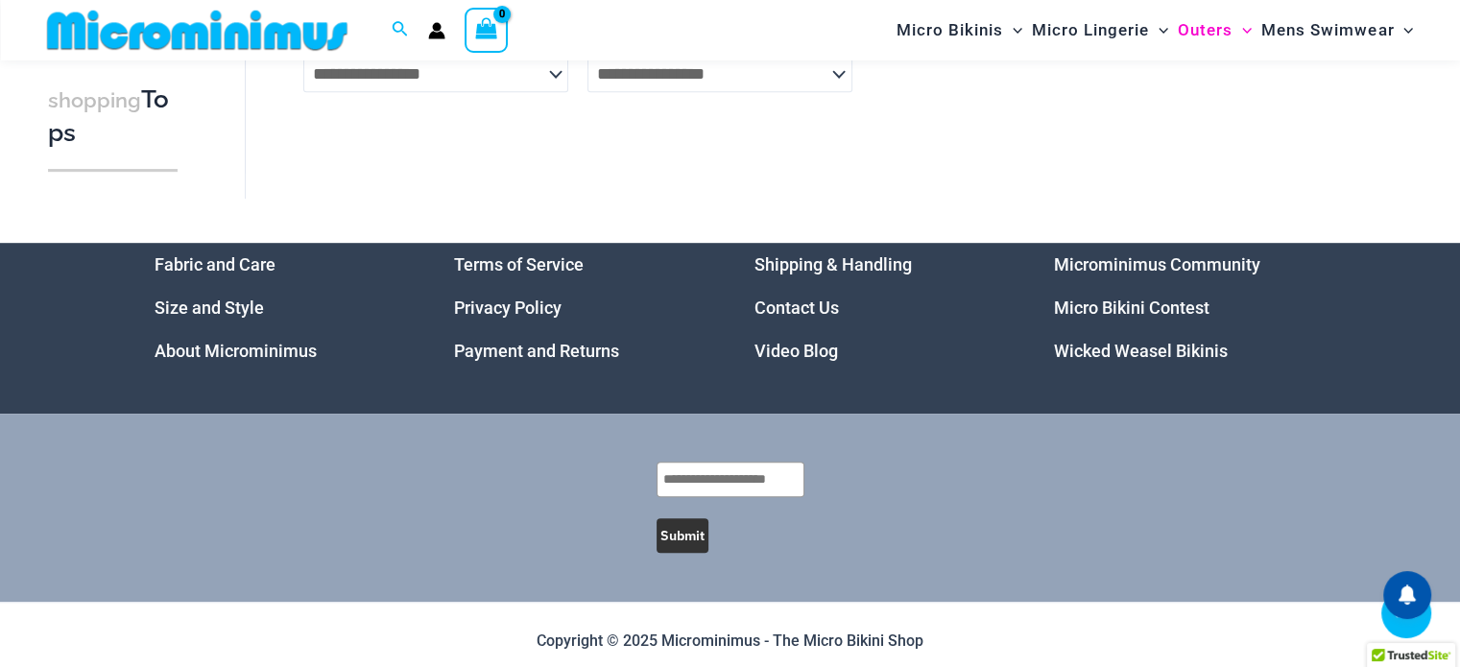
scroll to position [1233, 0]
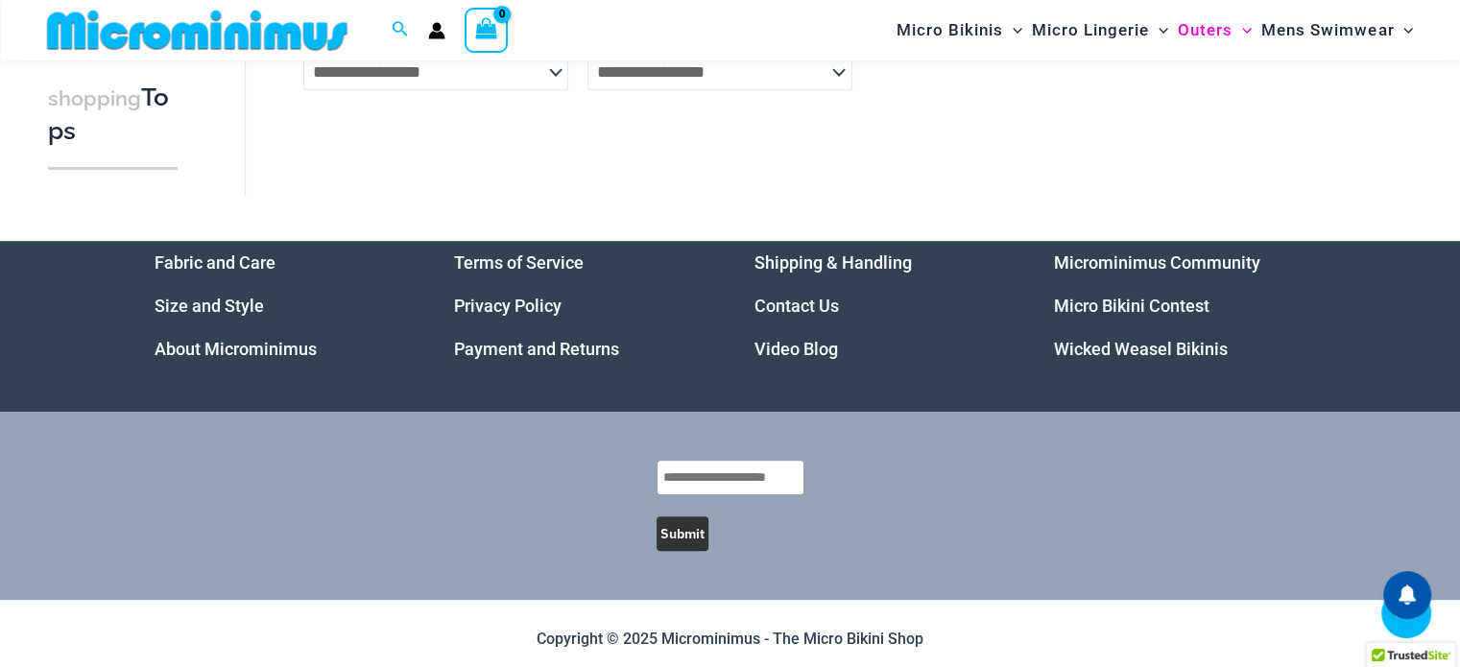
click at [432, 30] on icon "Account icon link" at bounding box center [436, 30] width 17 height 17
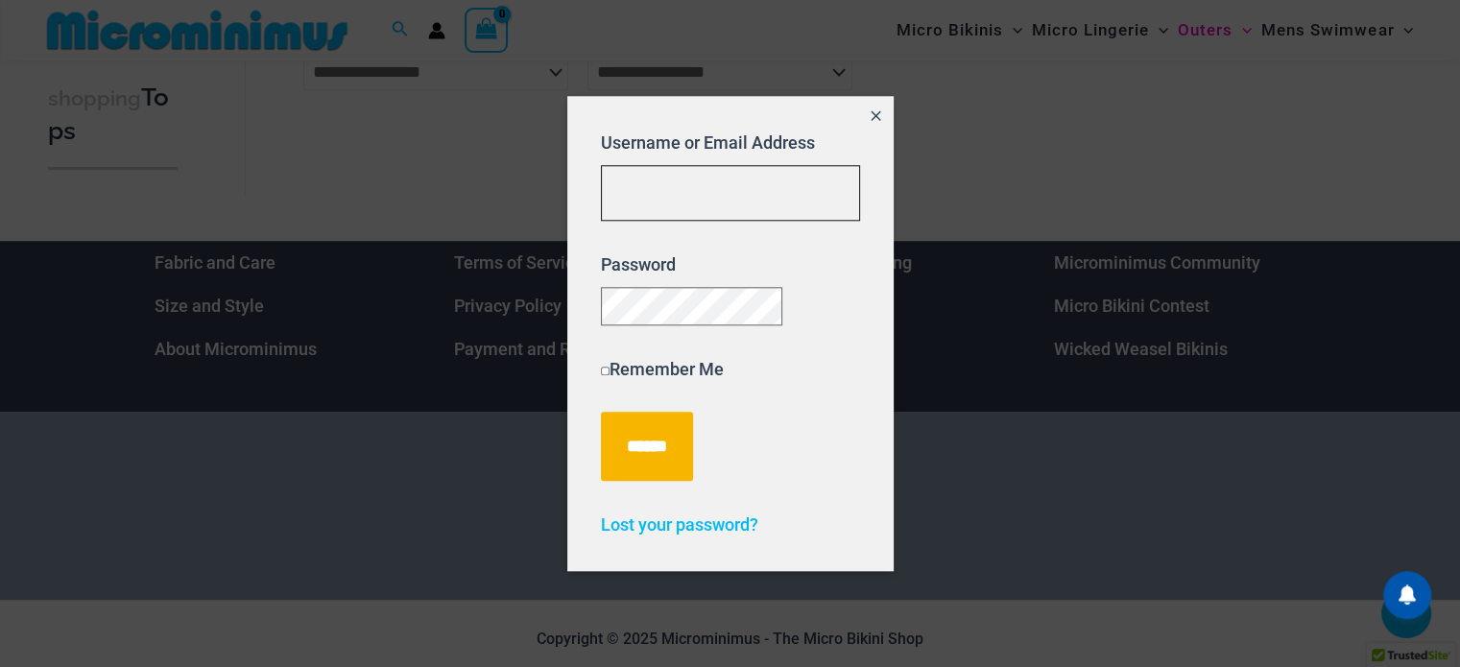
click at [713, 172] on input "Username or Email Address" at bounding box center [730, 193] width 259 height 57
type input "**********"
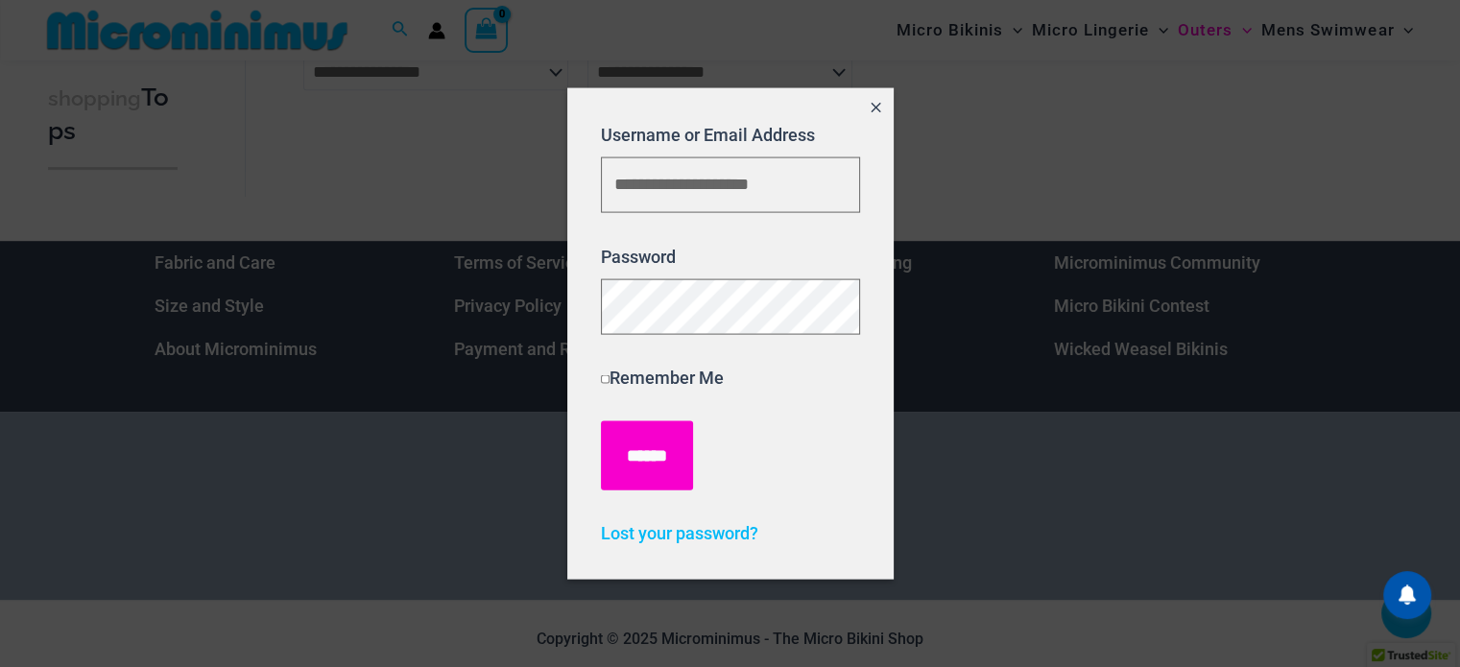
click at [660, 475] on input "******" at bounding box center [647, 455] width 92 height 69
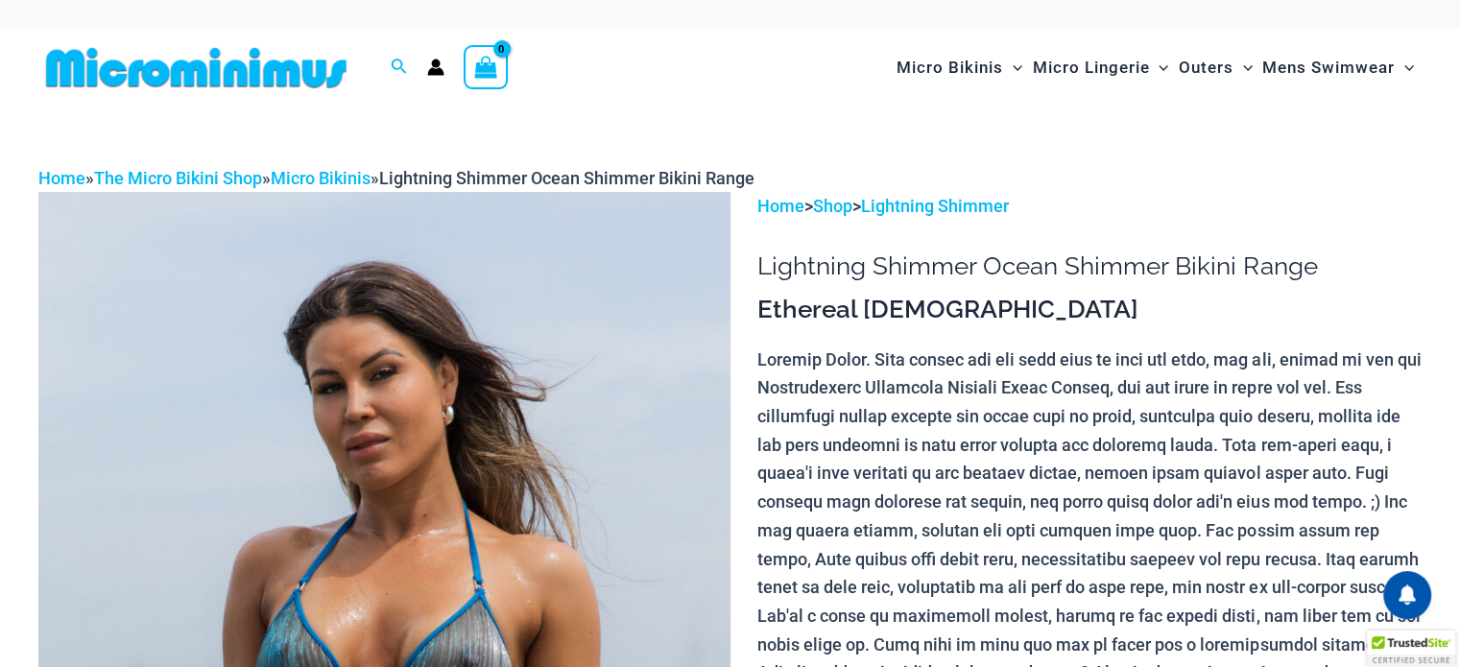
click at [492, 69] on icon "View Shopping Cart, empty" at bounding box center [486, 68] width 22 height 22
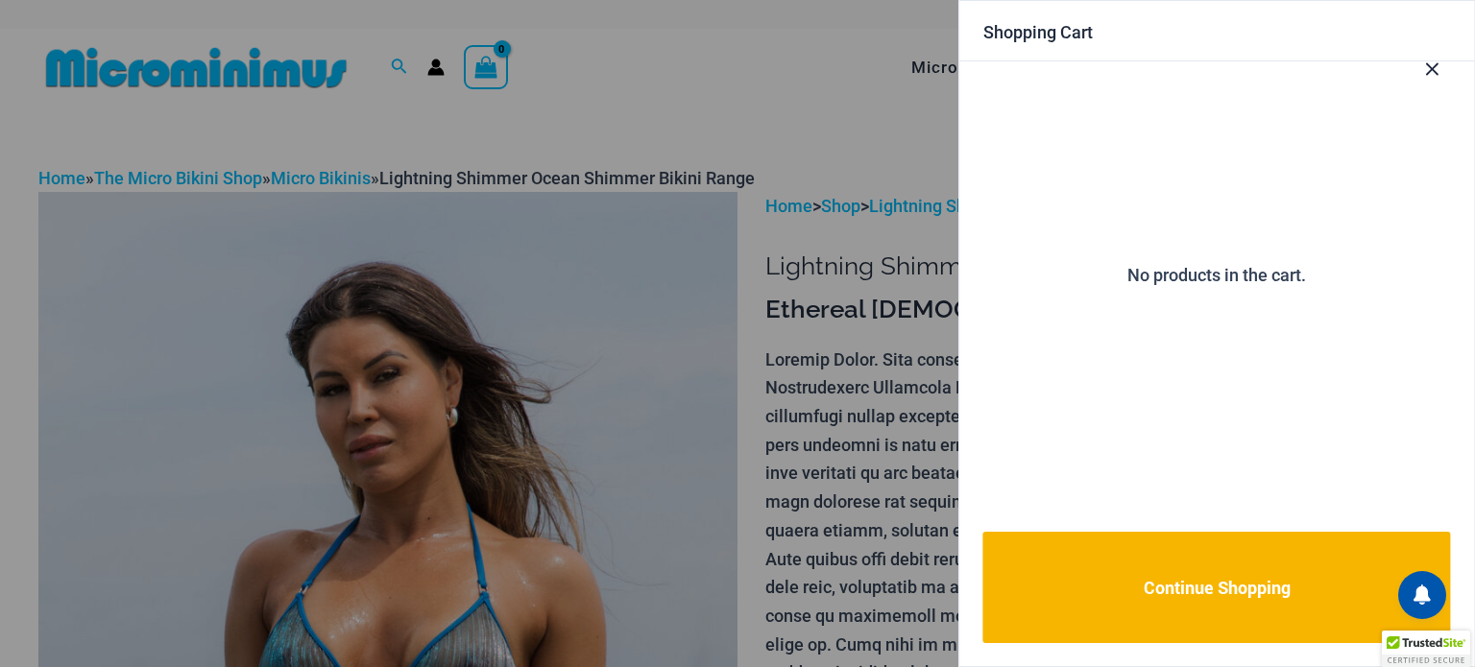
click at [1428, 65] on icon "Close Cart Drawer" at bounding box center [1431, 69] width 21 height 21
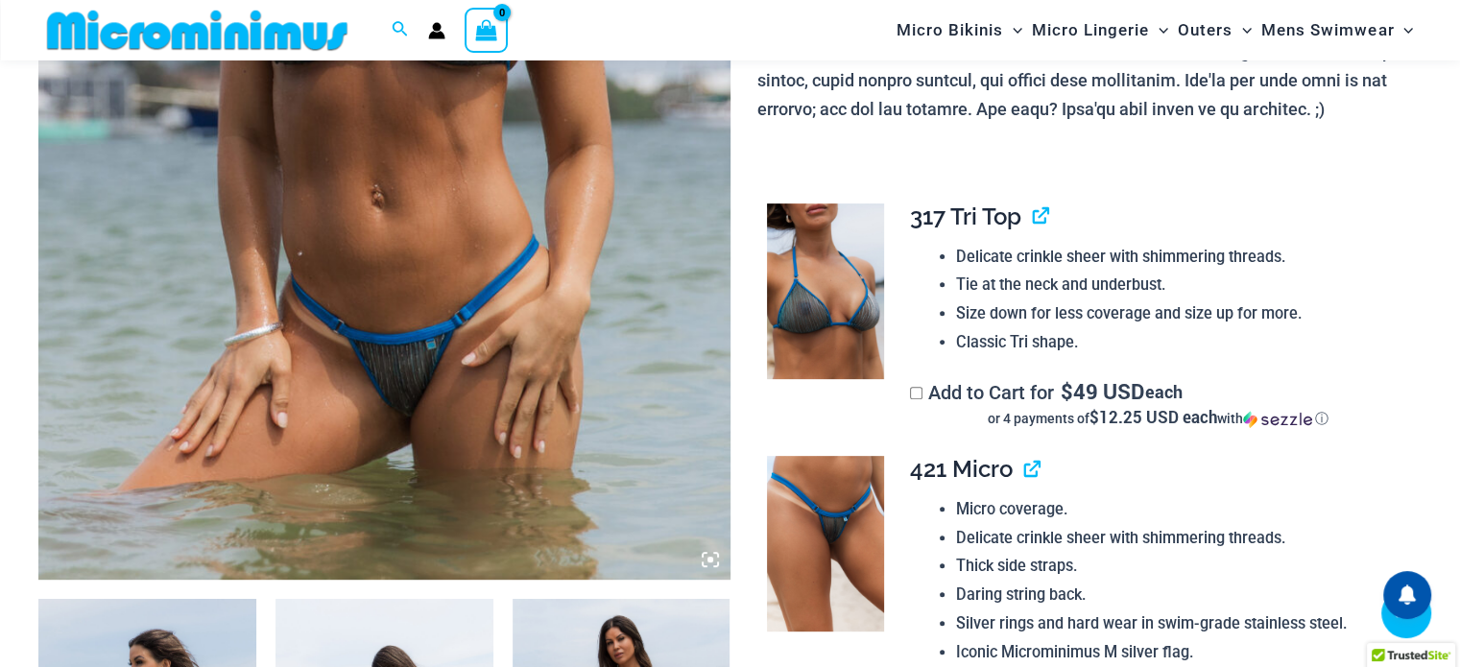
scroll to position [749, 0]
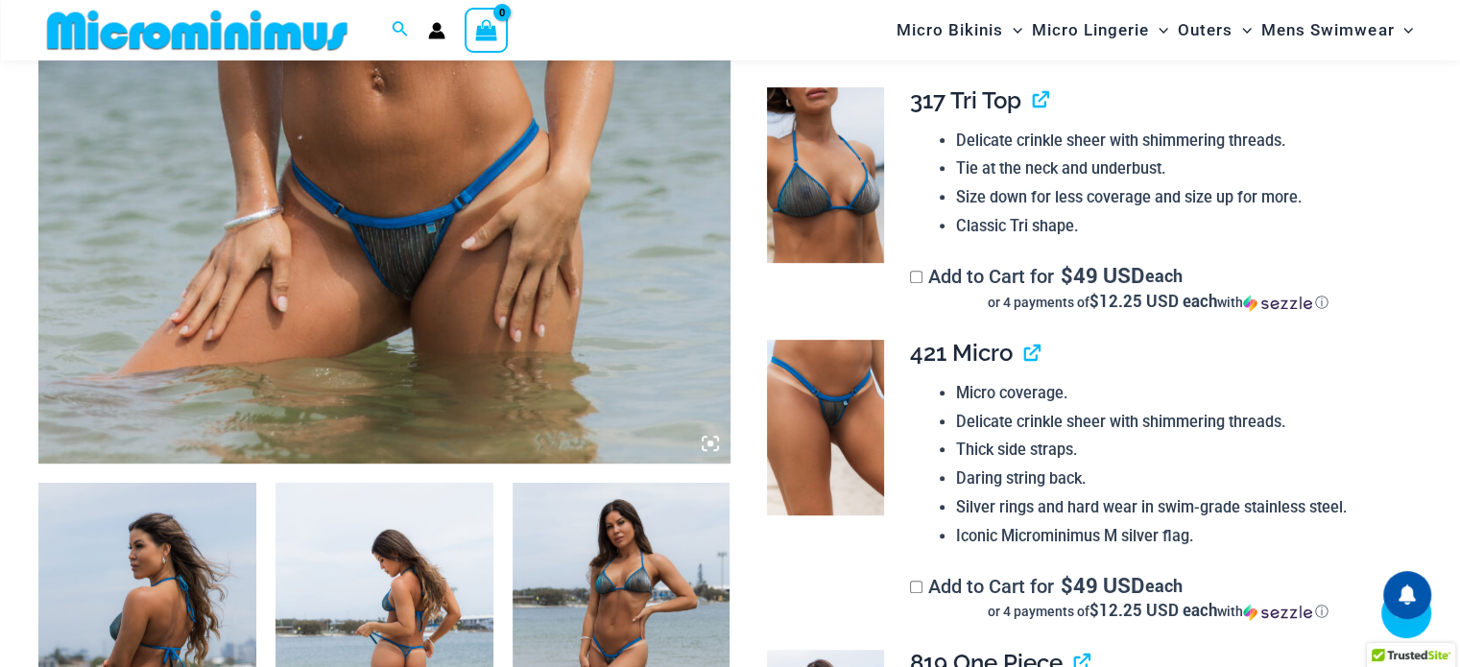
click at [1099, 183] on li "Size down for less coverage and size up for more." at bounding box center [1181, 197] width 450 height 29
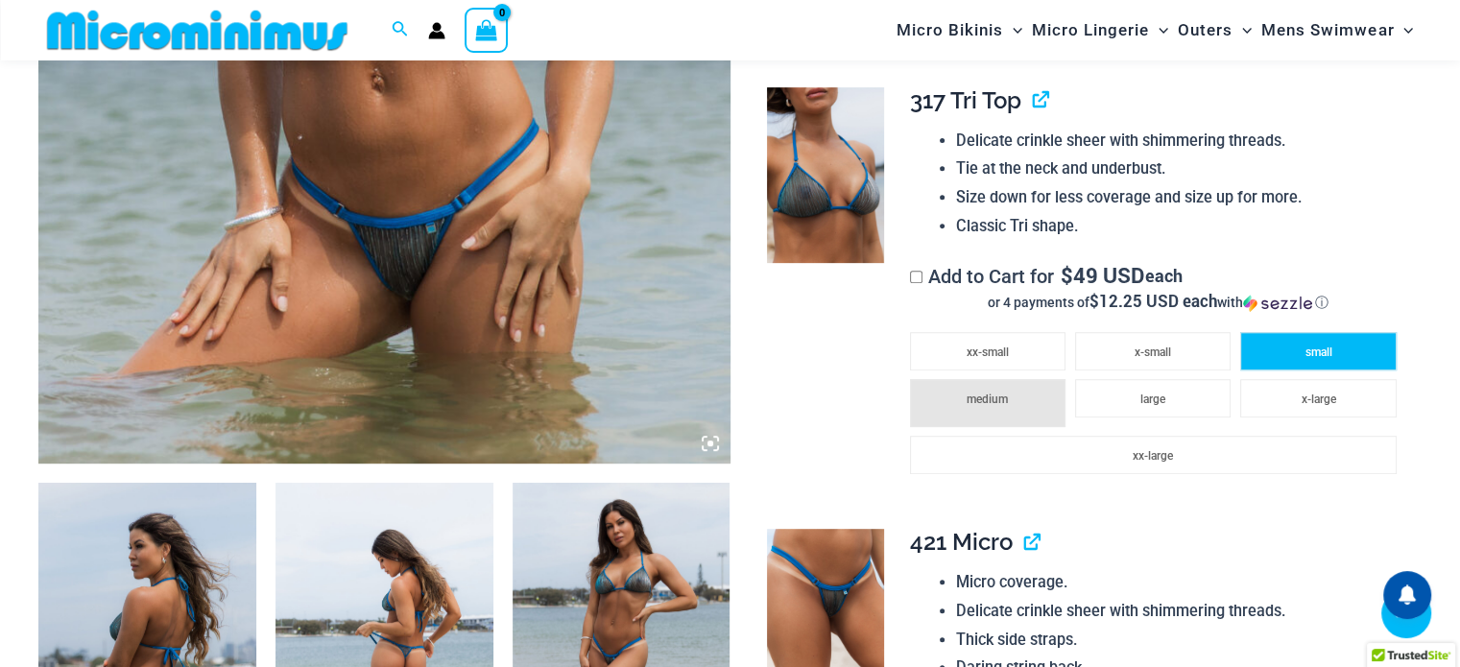
click at [1295, 342] on li "small" at bounding box center [1319, 351] width 156 height 38
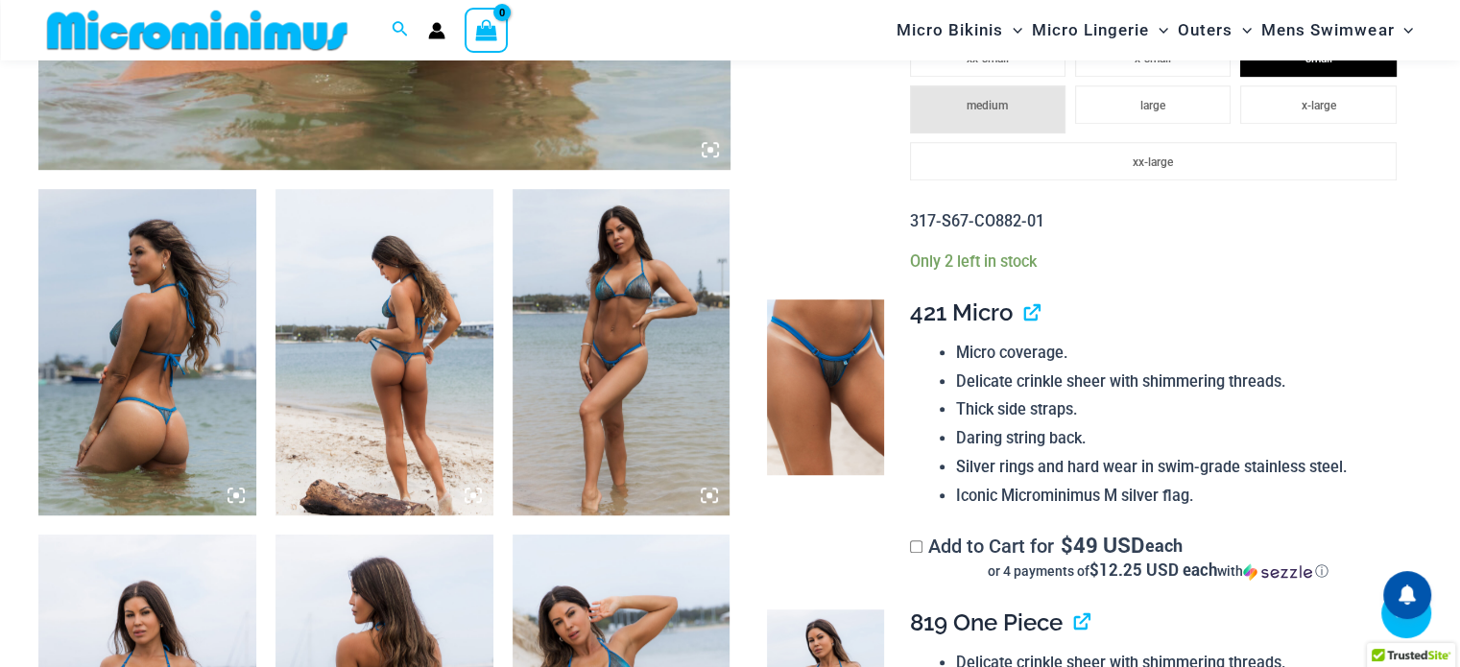
scroll to position [1229, 0]
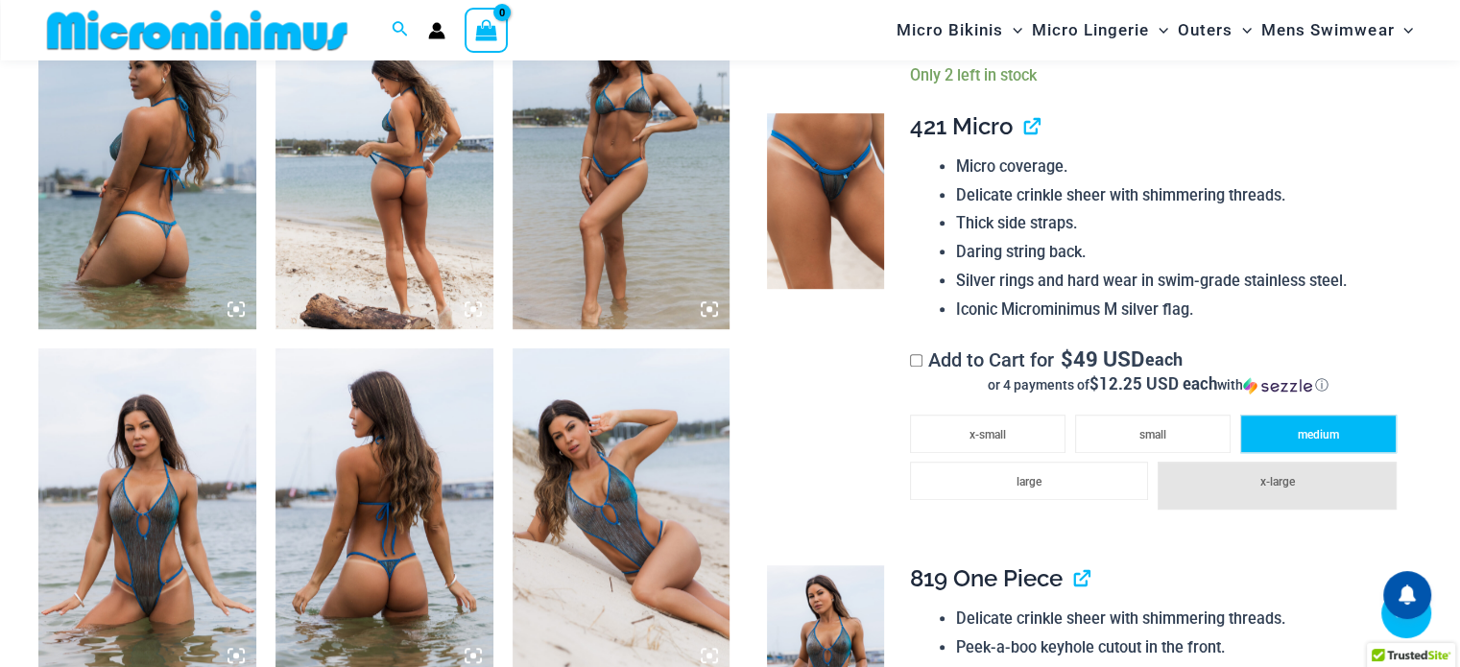
click at [1330, 435] on span "medium" at bounding box center [1318, 434] width 41 height 13
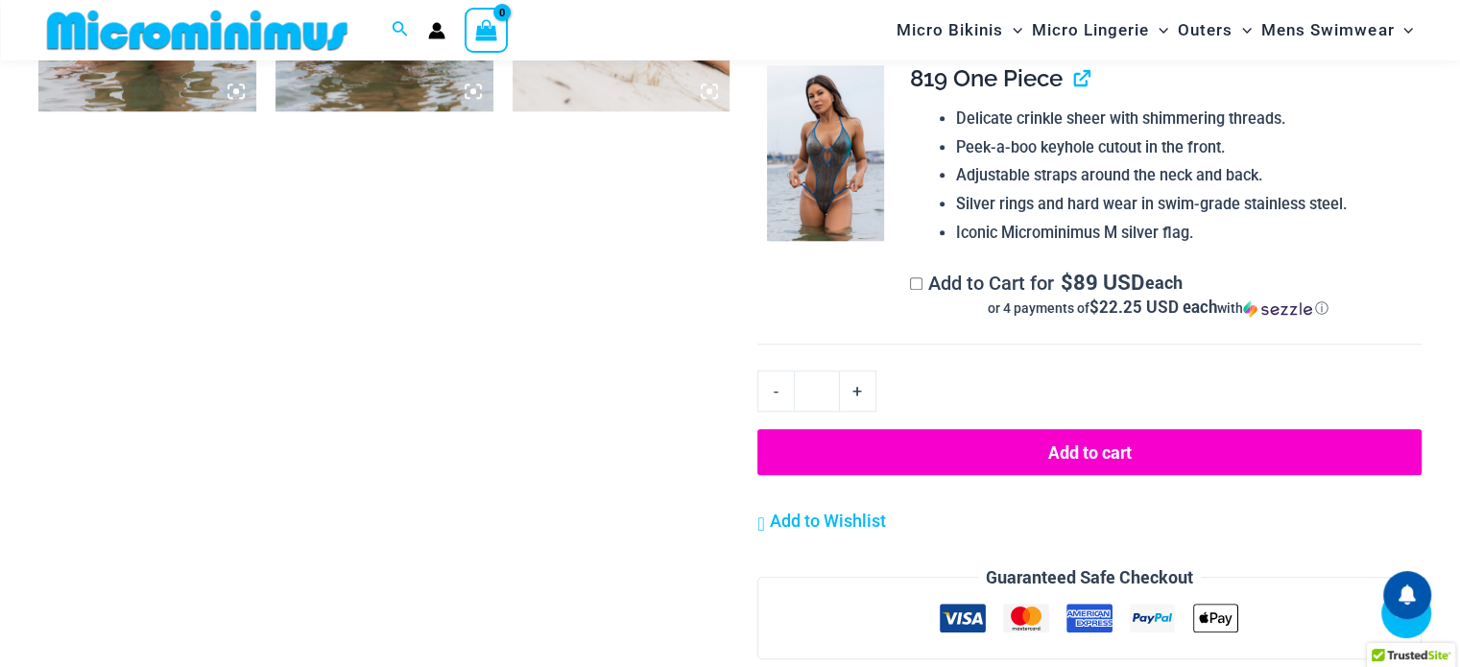
scroll to position [1805, 0]
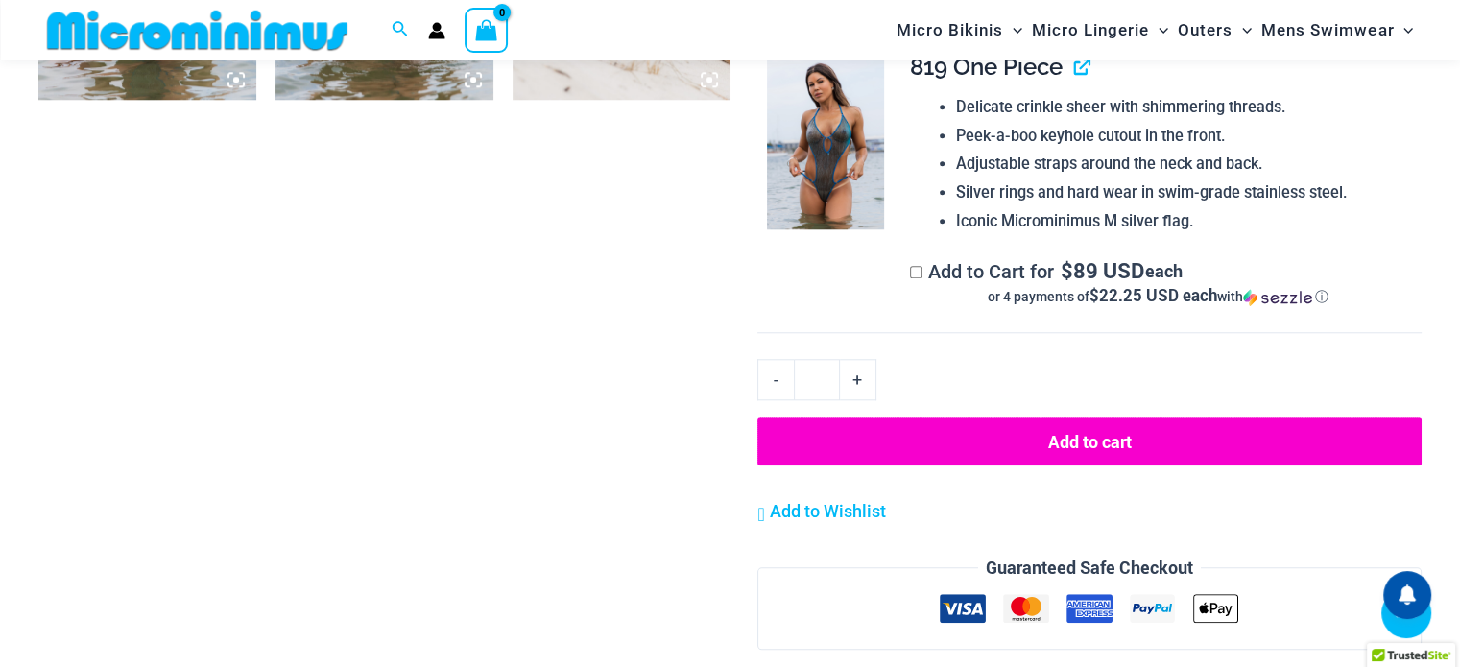
click at [1136, 435] on button "Add to cart" at bounding box center [1090, 442] width 664 height 48
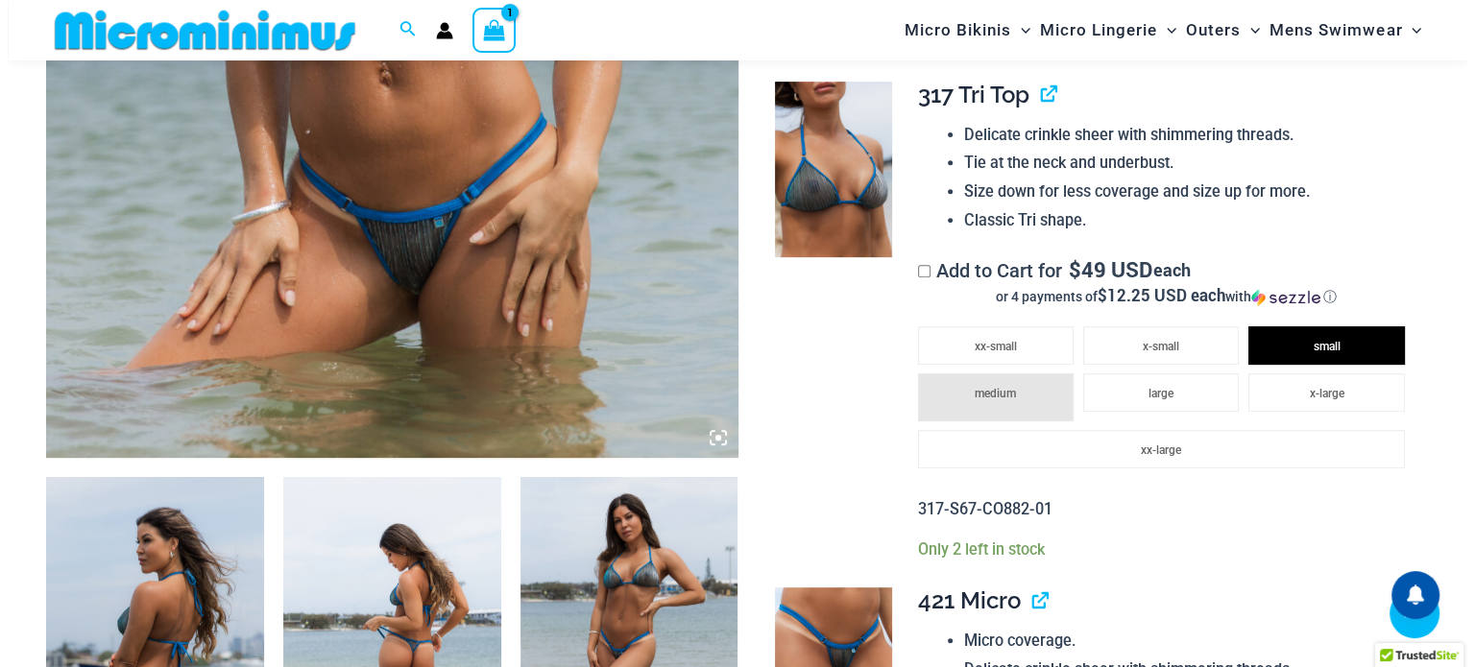
scroll to position [751, 0]
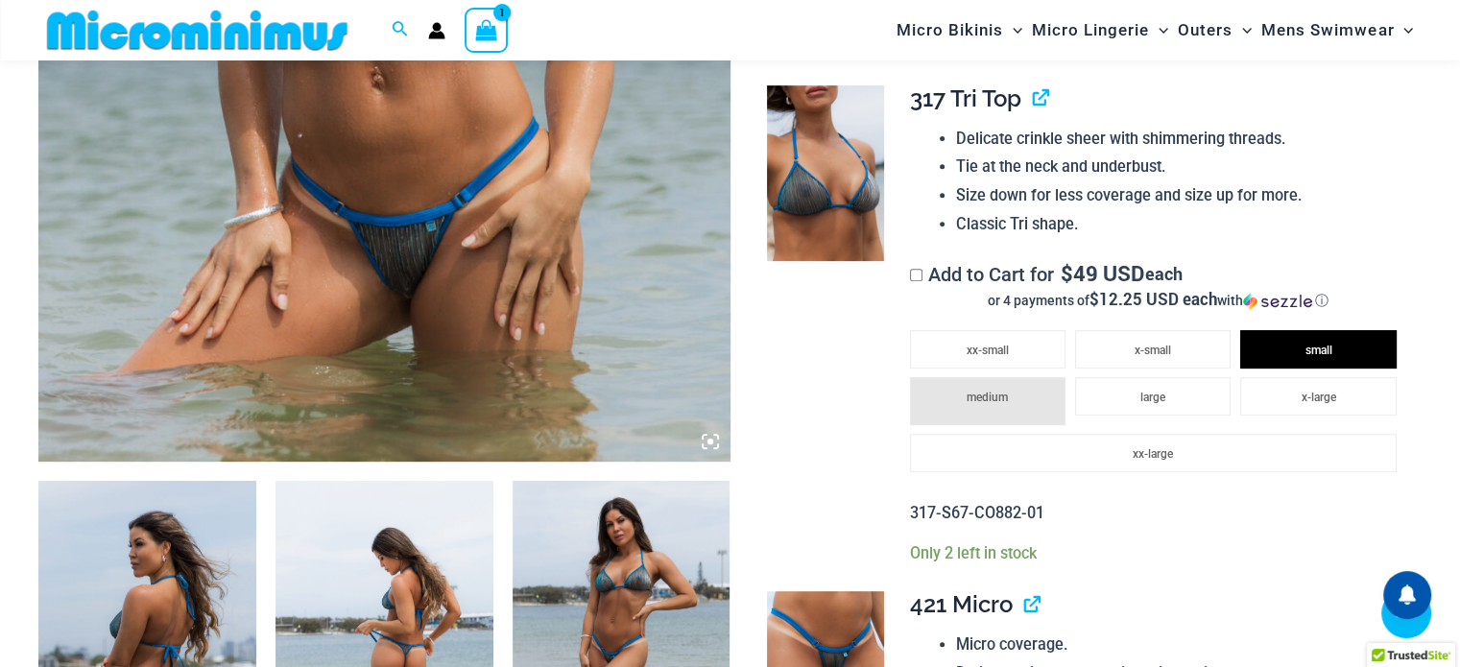
click at [500, 32] on div "View Shopping Cart, 1 items" at bounding box center [487, 30] width 44 height 44
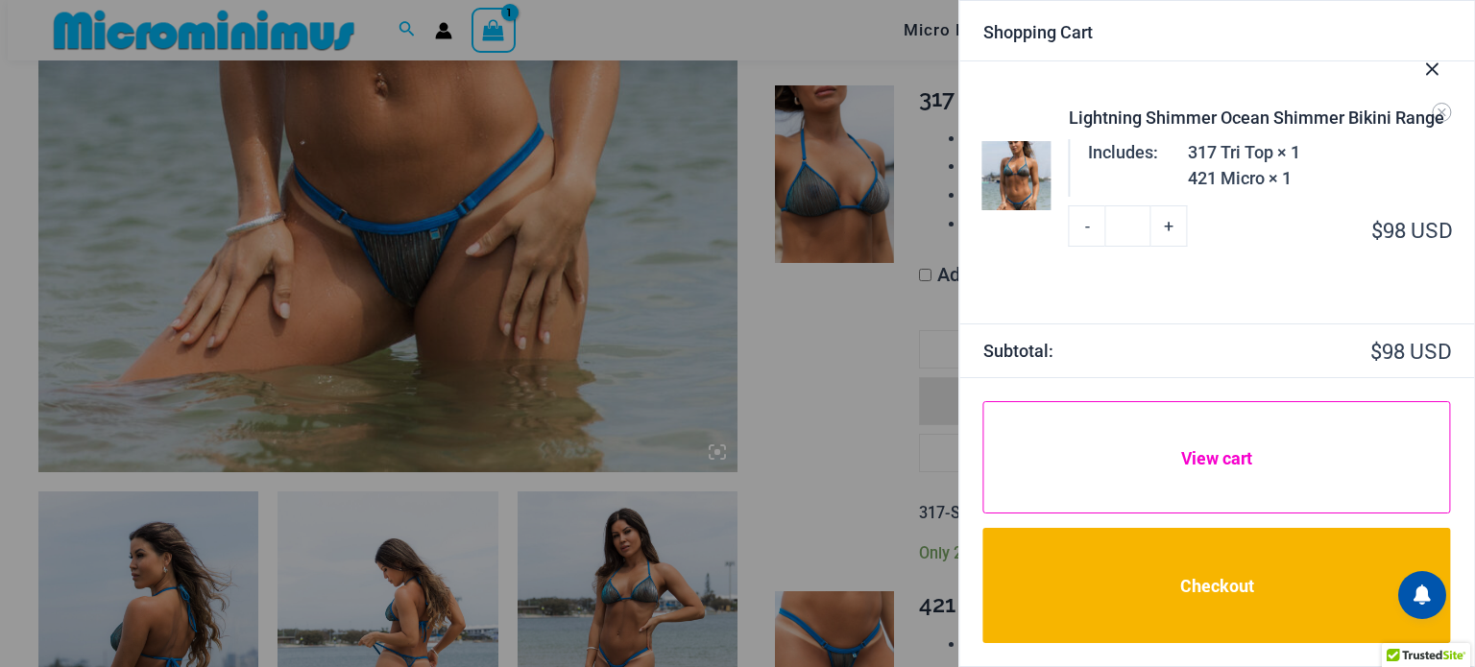
click at [1275, 475] on link "View cart" at bounding box center [1217, 457] width 468 height 112
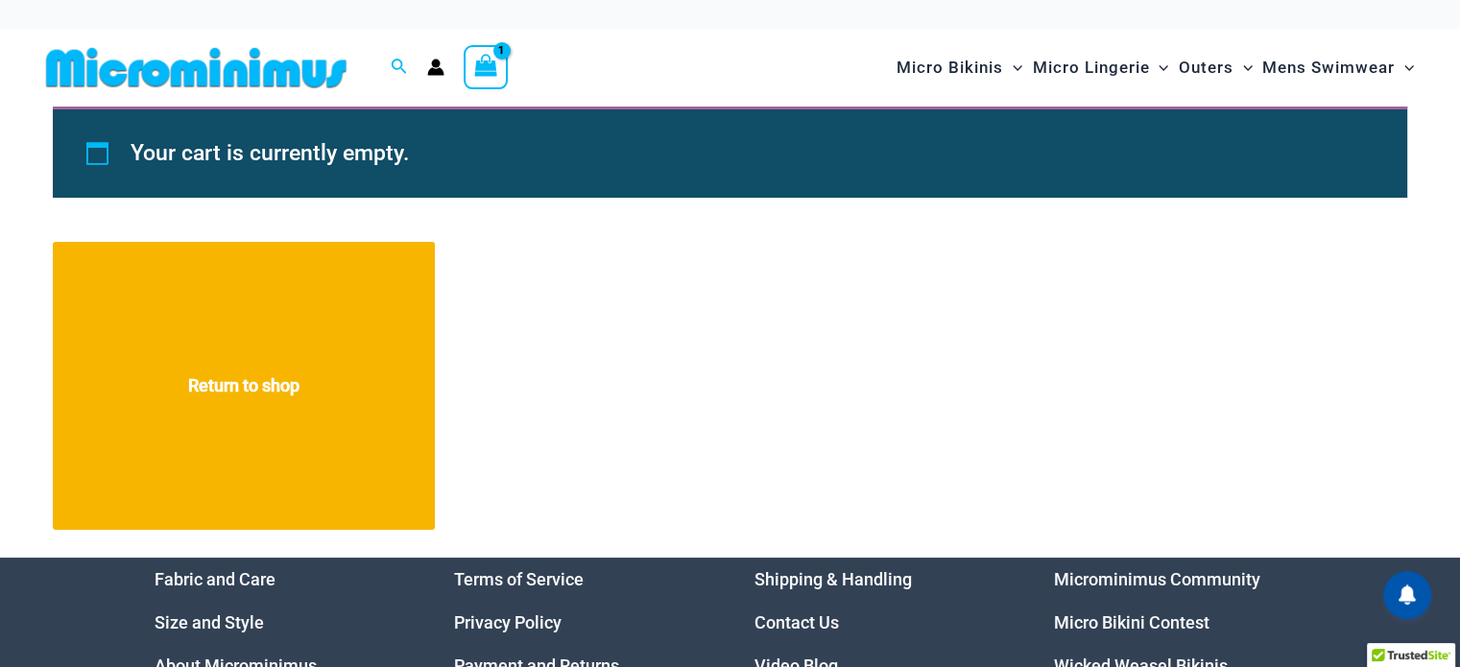
click at [495, 67] on icon "View Shopping Cart, 1 items" at bounding box center [485, 65] width 22 height 22
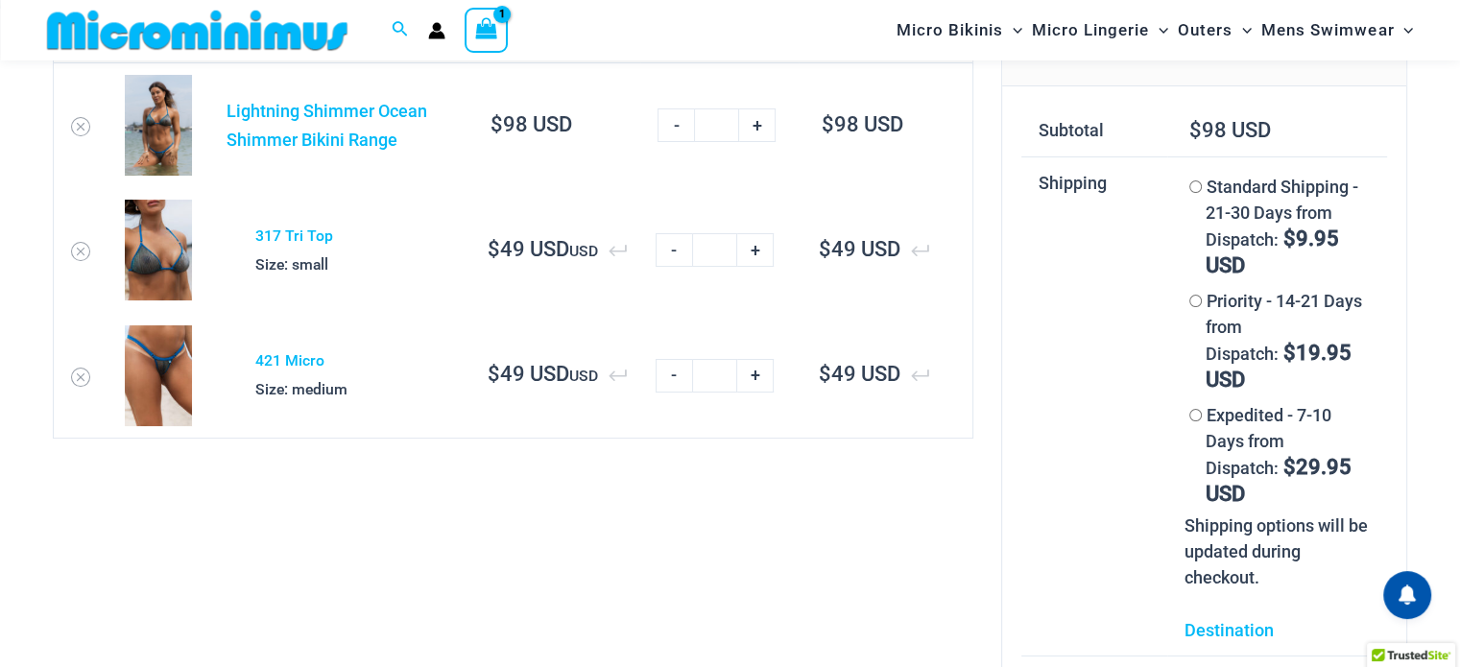
scroll to position [80, 0]
